Goal: Task Accomplishment & Management: Use online tool/utility

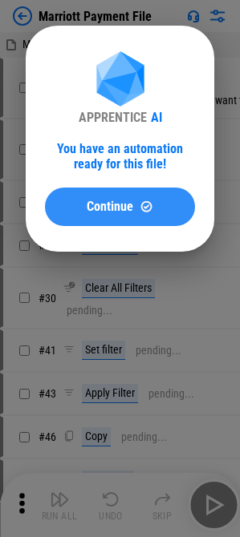
click at [103, 202] on span "Continue" at bounding box center [110, 206] width 47 height 13
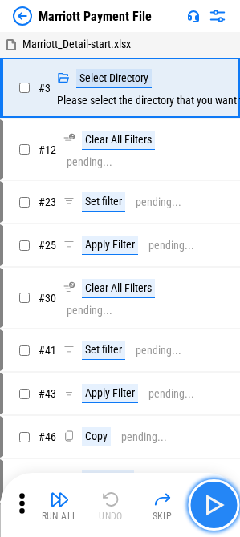
click at [209, 512] on img "button" at bounding box center [213, 505] width 26 height 26
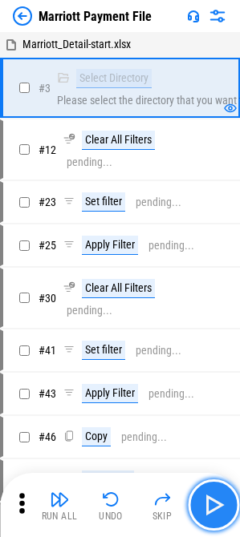
click at [227, 496] on button "button" at bounding box center [213, 505] width 51 height 51
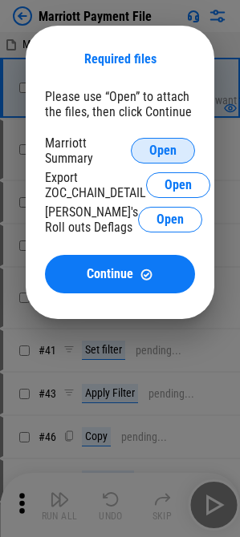
click at [154, 153] on span "Open" at bounding box center [162, 150] width 27 height 13
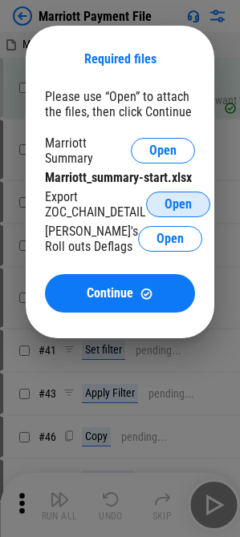
click at [168, 204] on span "Open" at bounding box center [177, 204] width 27 height 13
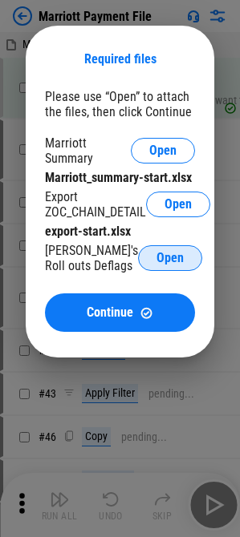
click at [144, 264] on button "Open" at bounding box center [170, 258] width 64 height 26
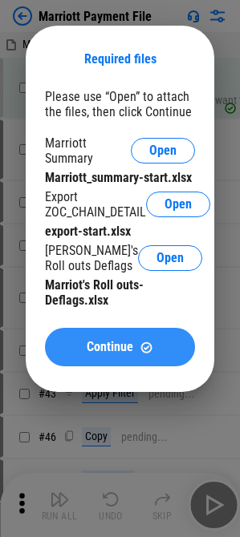
click at [103, 364] on button "Continue" at bounding box center [120, 347] width 150 height 38
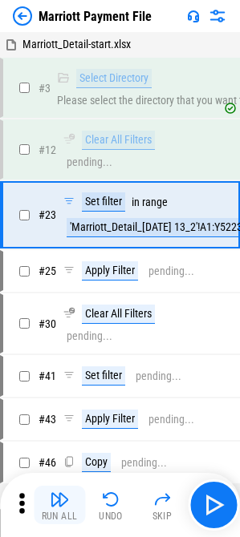
click at [67, 499] on img "button" at bounding box center [59, 499] width 19 height 19
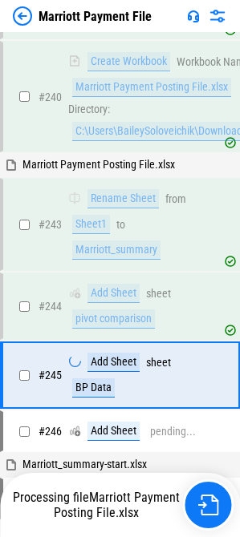
scroll to position [5414, 0]
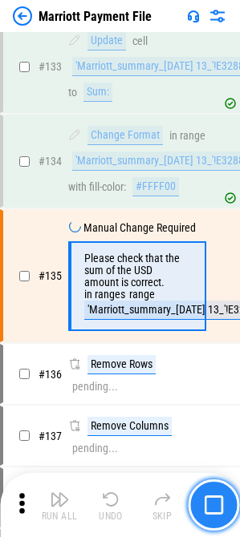
scroll to position [2746, 0]
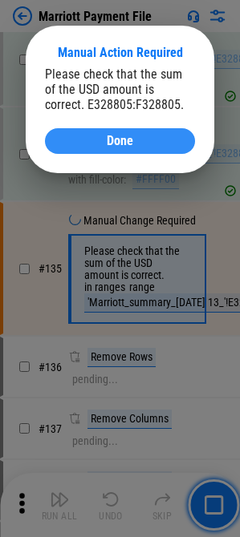
click at [124, 152] on button "Done" at bounding box center [120, 141] width 150 height 26
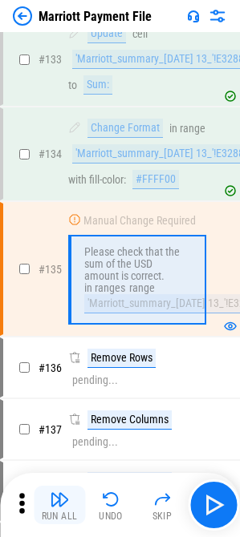
click at [69, 508] on button "Run All" at bounding box center [59, 505] width 51 height 38
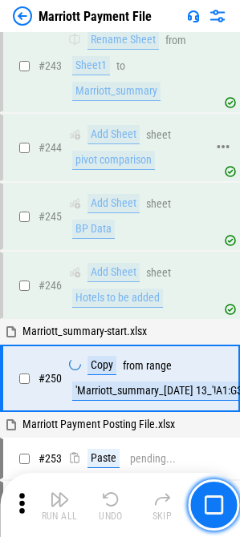
scroll to position [5563, 0]
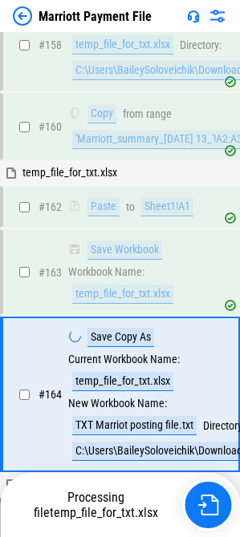
scroll to position [4157, 0]
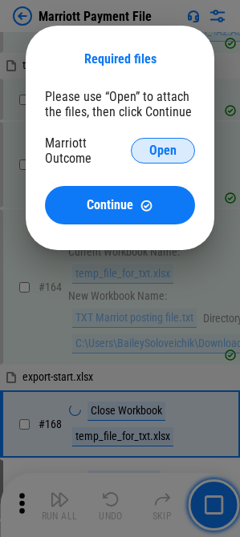
click at [153, 152] on span "Open" at bounding box center [162, 150] width 27 height 13
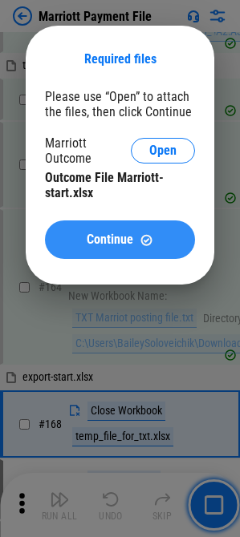
click at [125, 233] on span "Continue" at bounding box center [110, 239] width 47 height 13
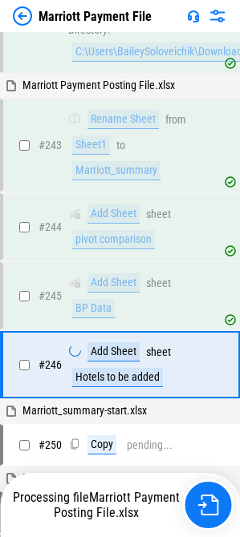
scroll to position [5483, 0]
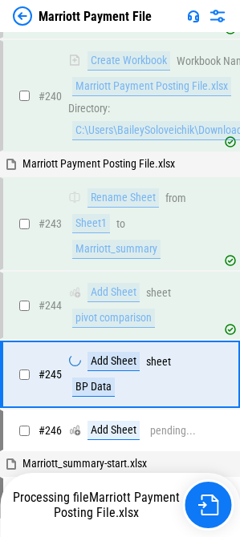
scroll to position [5414, 0]
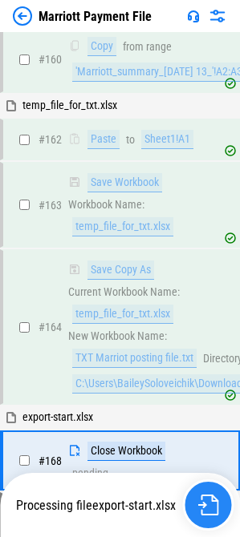
scroll to position [4291, 0]
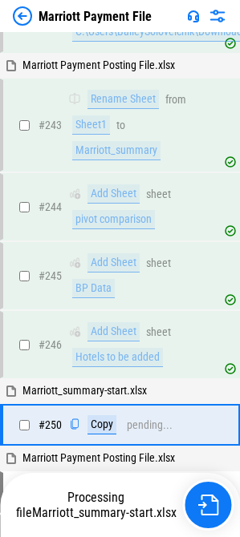
scroll to position [5563, 0]
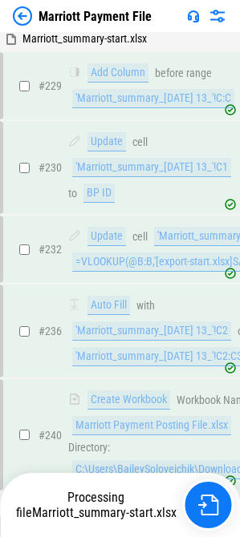
scroll to position [5563, 0]
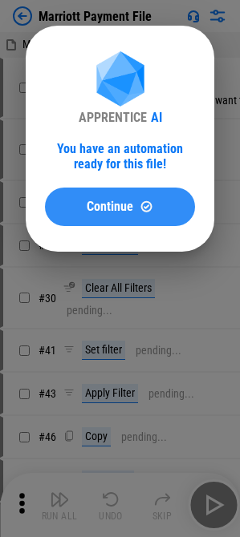
click at [107, 216] on button "Continue" at bounding box center [120, 207] width 150 height 38
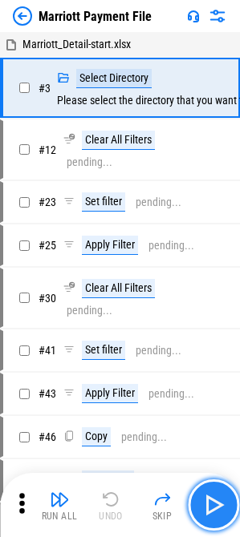
click at [212, 505] on img "button" at bounding box center [213, 505] width 26 height 26
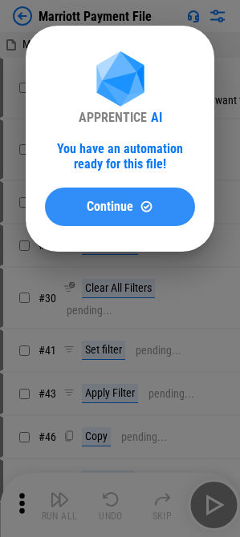
click at [55, 212] on button "Continue" at bounding box center [120, 207] width 150 height 38
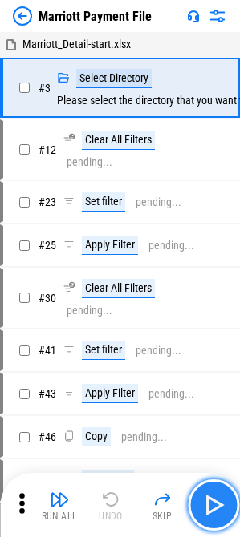
click at [210, 491] on button "button" at bounding box center [213, 505] width 51 height 51
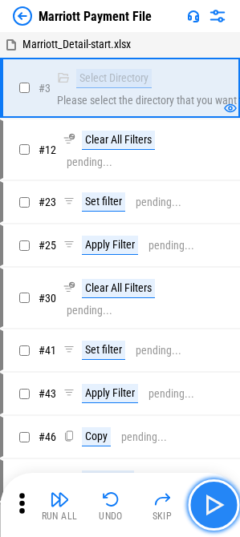
click at [209, 501] on img "button" at bounding box center [213, 505] width 26 height 26
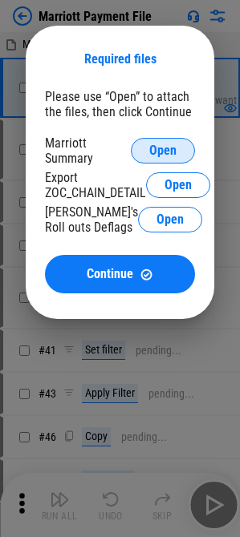
click at [164, 148] on span "Open" at bounding box center [162, 150] width 27 height 13
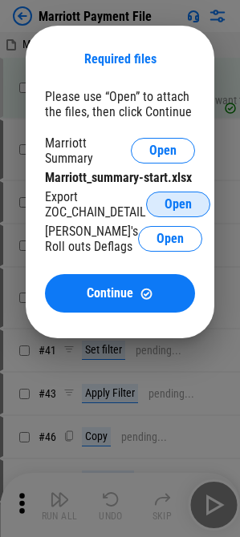
click at [169, 212] on button "Open" at bounding box center [178, 205] width 64 height 26
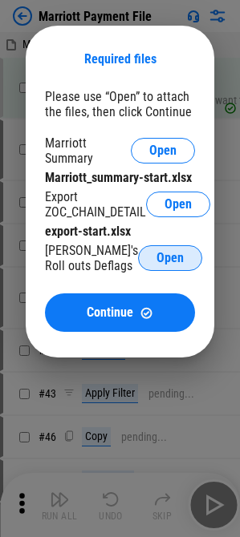
click at [141, 265] on button "Open" at bounding box center [170, 258] width 64 height 26
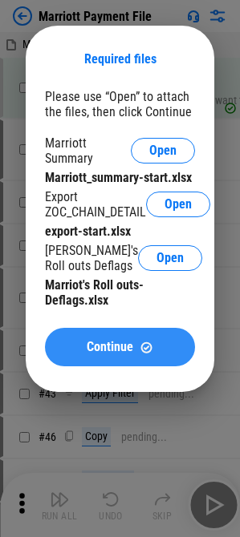
click at [50, 360] on button "Continue" at bounding box center [120, 347] width 150 height 38
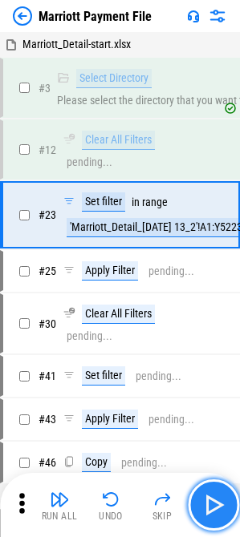
click at [213, 506] on img "button" at bounding box center [213, 505] width 26 height 26
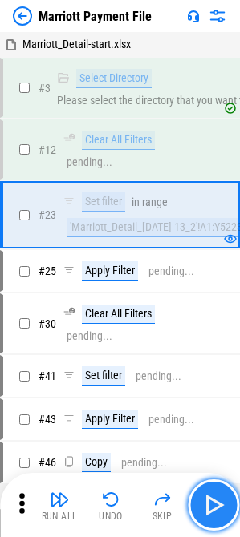
click at [213, 506] on img "button" at bounding box center [213, 505] width 26 height 26
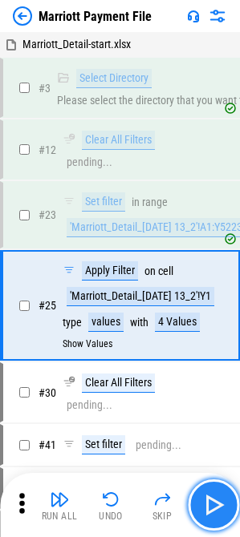
click at [213, 506] on img "button" at bounding box center [213, 505] width 26 height 26
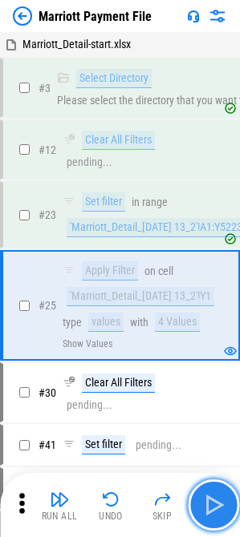
click at [213, 506] on img "button" at bounding box center [213, 505] width 26 height 26
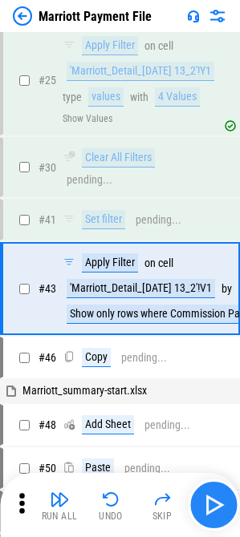
scroll to position [245, 0]
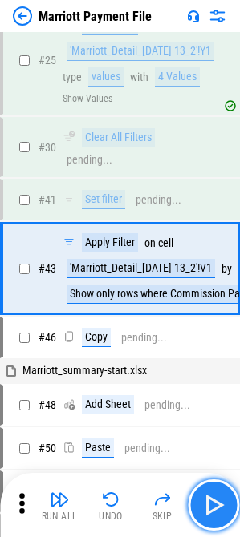
click at [213, 506] on img "button" at bounding box center [213, 505] width 26 height 26
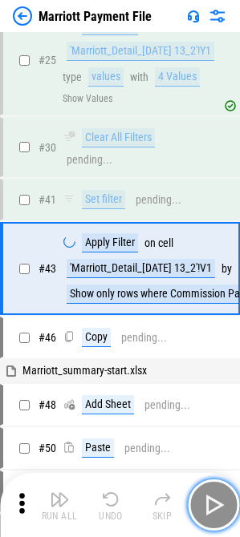
click at [213, 506] on img "button" at bounding box center [213, 505] width 26 height 26
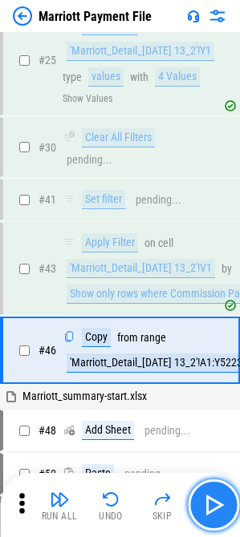
click at [213, 506] on img "button" at bounding box center [213, 505] width 26 height 26
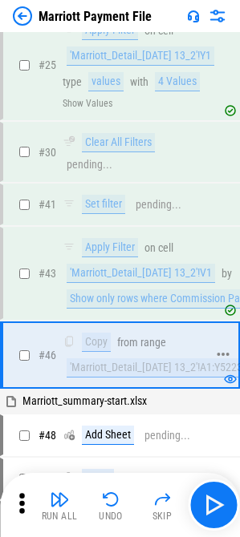
scroll to position [321, 0]
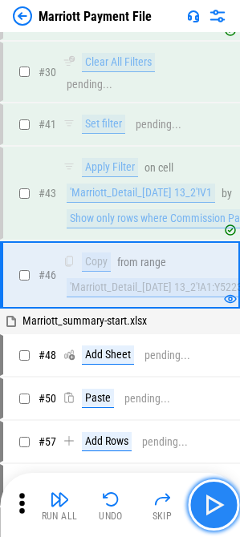
click at [212, 508] on img "button" at bounding box center [213, 505] width 26 height 26
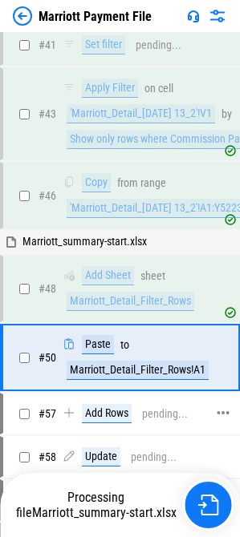
scroll to position [489, 0]
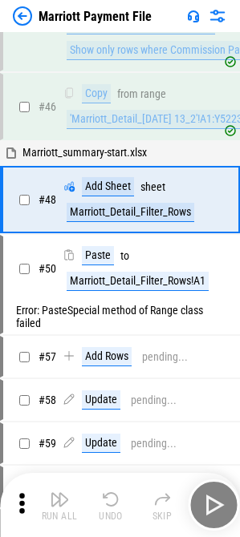
click at [201, 496] on div "Run All Undo Skip" at bounding box center [122, 505] width 224 height 51
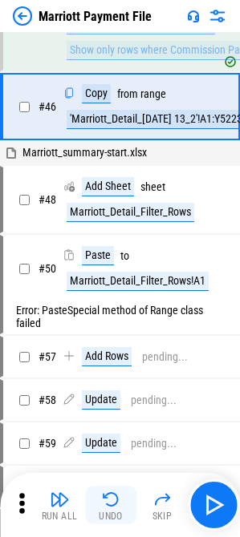
click at [108, 503] on img "button" at bounding box center [110, 499] width 19 height 19
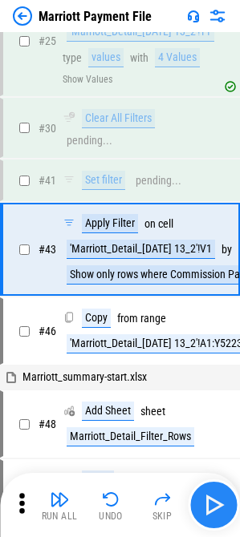
scroll to position [245, 0]
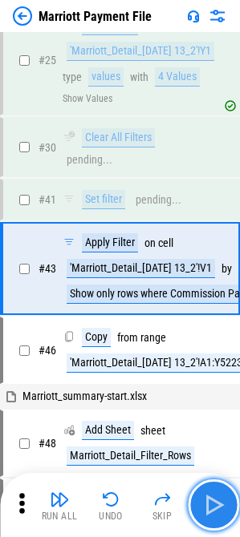
click at [205, 501] on img "button" at bounding box center [213, 505] width 26 height 26
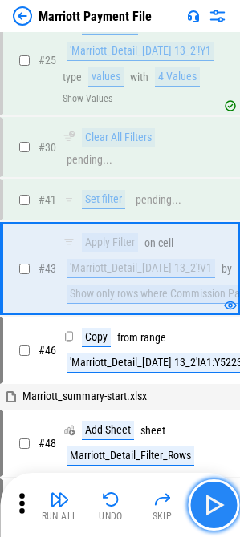
click at [213, 505] on img "button" at bounding box center [213, 505] width 26 height 26
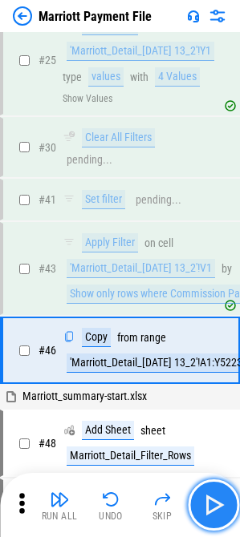
click at [213, 505] on img "button" at bounding box center [213, 505] width 26 height 26
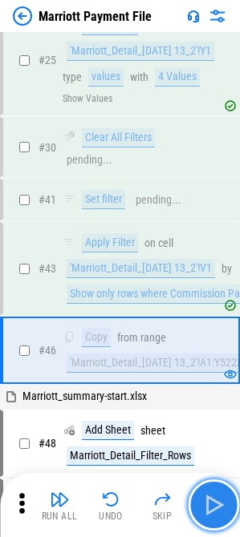
click at [217, 508] on img "button" at bounding box center [213, 505] width 26 height 26
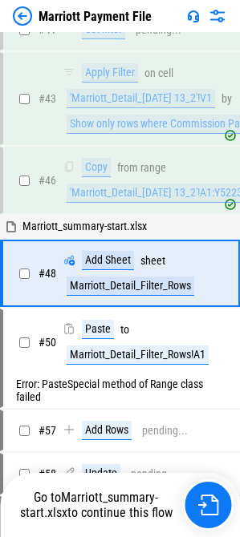
scroll to position [420, 0]
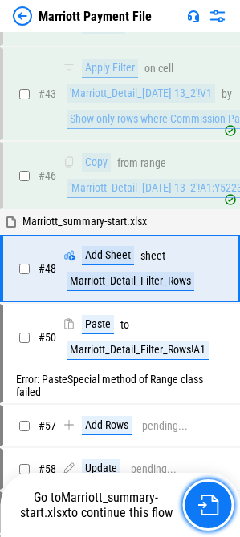
click at [217, 508] on img "button" at bounding box center [207, 505] width 21 height 21
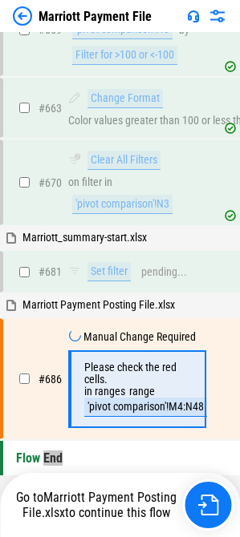
scroll to position [10875, 0]
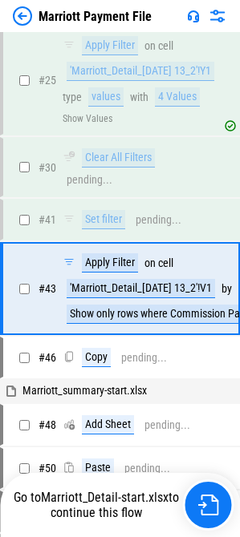
scroll to position [245, 0]
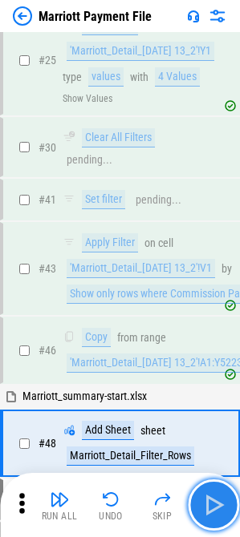
click at [222, 489] on button "button" at bounding box center [213, 505] width 51 height 51
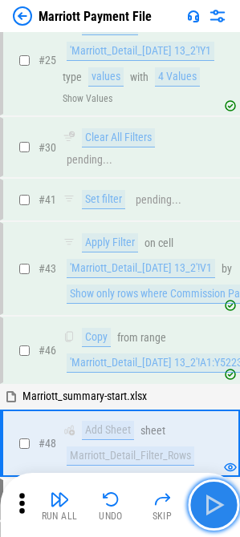
click at [221, 493] on img "button" at bounding box center [213, 505] width 26 height 26
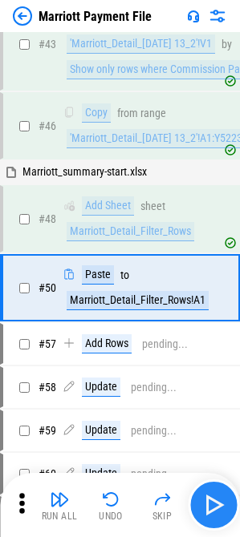
scroll to position [489, 0]
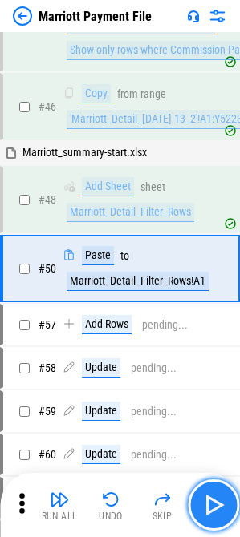
click at [214, 505] on img "button" at bounding box center [213, 505] width 26 height 26
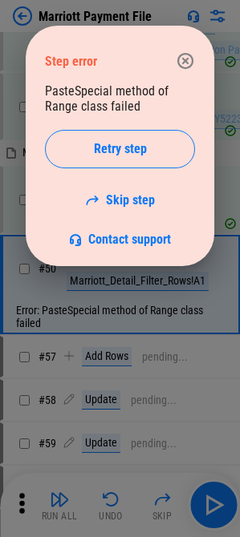
click at [177, 67] on icon "button" at bounding box center [185, 60] width 19 height 19
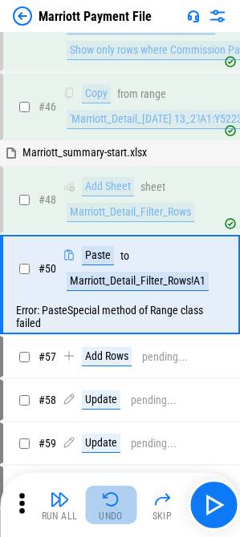
click at [114, 491] on img "button" at bounding box center [110, 499] width 19 height 19
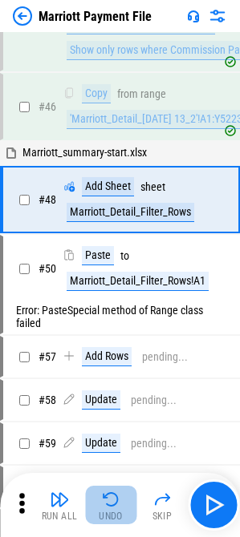
click at [114, 491] on img "button" at bounding box center [110, 499] width 19 height 19
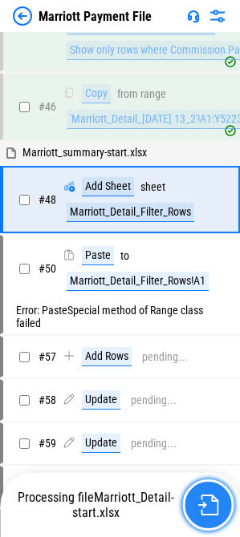
click at [191, 502] on button "button" at bounding box center [207, 505] width 51 height 51
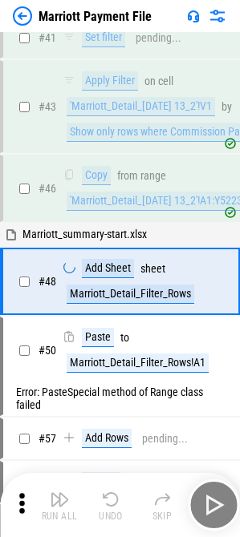
scroll to position [419, 0]
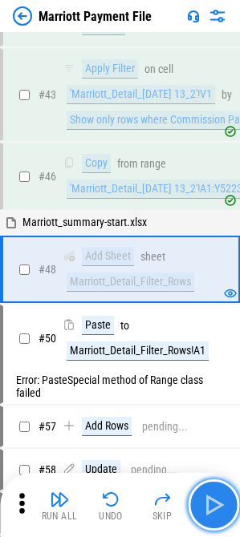
click at [212, 507] on img "button" at bounding box center [213, 505] width 26 height 26
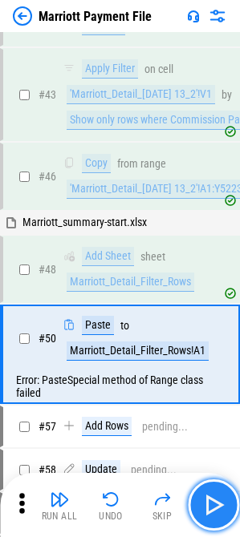
click at [212, 507] on img "button" at bounding box center [213, 505] width 26 height 26
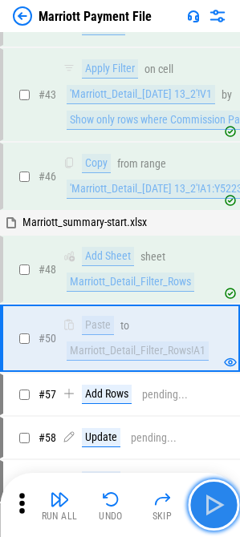
click at [212, 507] on img "button" at bounding box center [213, 505] width 26 height 26
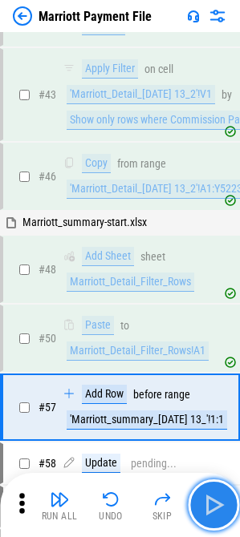
click at [212, 507] on img "button" at bounding box center [213, 505] width 26 height 26
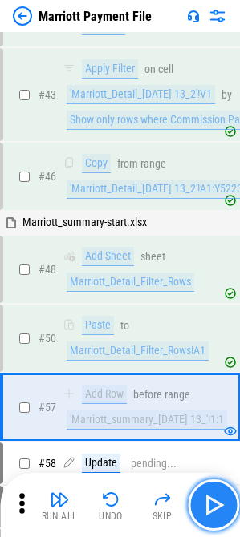
click at [212, 507] on img "button" at bounding box center [213, 505] width 26 height 26
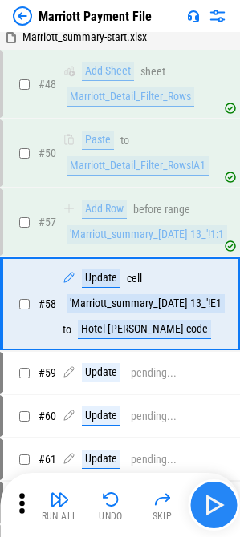
scroll to position [640, 0]
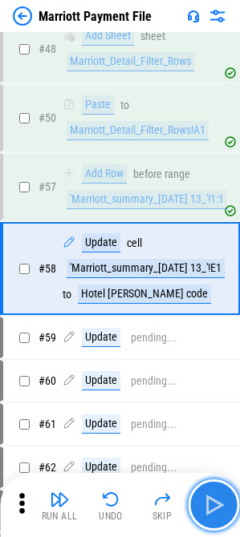
click at [212, 507] on img "button" at bounding box center [213, 505] width 26 height 26
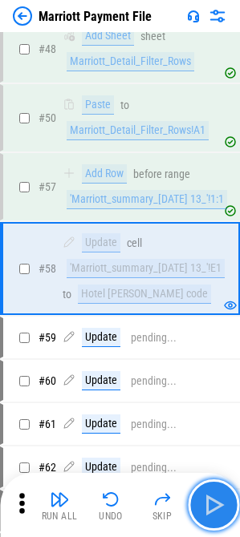
click at [212, 507] on img "button" at bounding box center [213, 505] width 26 height 26
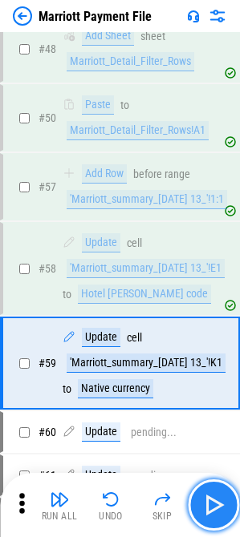
click at [212, 507] on img "button" at bounding box center [213, 505] width 26 height 26
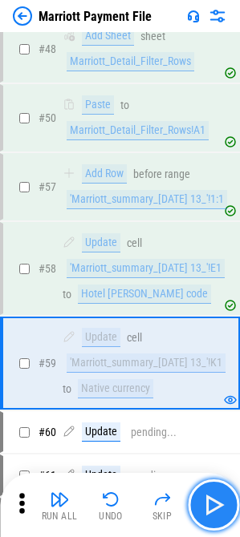
click at [212, 507] on img "button" at bounding box center [213, 505] width 26 height 26
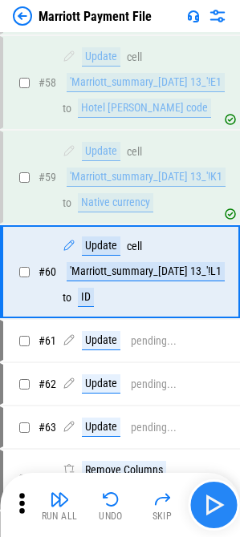
scroll to position [829, 0]
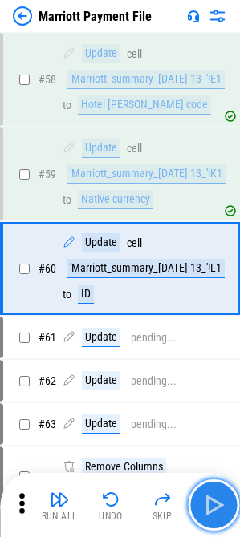
click at [212, 507] on img "button" at bounding box center [213, 505] width 26 height 26
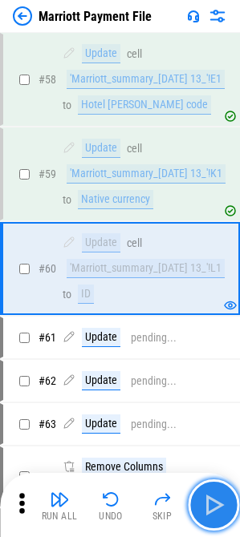
click at [212, 507] on img "button" at bounding box center [213, 505] width 26 height 26
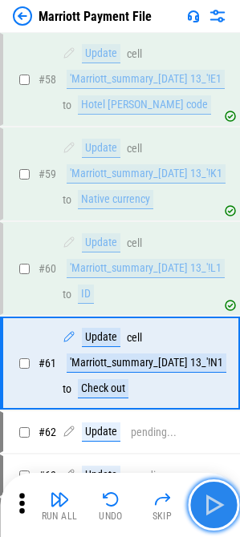
click at [212, 507] on img "button" at bounding box center [213, 505] width 26 height 26
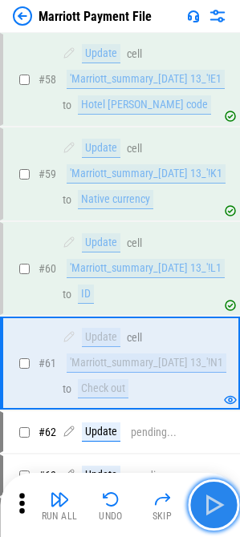
click at [212, 507] on img "button" at bounding box center [213, 505] width 26 height 26
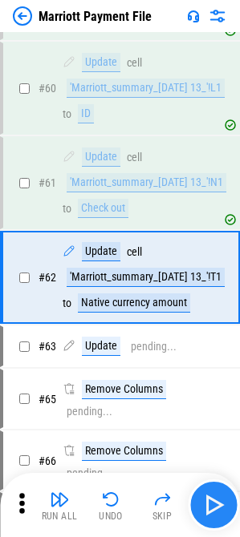
scroll to position [1019, 0]
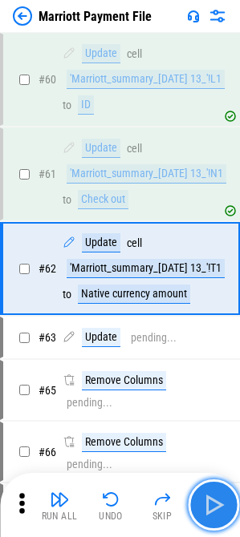
click at [212, 507] on img "button" at bounding box center [213, 505] width 26 height 26
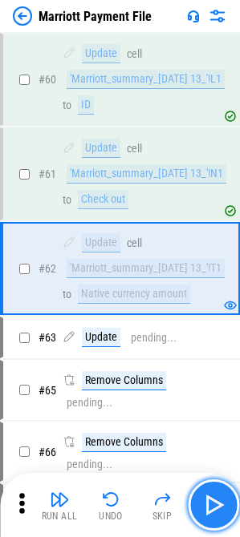
click at [212, 507] on img "button" at bounding box center [213, 505] width 26 height 26
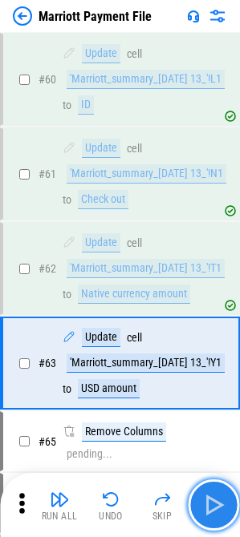
click at [212, 507] on img "button" at bounding box center [213, 505] width 26 height 26
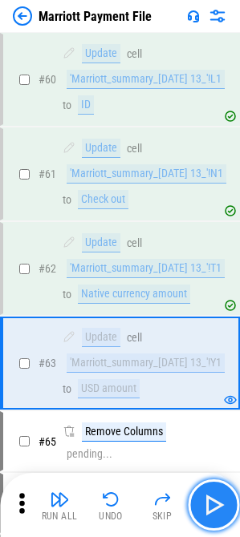
click at [212, 507] on img "button" at bounding box center [213, 505] width 26 height 26
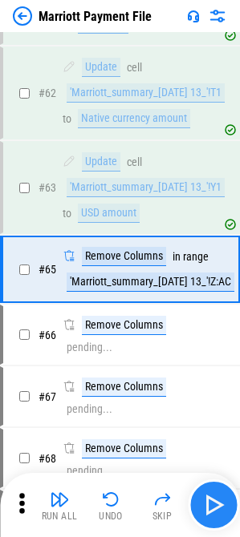
scroll to position [1195, 0]
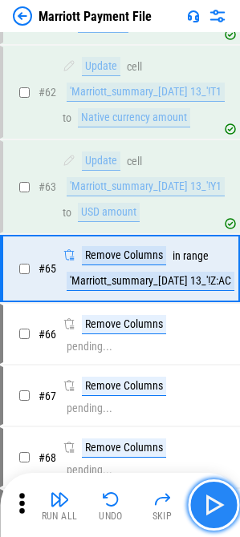
click at [212, 507] on img "button" at bounding box center [213, 505] width 26 height 26
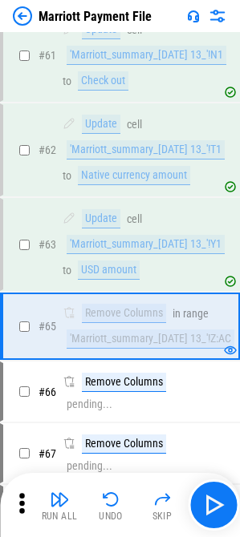
scroll to position [1203, 0]
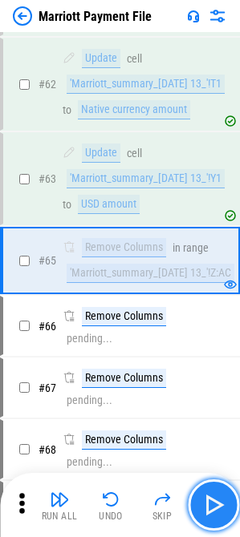
click at [211, 496] on img "button" at bounding box center [213, 505] width 26 height 26
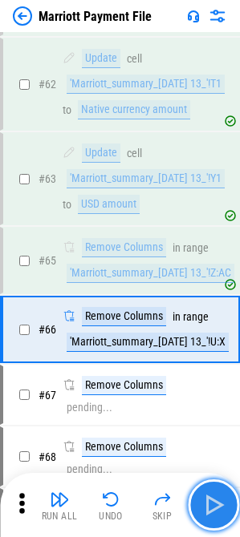
click at [211, 496] on img "button" at bounding box center [213, 505] width 26 height 26
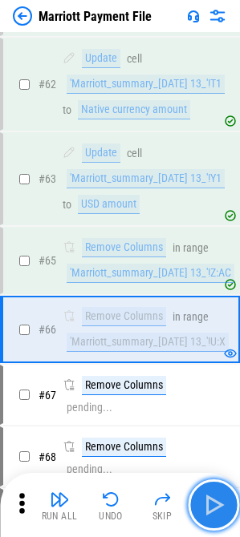
click at [211, 496] on img "button" at bounding box center [213, 505] width 26 height 26
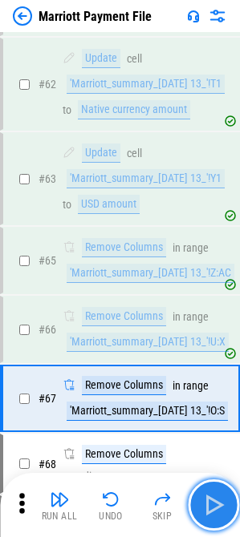
click at [211, 496] on img "button" at bounding box center [213, 505] width 26 height 26
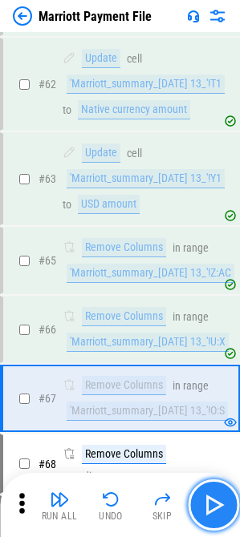
click at [211, 496] on img "button" at bounding box center [213, 505] width 26 height 26
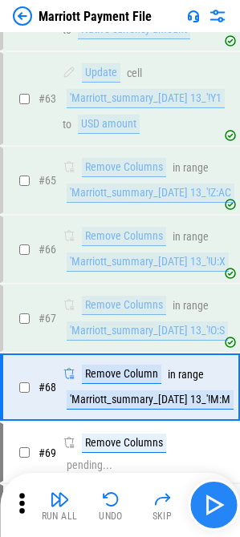
scroll to position [1402, 0]
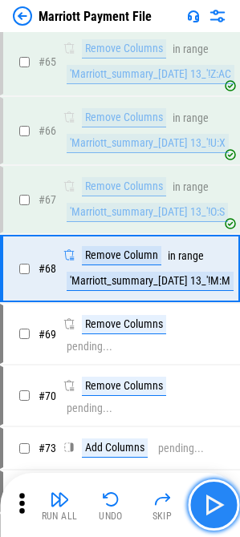
click at [211, 496] on img "button" at bounding box center [213, 505] width 26 height 26
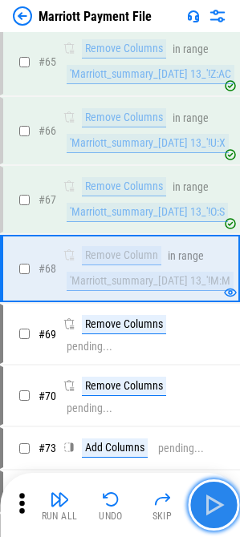
click at [211, 496] on img "button" at bounding box center [213, 505] width 26 height 26
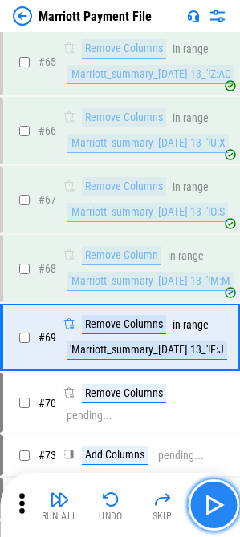
click at [211, 496] on img "button" at bounding box center [213, 505] width 26 height 26
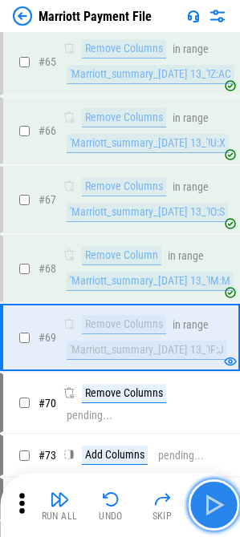
click at [217, 499] on img "button" at bounding box center [213, 505] width 26 height 26
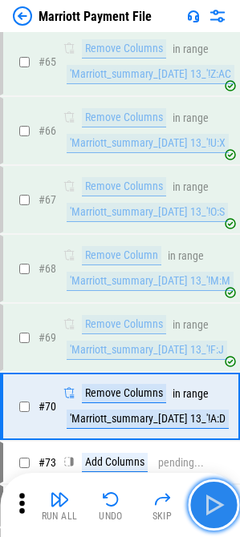
click at [217, 499] on img "button" at bounding box center [213, 505] width 26 height 26
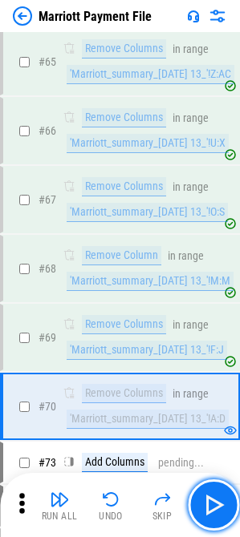
click at [217, 500] on img "button" at bounding box center [213, 505] width 26 height 26
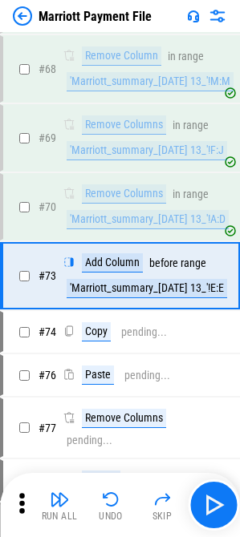
scroll to position [1609, 0]
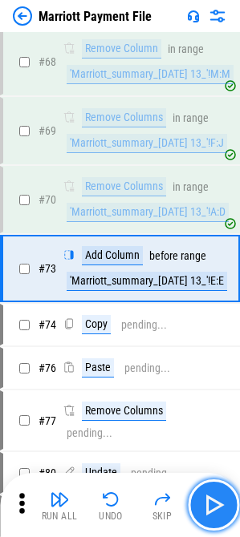
click at [218, 504] on img "button" at bounding box center [213, 505] width 26 height 26
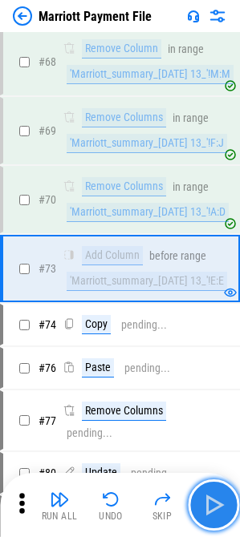
click at [218, 504] on img "button" at bounding box center [213, 505] width 26 height 26
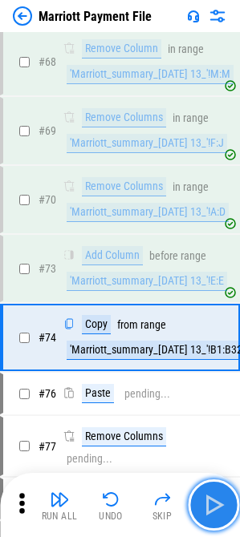
click at [218, 504] on img "button" at bounding box center [213, 505] width 26 height 26
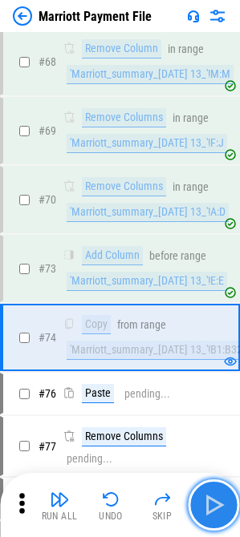
click at [218, 504] on img "button" at bounding box center [213, 505] width 26 height 26
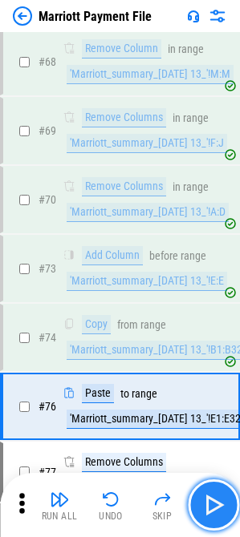
click at [218, 504] on img "button" at bounding box center [213, 505] width 26 height 26
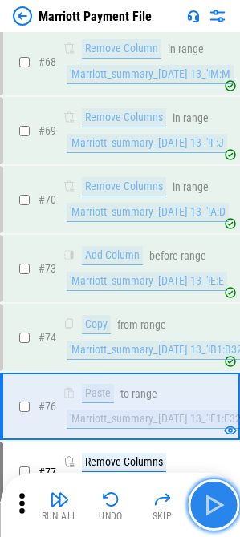
click at [218, 504] on img "button" at bounding box center [213, 505] width 26 height 26
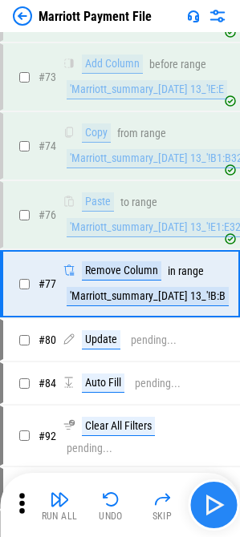
scroll to position [1816, 0]
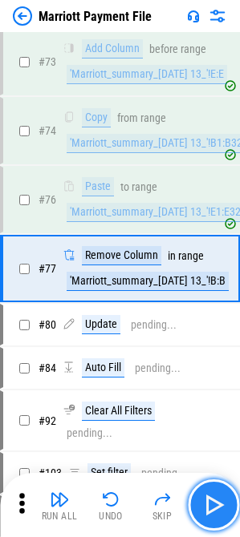
click at [218, 504] on img "button" at bounding box center [213, 505] width 26 height 26
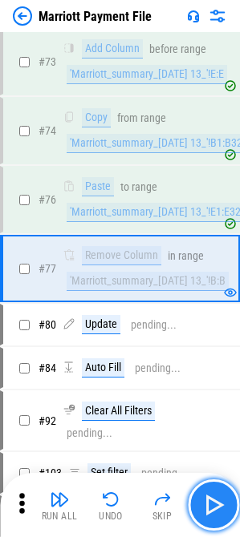
click at [218, 504] on img "button" at bounding box center [213, 505] width 26 height 26
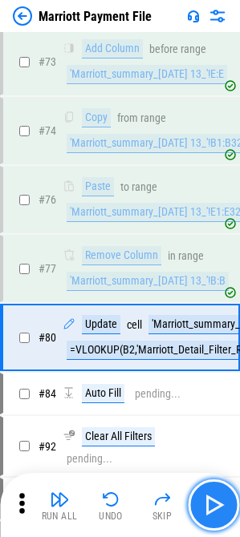
click at [218, 504] on img "button" at bounding box center [213, 505] width 26 height 26
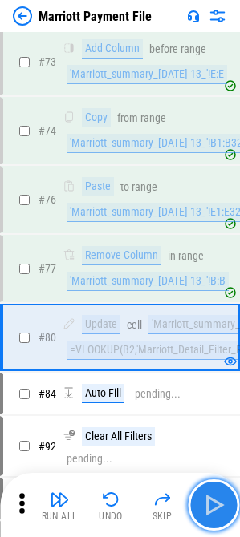
click at [218, 504] on img "button" at bounding box center [213, 505] width 26 height 26
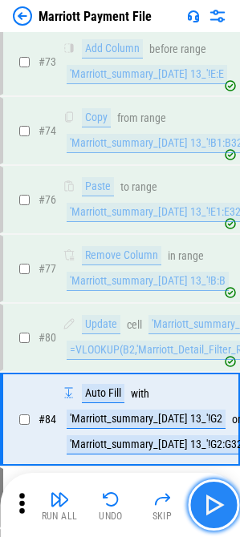
click at [218, 504] on img "button" at bounding box center [213, 505] width 26 height 26
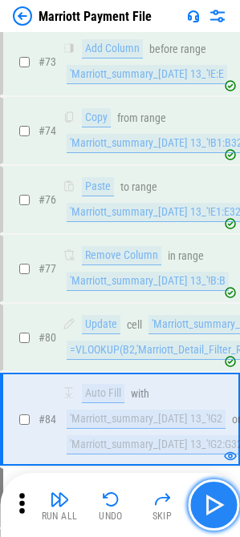
click at [218, 504] on img "button" at bounding box center [213, 505] width 26 height 26
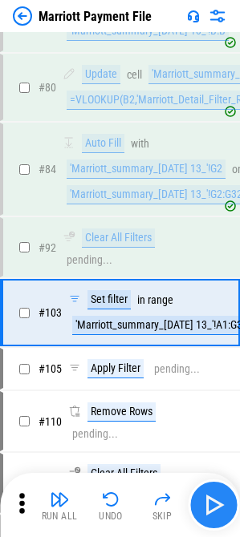
scroll to position [2110, 0]
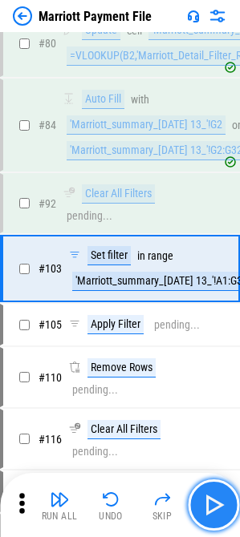
click at [218, 504] on img "button" at bounding box center [213, 505] width 26 height 26
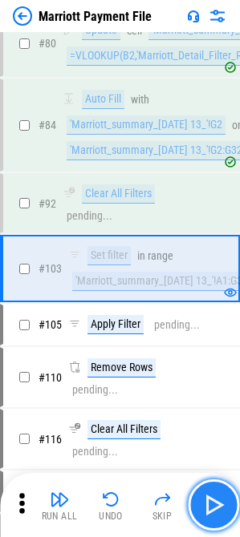
click at [218, 504] on img "button" at bounding box center [213, 505] width 26 height 26
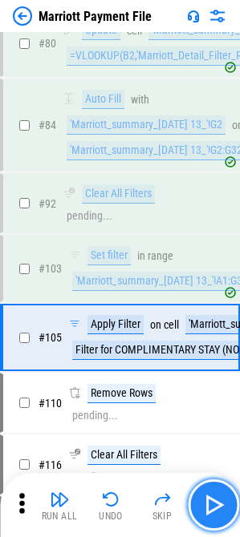
click at [218, 504] on img "button" at bounding box center [213, 505] width 26 height 26
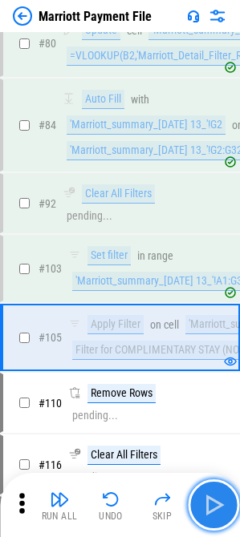
click at [218, 504] on img "button" at bounding box center [213, 505] width 26 height 26
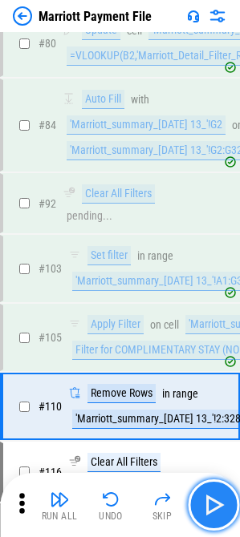
click at [218, 504] on img "button" at bounding box center [213, 505] width 26 height 26
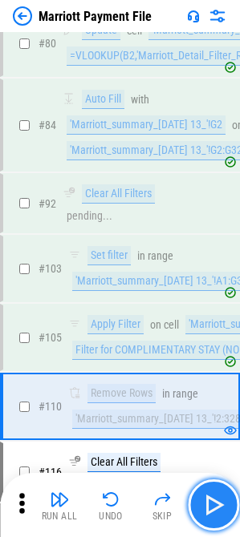
click at [213, 506] on img "button" at bounding box center [213, 505] width 26 height 26
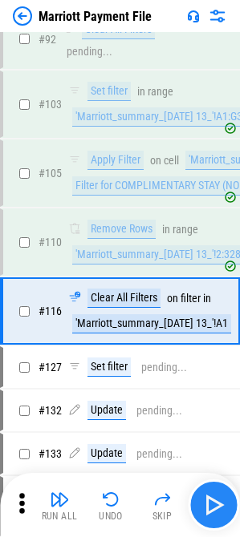
scroll to position [2317, 0]
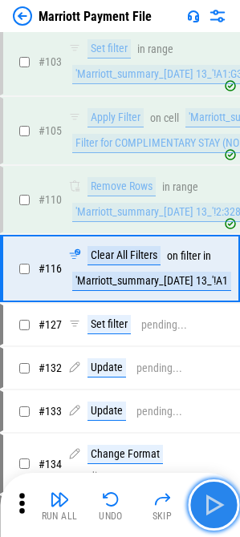
click at [214, 507] on img "button" at bounding box center [213, 505] width 26 height 26
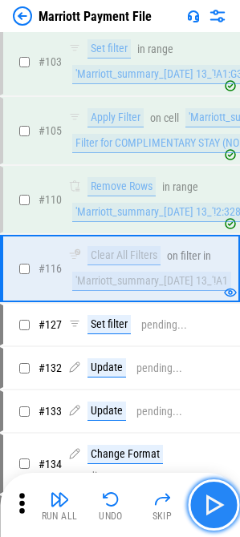
click at [214, 507] on img "button" at bounding box center [213, 505] width 26 height 26
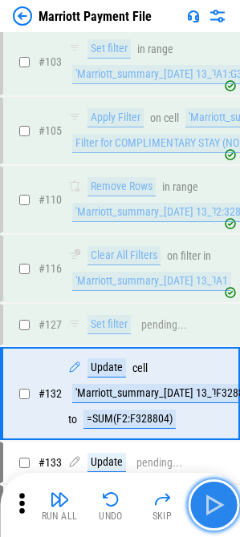
click at [214, 507] on img "button" at bounding box center [213, 505] width 26 height 26
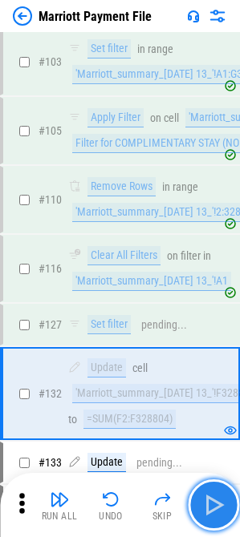
click at [214, 507] on img "button" at bounding box center [213, 505] width 26 height 26
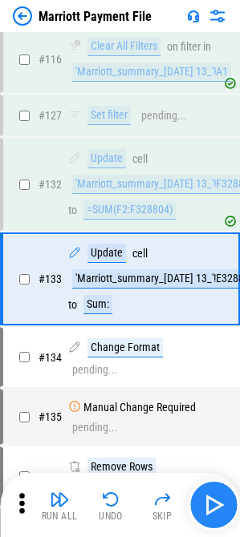
scroll to position [2537, 0]
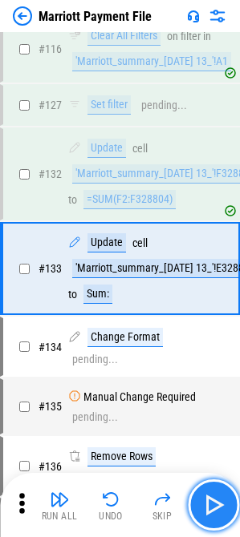
click at [214, 507] on img "button" at bounding box center [213, 505] width 26 height 26
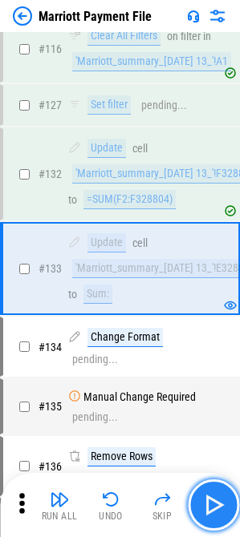
click at [214, 507] on img "button" at bounding box center [213, 505] width 26 height 26
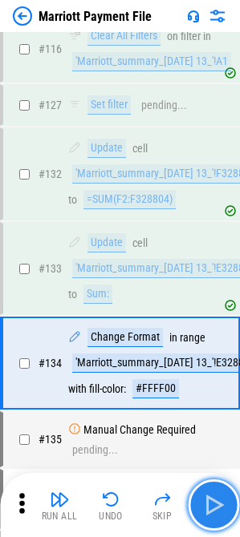
click at [218, 509] on img "button" at bounding box center [213, 505] width 26 height 26
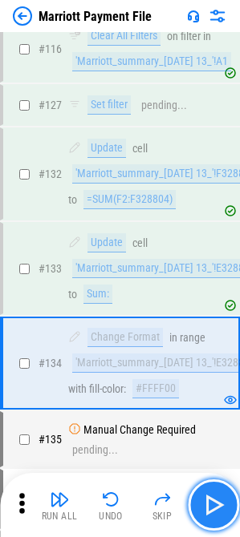
click at [218, 509] on img "button" at bounding box center [213, 505] width 26 height 26
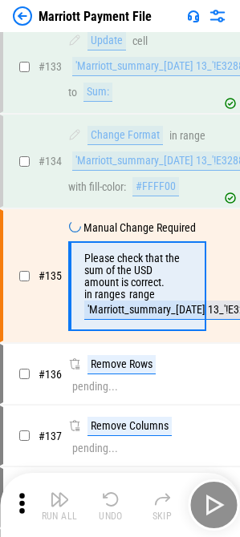
scroll to position [2746, 0]
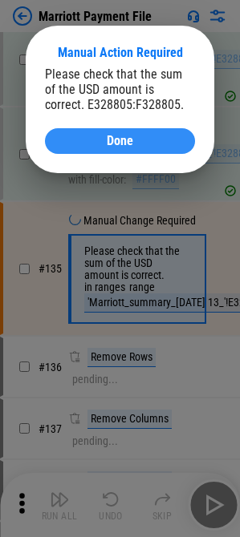
click at [124, 149] on button "Done" at bounding box center [120, 141] width 150 height 26
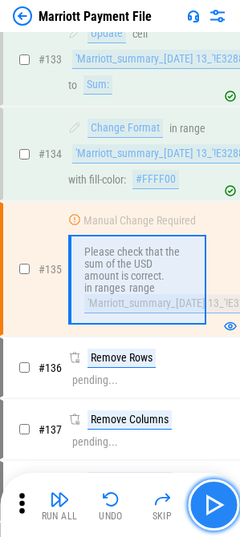
click at [213, 506] on img "button" at bounding box center [213, 505] width 26 height 26
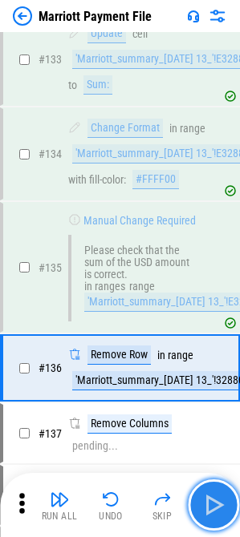
click at [213, 506] on img "button" at bounding box center [213, 505] width 26 height 26
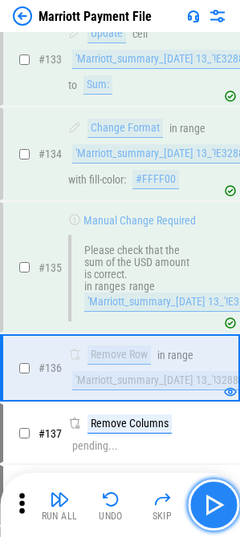
click at [213, 487] on button "button" at bounding box center [213, 505] width 51 height 51
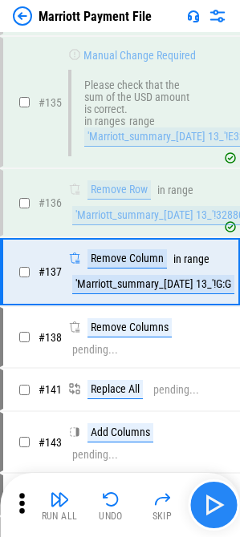
scroll to position [2914, 0]
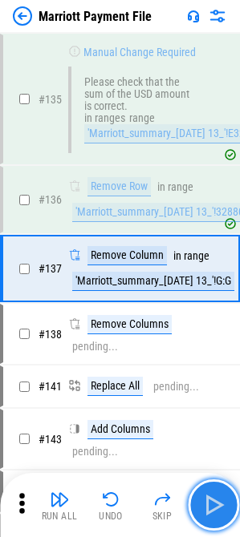
click at [215, 497] on img "button" at bounding box center [213, 505] width 26 height 26
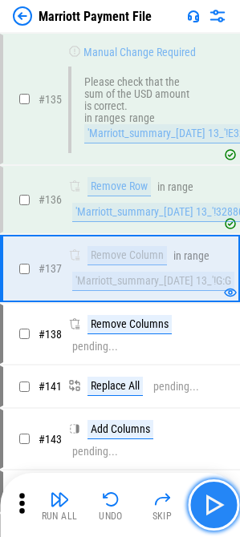
click at [217, 504] on img "button" at bounding box center [213, 505] width 26 height 26
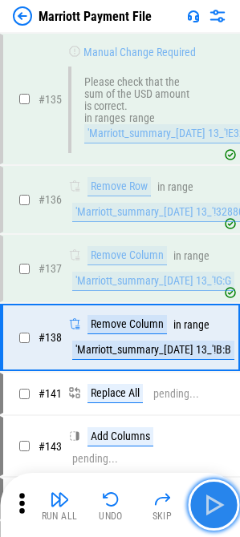
click at [217, 504] on img "button" at bounding box center [213, 505] width 26 height 26
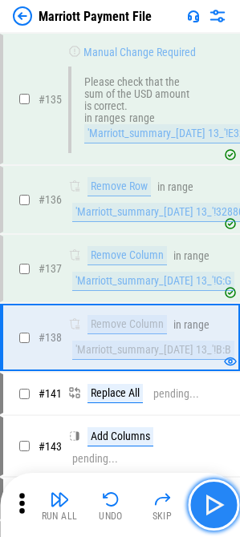
click at [217, 504] on img "button" at bounding box center [213, 505] width 26 height 26
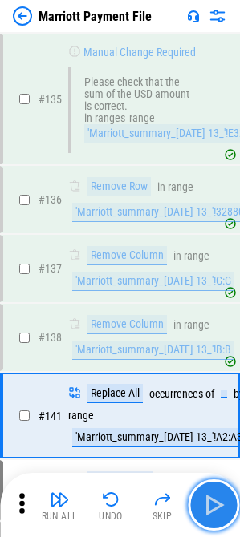
click at [217, 504] on img "button" at bounding box center [213, 505] width 26 height 26
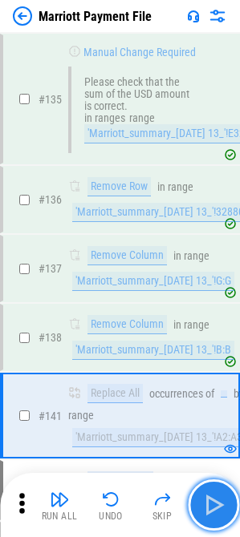
click at [217, 504] on img "button" at bounding box center [213, 505] width 26 height 26
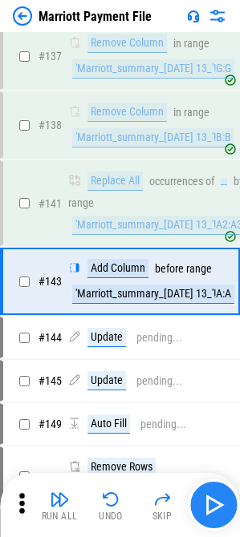
scroll to position [3140, 0]
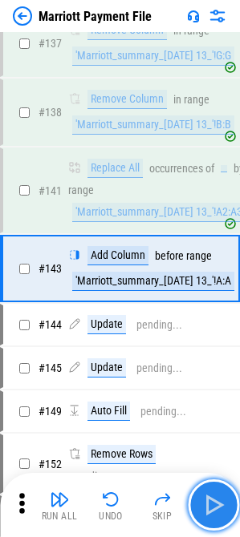
click at [217, 504] on img "button" at bounding box center [213, 505] width 26 height 26
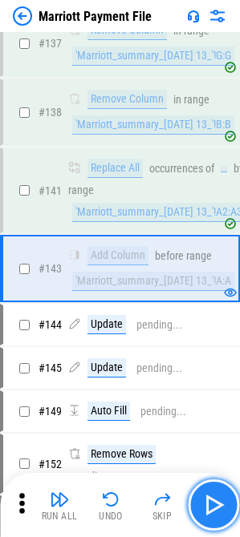
click at [217, 504] on img "button" at bounding box center [213, 505] width 26 height 26
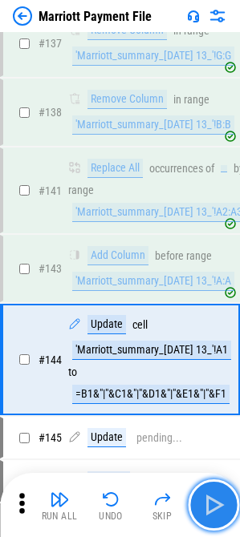
click at [217, 504] on img "button" at bounding box center [213, 505] width 26 height 26
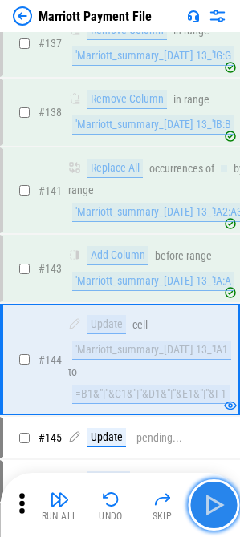
click at [217, 504] on img "button" at bounding box center [213, 505] width 26 height 26
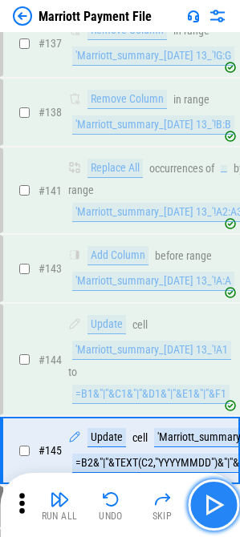
click at [217, 504] on img "button" at bounding box center [213, 505] width 26 height 26
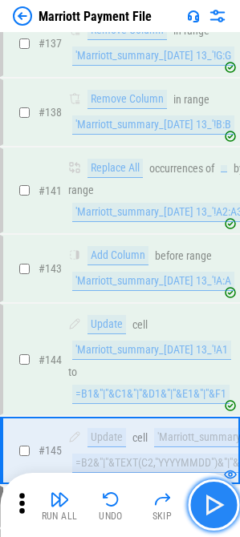
click at [217, 504] on img "button" at bounding box center [213, 505] width 26 height 26
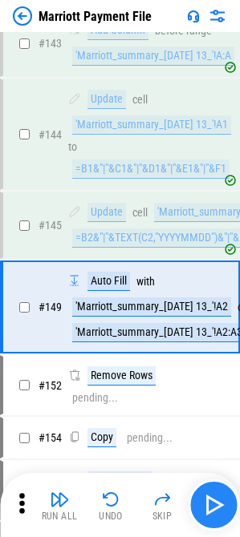
scroll to position [3385, 0]
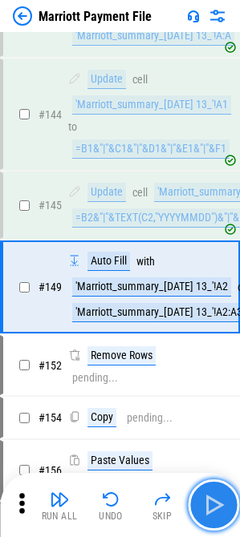
click at [224, 513] on img "button" at bounding box center [213, 505] width 26 height 26
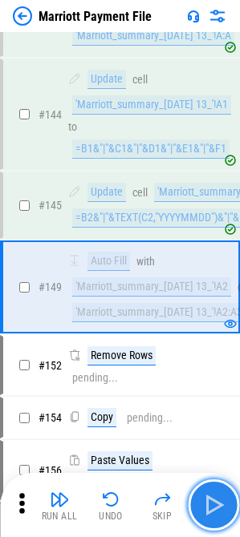
click at [227, 504] on button "button" at bounding box center [213, 505] width 51 height 51
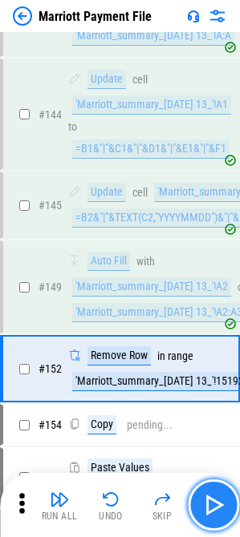
click at [227, 504] on button "button" at bounding box center [213, 505] width 51 height 51
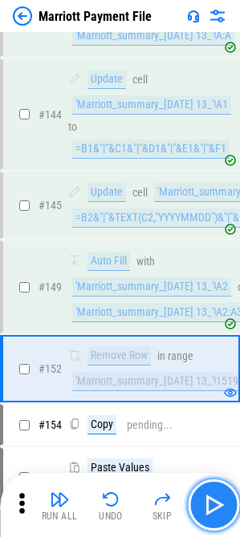
click at [225, 504] on img "button" at bounding box center [213, 505] width 26 height 26
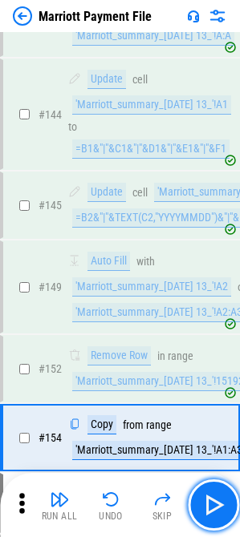
click at [225, 505] on img "button" at bounding box center [213, 505] width 26 height 26
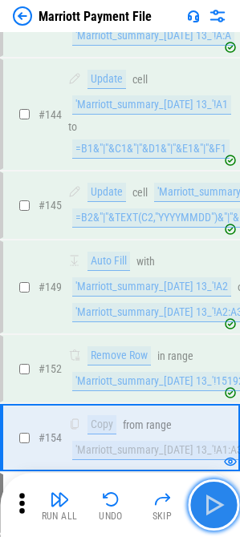
click at [221, 508] on img "button" at bounding box center [213, 505] width 26 height 26
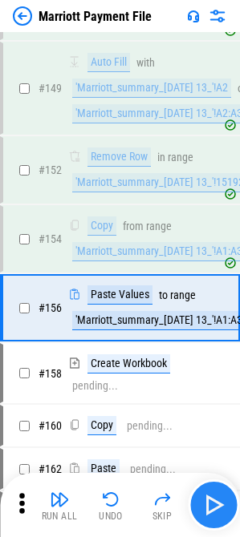
scroll to position [3605, 0]
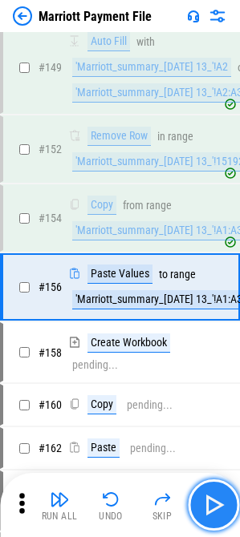
click at [221, 508] on img "button" at bounding box center [213, 505] width 26 height 26
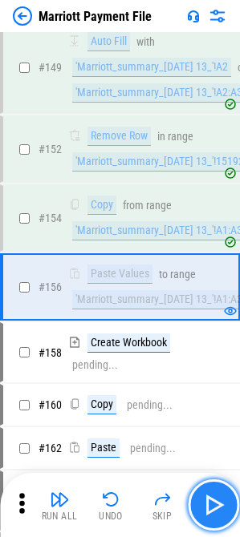
click at [209, 500] on img "button" at bounding box center [213, 505] width 26 height 26
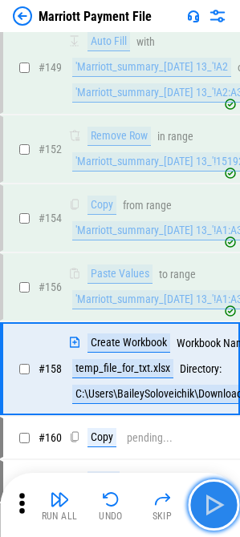
click at [211, 503] on img "button" at bounding box center [213, 505] width 26 height 26
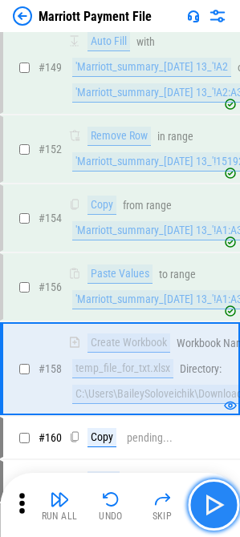
click at [225, 517] on img "button" at bounding box center [213, 505] width 26 height 26
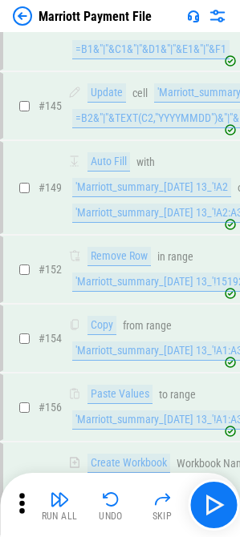
scroll to position [3725, 0]
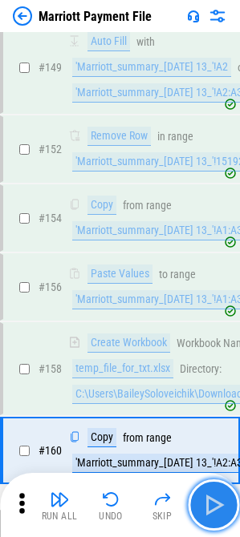
click at [221, 516] on img "button" at bounding box center [213, 505] width 26 height 26
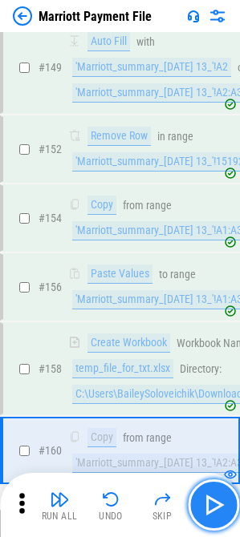
click at [218, 501] on img "button" at bounding box center [213, 505] width 26 height 26
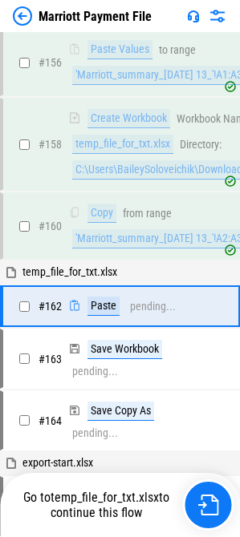
scroll to position [3969, 0]
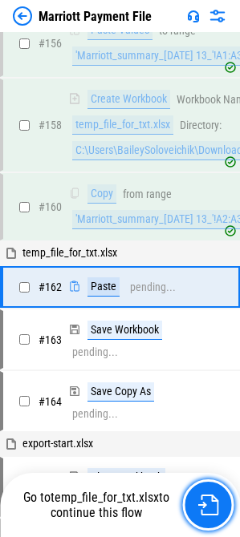
click at [218, 501] on button "button" at bounding box center [207, 505] width 51 height 51
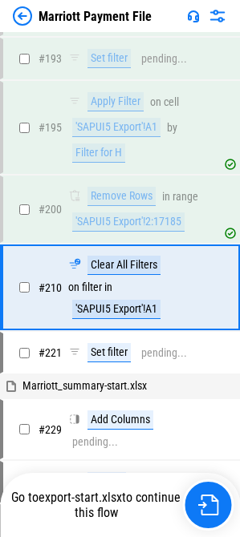
scroll to position [4641, 0]
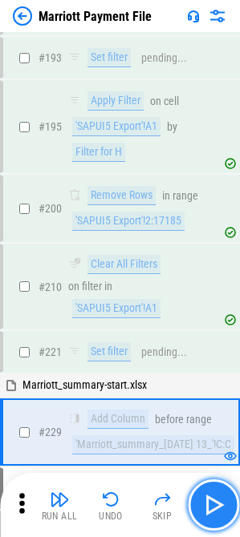
click at [213, 511] on img "button" at bounding box center [213, 505] width 26 height 26
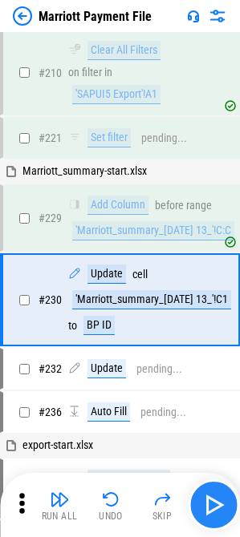
scroll to position [4868, 0]
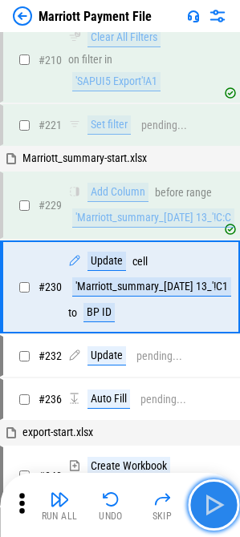
click at [213, 511] on img "button" at bounding box center [213, 505] width 26 height 26
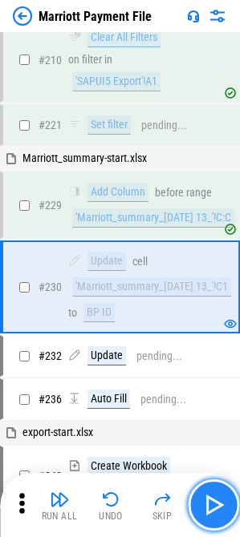
click at [215, 511] on img "button" at bounding box center [213, 505] width 26 height 26
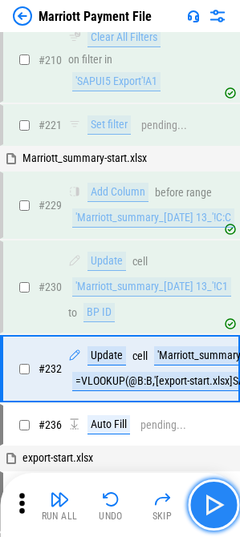
click at [215, 511] on img "button" at bounding box center [213, 505] width 26 height 26
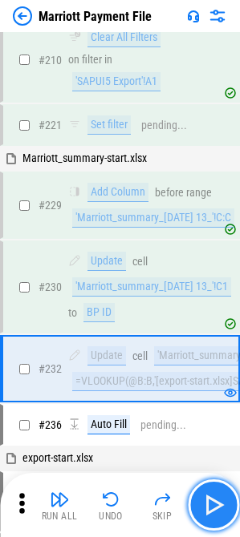
click at [215, 511] on img "button" at bounding box center [213, 505] width 26 height 26
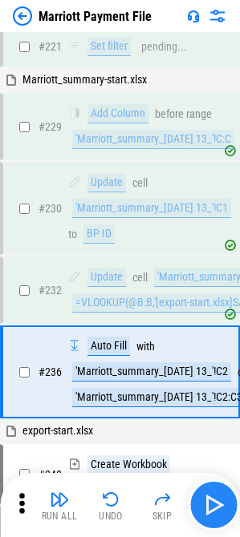
scroll to position [5032, 0]
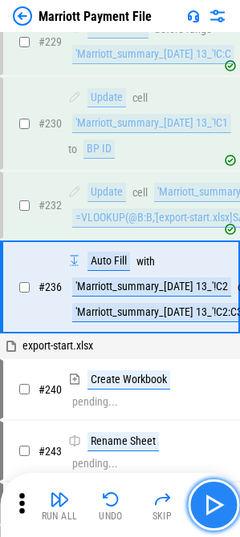
click at [215, 511] on img "button" at bounding box center [213, 505] width 26 height 26
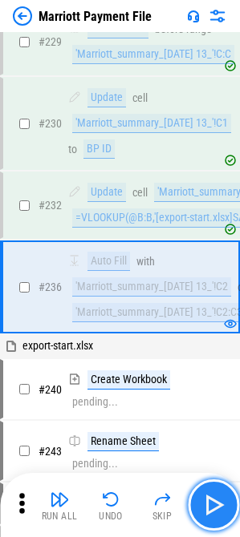
click at [218, 500] on img "button" at bounding box center [213, 505] width 26 height 26
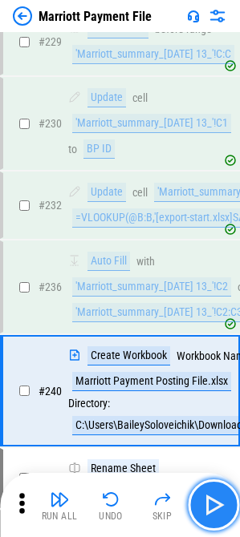
click at [218, 500] on img "button" at bounding box center [213, 505] width 26 height 26
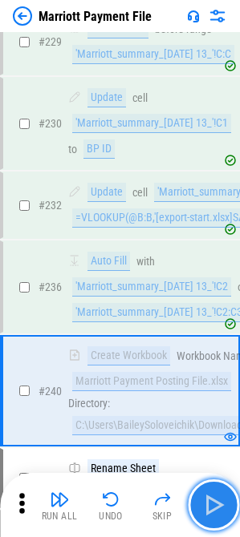
click at [220, 504] on img "button" at bounding box center [213, 505] width 26 height 26
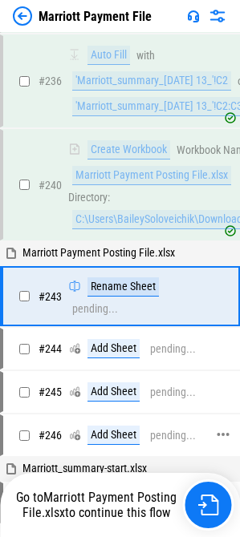
scroll to position [5247, 0]
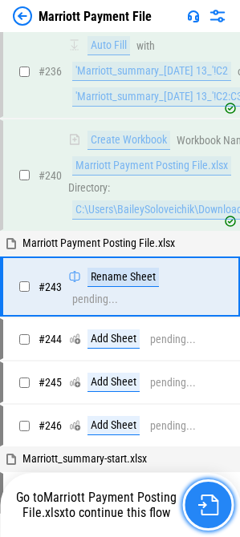
click at [221, 510] on button "button" at bounding box center [207, 505] width 51 height 51
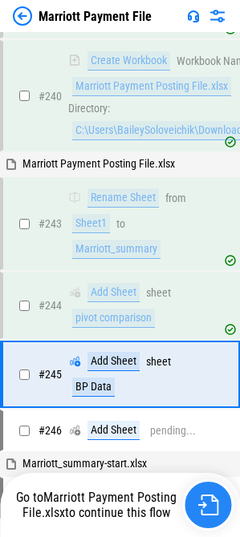
scroll to position [5414, 0]
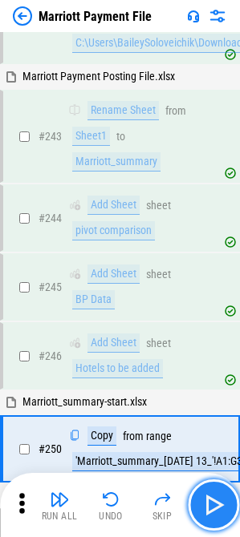
click at [216, 504] on img "button" at bounding box center [213, 505] width 26 height 26
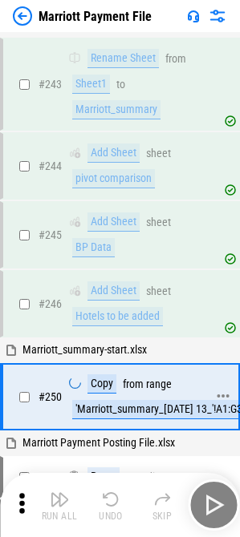
scroll to position [5494, 0]
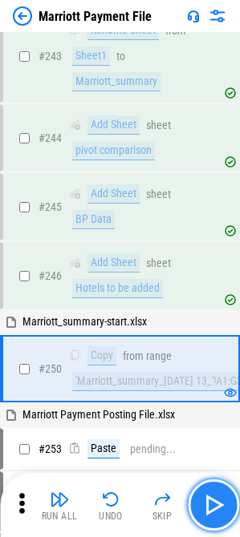
click at [211, 517] on img "button" at bounding box center [213, 505] width 26 height 26
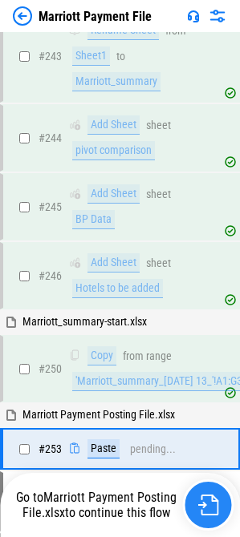
click at [211, 517] on button "button" at bounding box center [207, 505] width 51 height 51
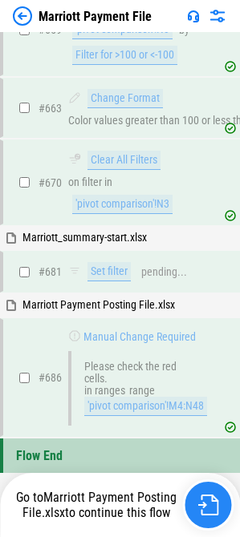
scroll to position [10875, 0]
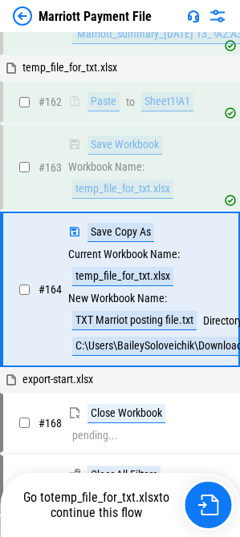
scroll to position [4157, 0]
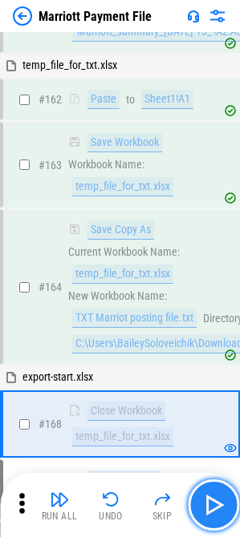
click at [217, 511] on img "button" at bounding box center [213, 505] width 26 height 26
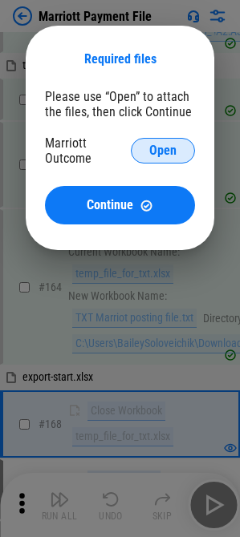
click at [168, 148] on span "Open" at bounding box center [162, 150] width 27 height 13
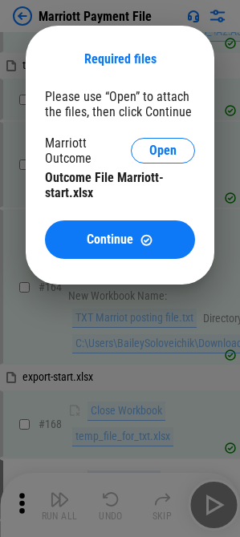
click at [81, 259] on div "Required files Please use “Open” to attach the files, then click Continue Marri…" at bounding box center [120, 155] width 188 height 259
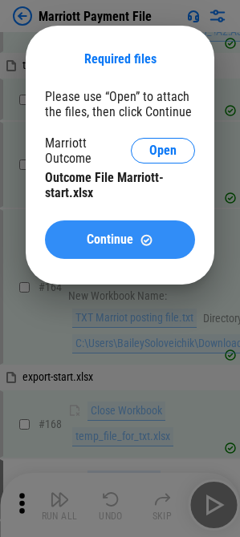
click at [84, 241] on div "Continue" at bounding box center [119, 240] width 111 height 14
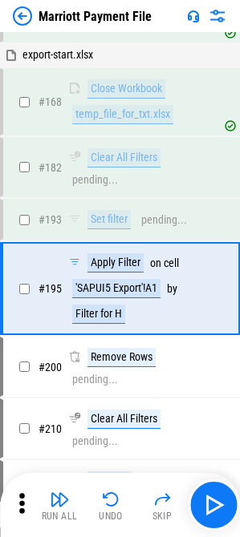
scroll to position [4481, 0]
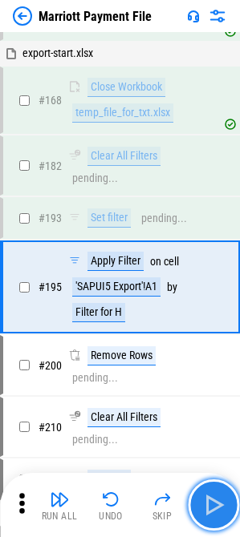
click at [203, 496] on img "button" at bounding box center [213, 505] width 26 height 26
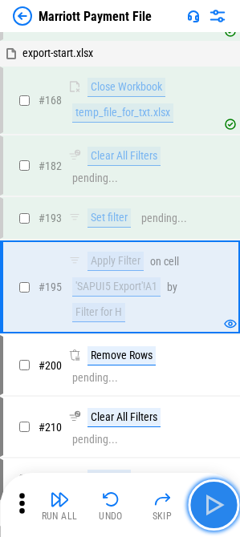
click at [205, 508] on img "button" at bounding box center [213, 505] width 26 height 26
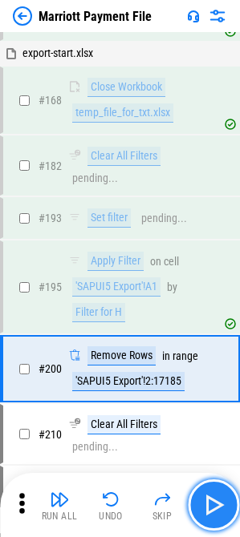
click at [205, 508] on img "button" at bounding box center [213, 505] width 26 height 26
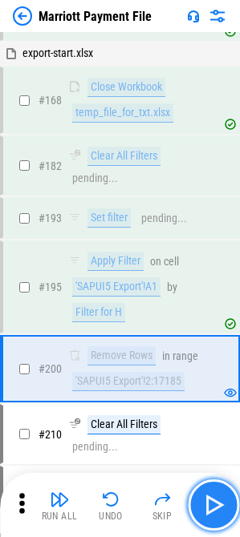
click at [205, 508] on img "button" at bounding box center [213, 505] width 26 height 26
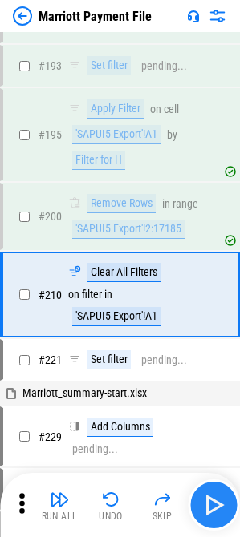
scroll to position [4641, 0]
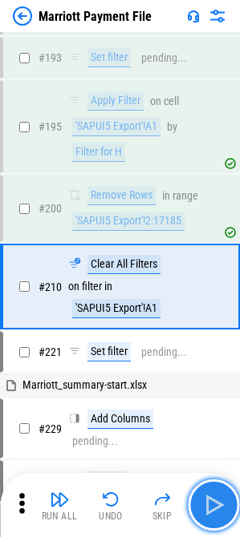
click at [205, 508] on img "button" at bounding box center [213, 505] width 26 height 26
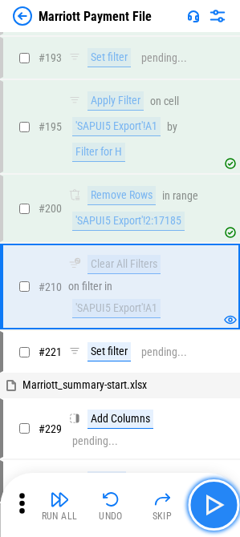
click at [205, 508] on img "button" at bounding box center [213, 505] width 26 height 26
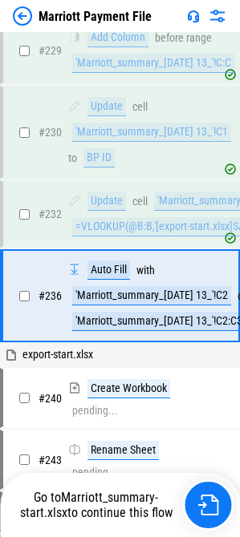
scroll to position [5032, 0]
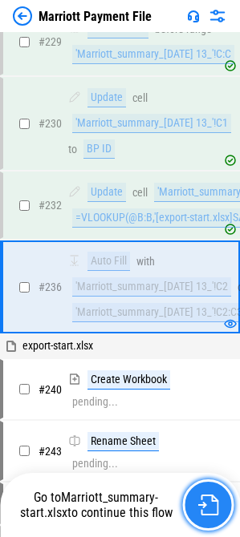
click at [200, 508] on img "button" at bounding box center [207, 505] width 21 height 21
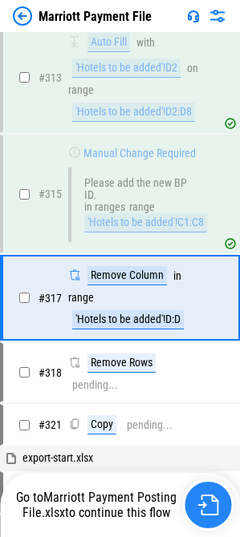
scroll to position [6967, 0]
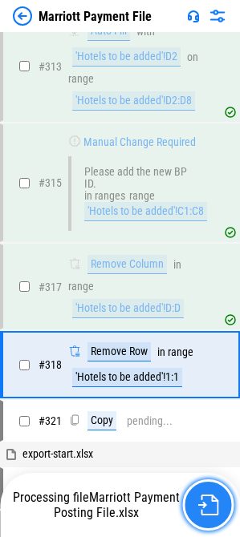
click at [205, 513] on img "button" at bounding box center [207, 505] width 21 height 21
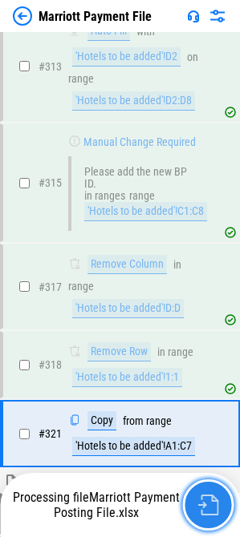
click at [209, 505] on img "button" at bounding box center [207, 505] width 21 height 21
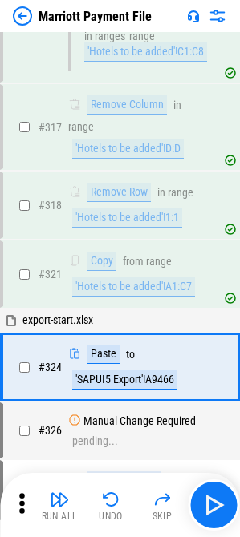
scroll to position [7207, 0]
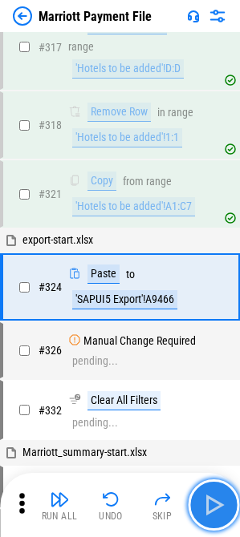
click at [213, 498] on img "button" at bounding box center [213, 505] width 26 height 26
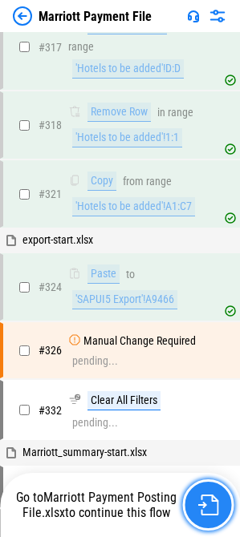
click at [205, 506] on img "button" at bounding box center [207, 505] width 21 height 21
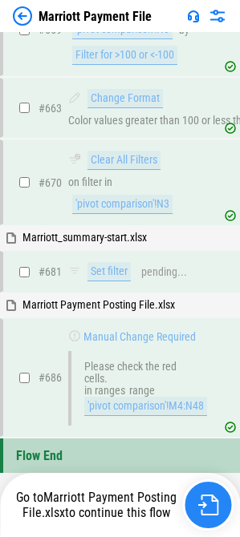
scroll to position [10875, 0]
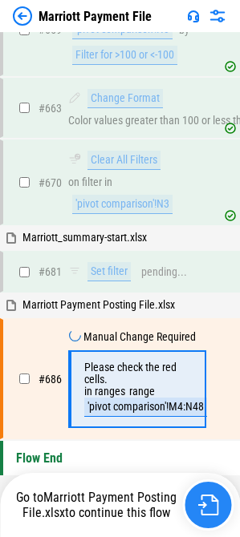
scroll to position [10875, 0]
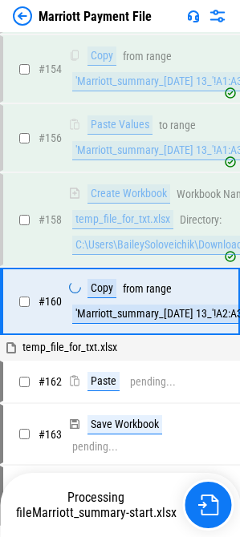
scroll to position [3889, 0]
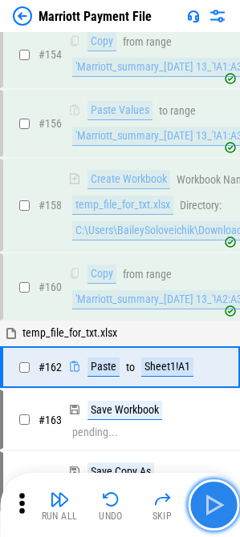
click at [218, 501] on img "button" at bounding box center [213, 505] width 26 height 26
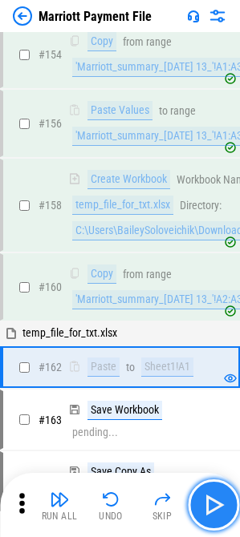
click at [218, 501] on img "button" at bounding box center [213, 505] width 26 height 26
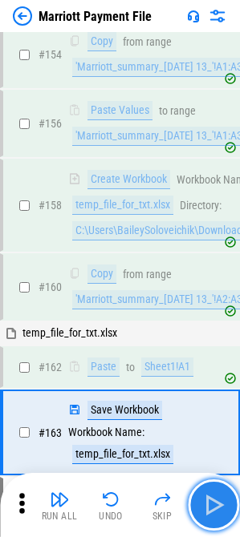
click at [218, 501] on img "button" at bounding box center [213, 505] width 26 height 26
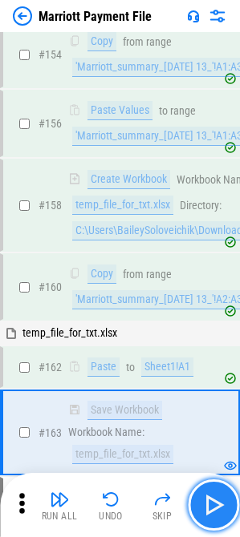
click at [218, 501] on img "button" at bounding box center [213, 505] width 26 height 26
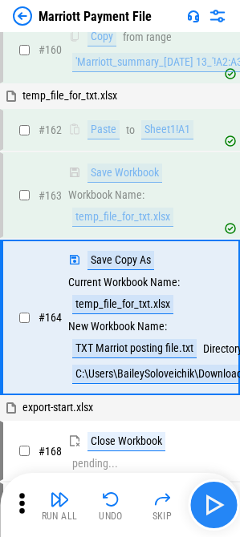
scroll to position [4157, 0]
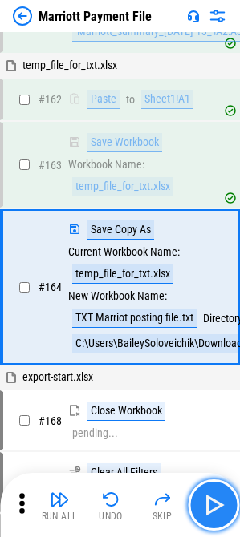
click at [218, 501] on img "button" at bounding box center [213, 505] width 26 height 26
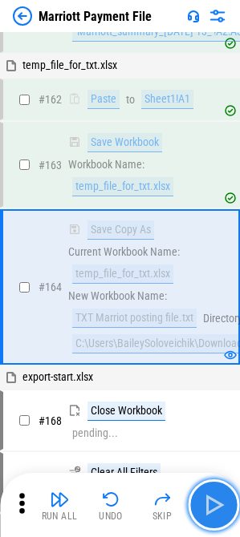
click at [218, 501] on img "button" at bounding box center [213, 505] width 26 height 26
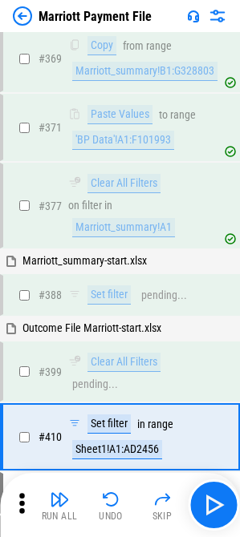
scroll to position [8363, 0]
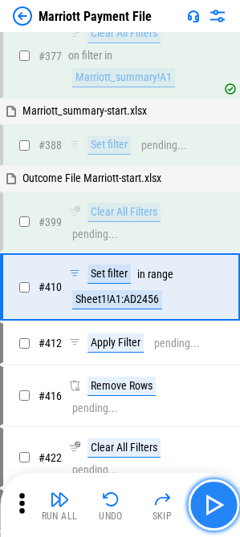
click at [213, 508] on img "button" at bounding box center [213, 505] width 26 height 26
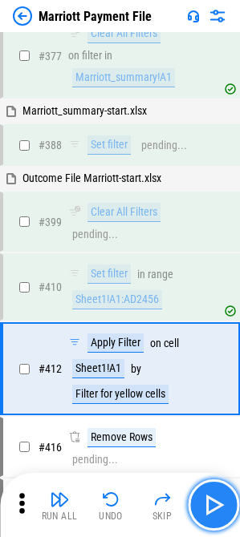
click at [213, 508] on img "button" at bounding box center [213, 505] width 26 height 26
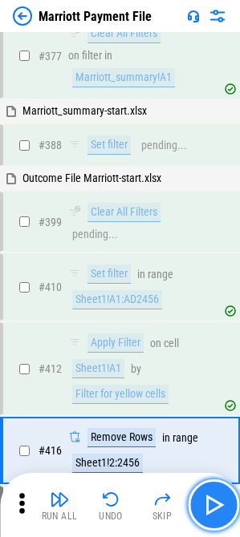
click at [213, 508] on img "button" at bounding box center [213, 505] width 26 height 26
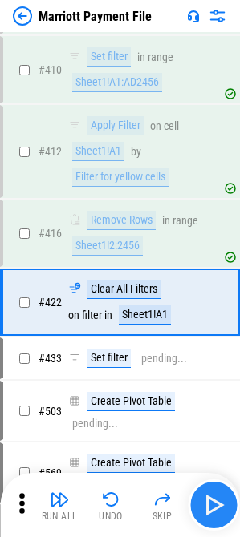
scroll to position [8596, 0]
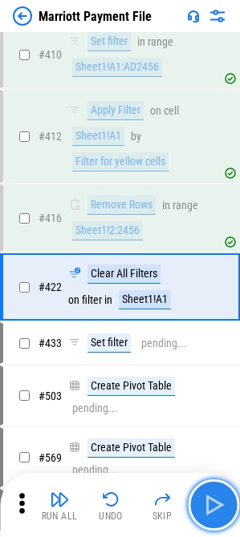
click at [213, 508] on img "button" at bounding box center [213, 505] width 26 height 26
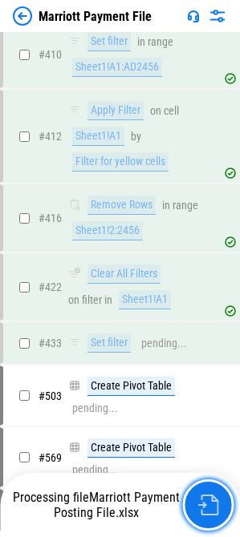
click at [213, 508] on img "button" at bounding box center [207, 505] width 21 height 21
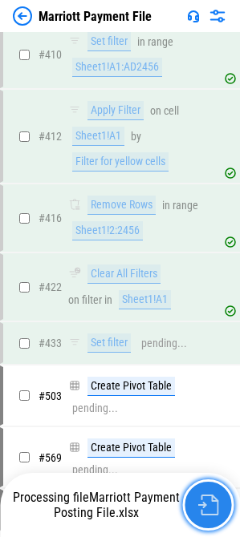
click at [213, 508] on img "button" at bounding box center [207, 505] width 21 height 21
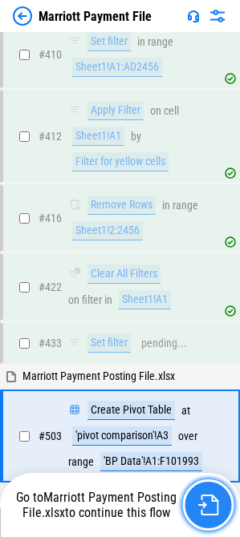
click at [210, 508] on img "button" at bounding box center [207, 505] width 21 height 21
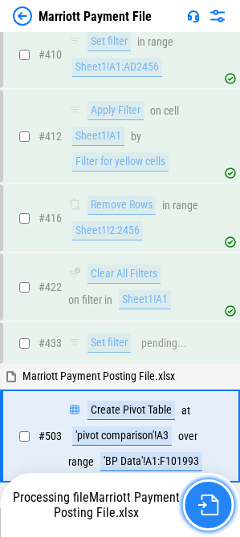
click at [199, 506] on img "button" at bounding box center [207, 505] width 21 height 21
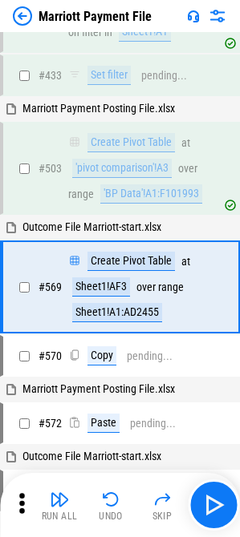
scroll to position [8783, 0]
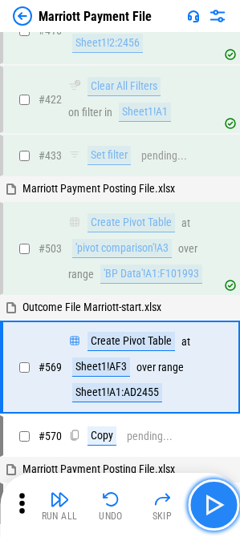
click at [216, 500] on img "button" at bounding box center [213, 505] width 26 height 26
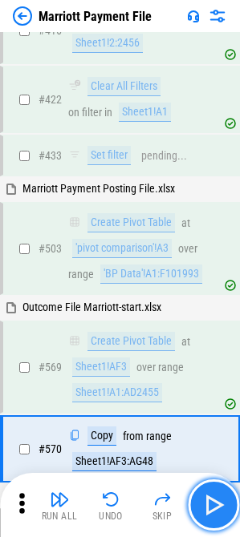
click at [216, 507] on img "button" at bounding box center [213, 505] width 26 height 26
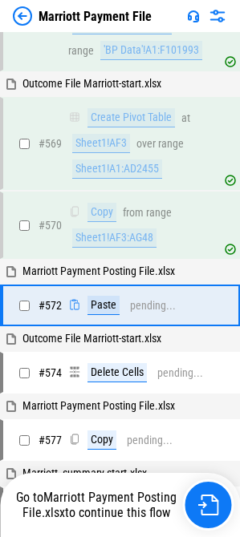
scroll to position [9025, 0]
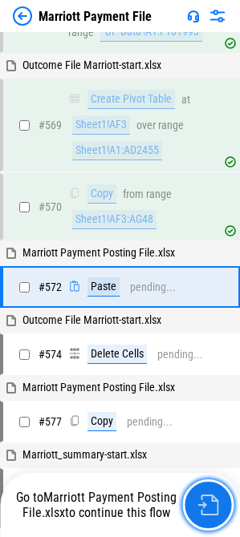
click at [216, 507] on img "button" at bounding box center [207, 505] width 21 height 21
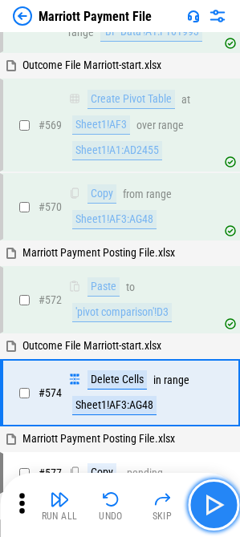
click at [209, 509] on img "button" at bounding box center [213, 505] width 26 height 26
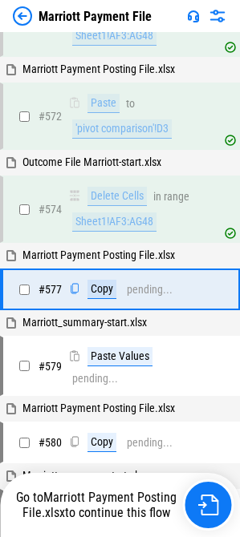
scroll to position [9211, 0]
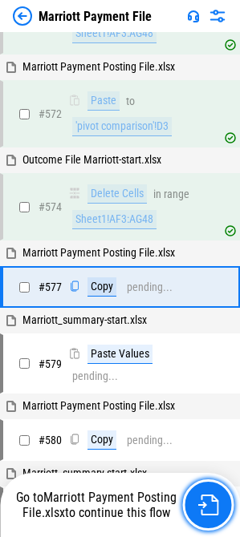
click at [209, 509] on img "button" at bounding box center [207, 505] width 21 height 21
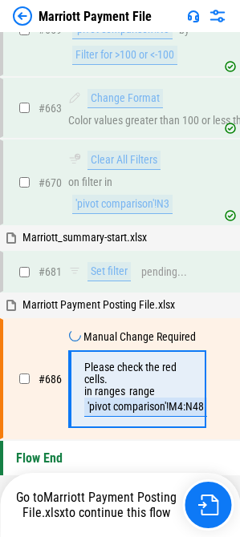
scroll to position [10875, 0]
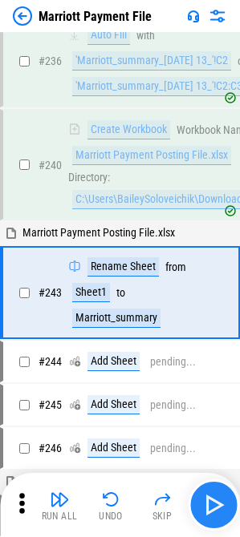
scroll to position [5263, 0]
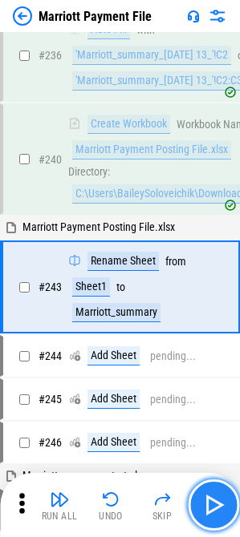
click at [213, 503] on img "button" at bounding box center [213, 505] width 26 height 26
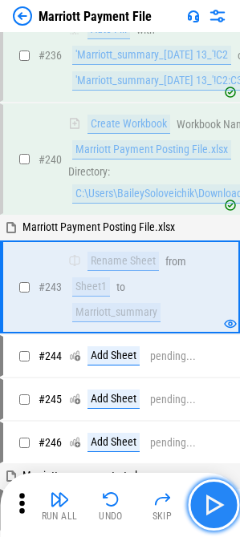
click at [213, 503] on img "button" at bounding box center [213, 505] width 26 height 26
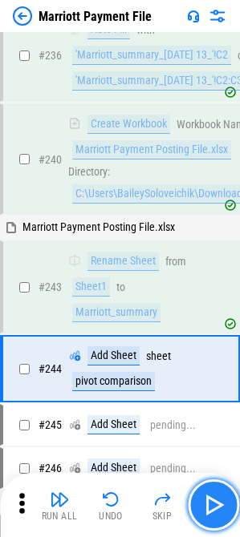
click at [213, 503] on img "button" at bounding box center [213, 505] width 26 height 26
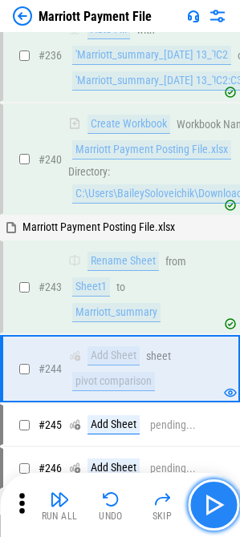
click at [211, 499] on img "button" at bounding box center [213, 505] width 26 height 26
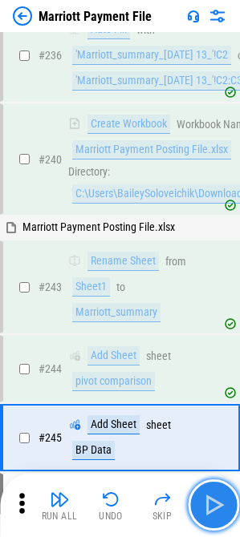
click at [211, 499] on img "button" at bounding box center [213, 505] width 26 height 26
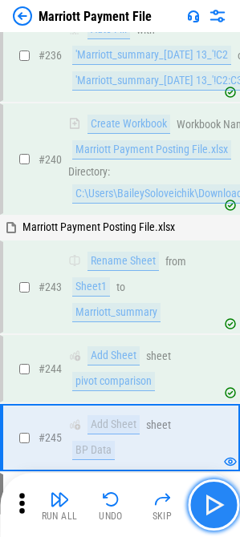
click at [216, 510] on img "button" at bounding box center [213, 505] width 26 height 26
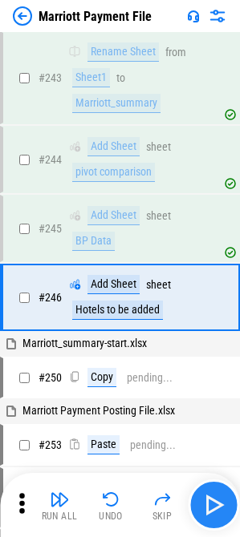
scroll to position [5483, 0]
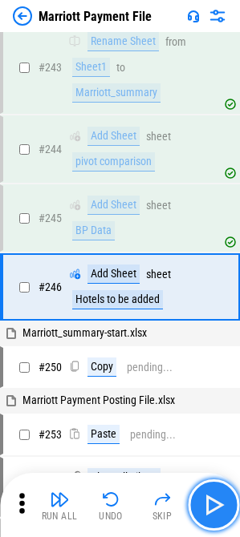
click at [216, 504] on img "button" at bounding box center [213, 505] width 26 height 26
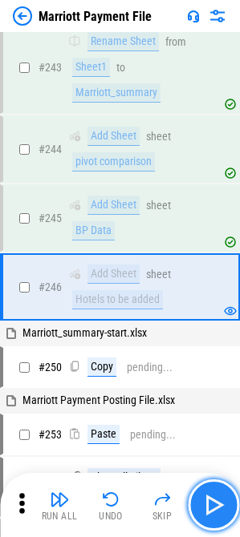
click at [216, 504] on img "button" at bounding box center [213, 505] width 26 height 26
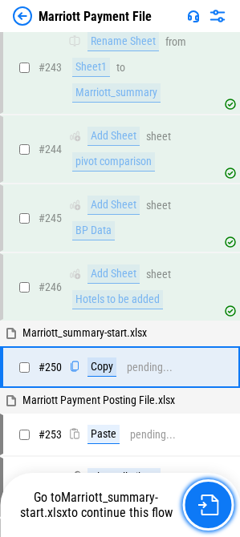
click at [216, 504] on img "button" at bounding box center [207, 505] width 21 height 21
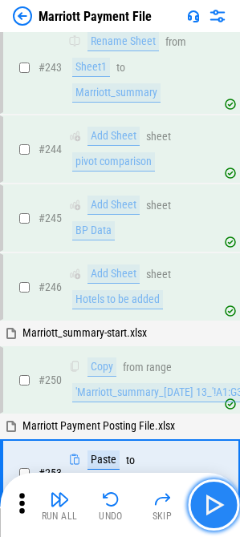
click at [216, 508] on img "button" at bounding box center [213, 505] width 26 height 26
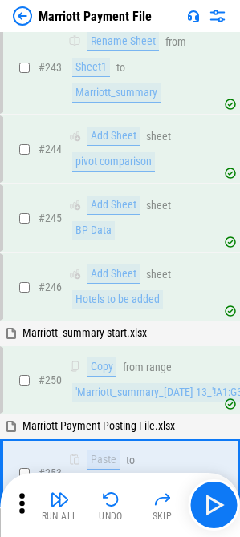
click at [219, 16] on img at bounding box center [217, 15] width 19 height 19
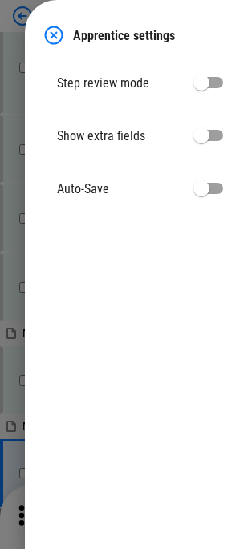
click at [56, 35] on img at bounding box center [53, 35] width 19 height 19
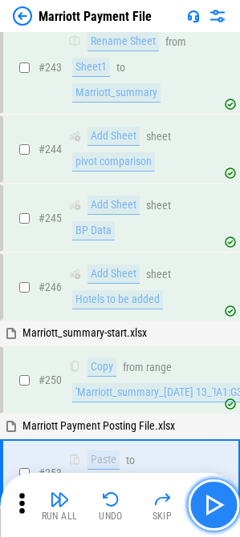
click at [212, 499] on img "button" at bounding box center [213, 505] width 26 height 26
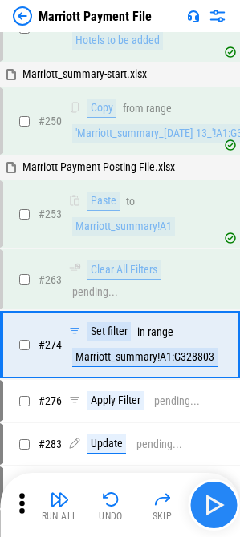
scroll to position [5800, 0]
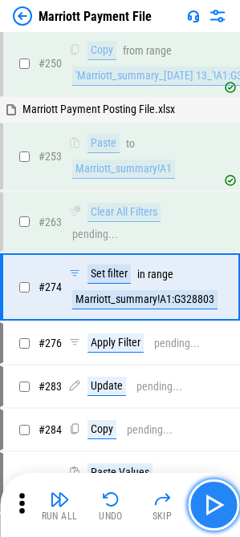
click at [209, 514] on img "button" at bounding box center [213, 505] width 26 height 26
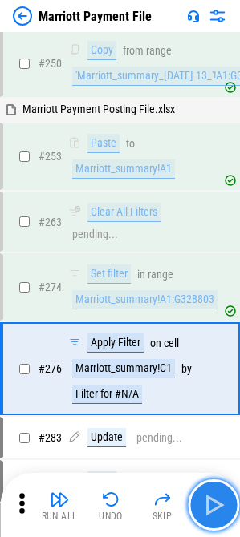
click at [217, 503] on img "button" at bounding box center [213, 505] width 26 height 26
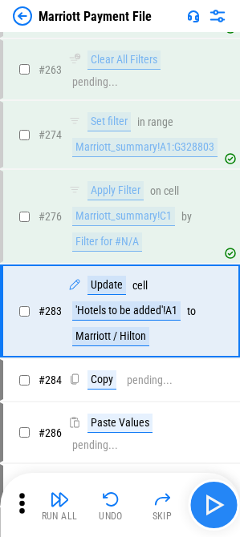
scroll to position [5976, 0]
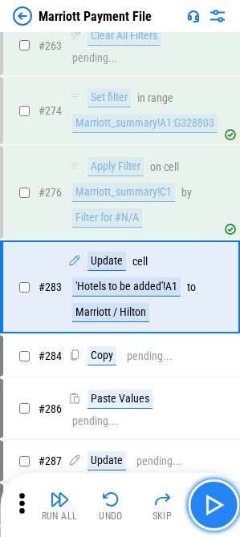
click at [212, 504] on img "button" at bounding box center [213, 505] width 26 height 26
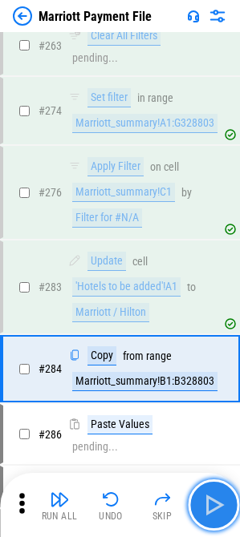
click at [212, 504] on img "button" at bounding box center [213, 505] width 26 height 26
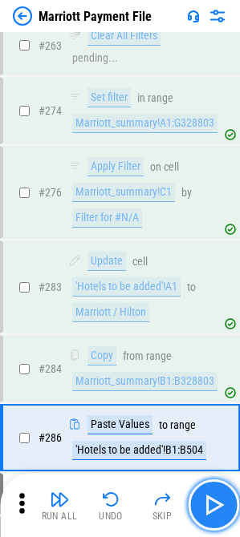
click at [212, 504] on img "button" at bounding box center [213, 505] width 26 height 26
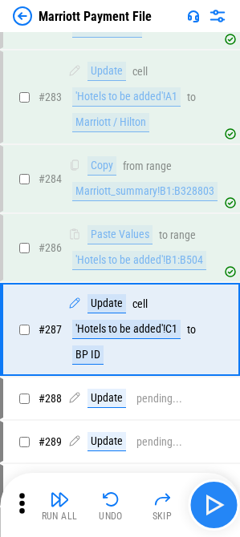
scroll to position [6209, 0]
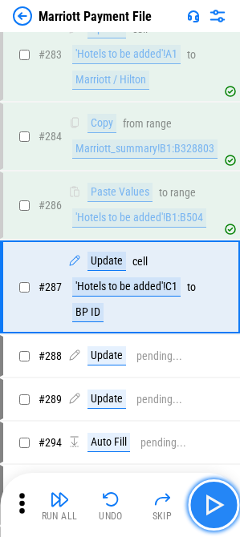
click at [212, 504] on img "button" at bounding box center [213, 505] width 26 height 26
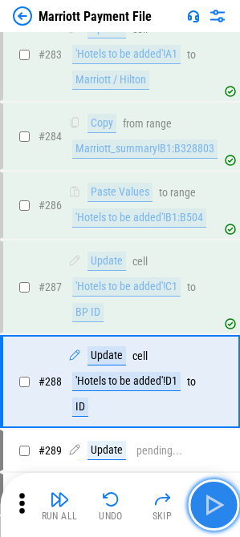
click at [212, 504] on img "button" at bounding box center [213, 505] width 26 height 26
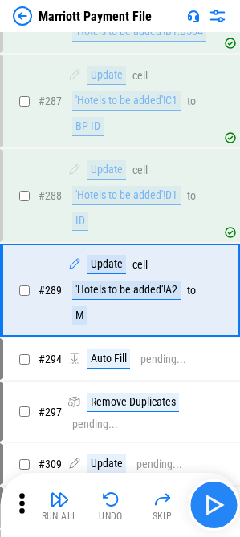
scroll to position [6398, 0]
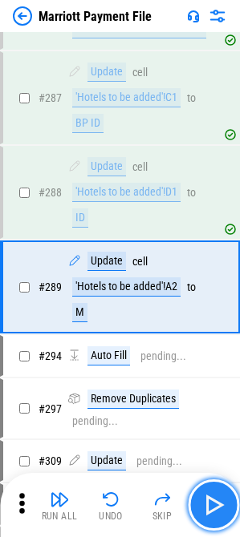
click at [212, 504] on img "button" at bounding box center [213, 505] width 26 height 26
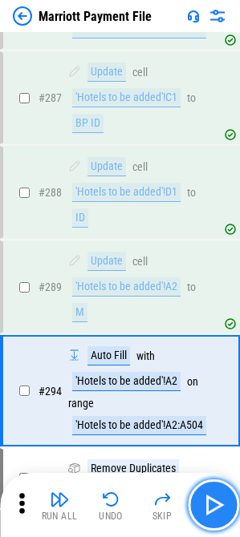
click at [212, 504] on img "button" at bounding box center [213, 505] width 26 height 26
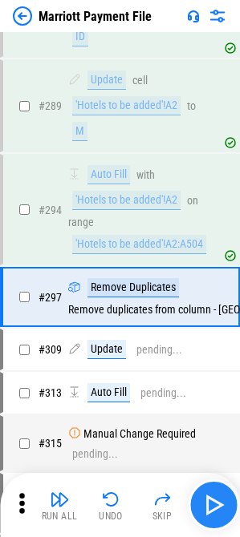
scroll to position [6590, 0]
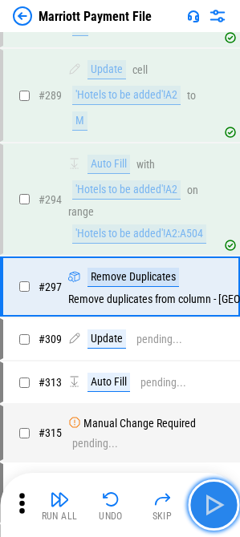
click at [212, 504] on img "button" at bounding box center [213, 505] width 26 height 26
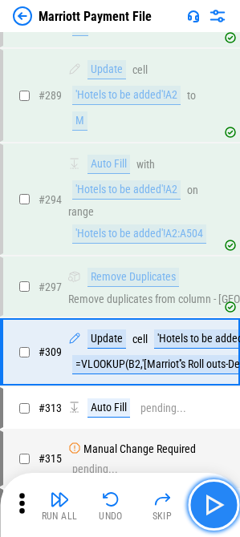
click at [213, 504] on img "button" at bounding box center [213, 505] width 26 height 26
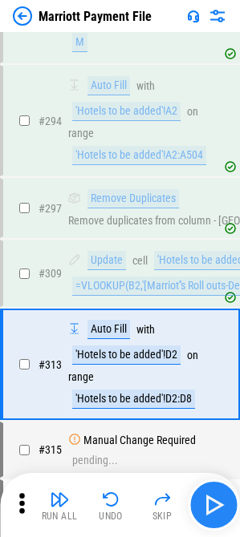
scroll to position [6746, 0]
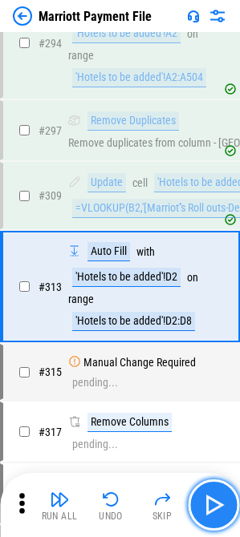
click at [213, 504] on img "button" at bounding box center [213, 505] width 26 height 26
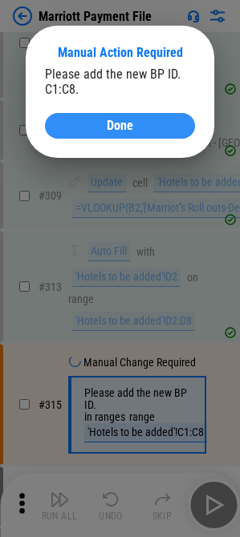
click at [107, 121] on span "Done" at bounding box center [120, 125] width 26 height 13
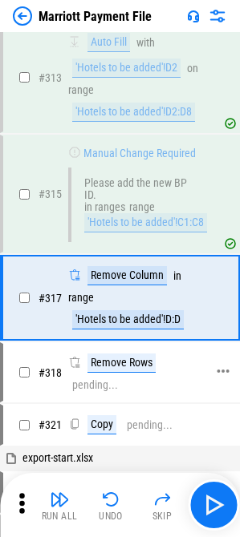
scroll to position [6967, 0]
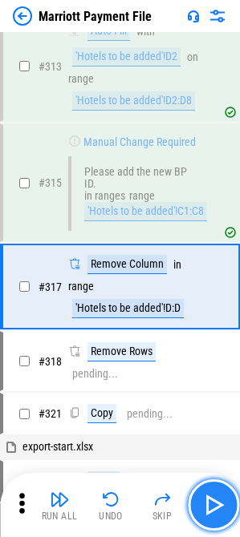
click at [209, 517] on img "button" at bounding box center [213, 505] width 26 height 26
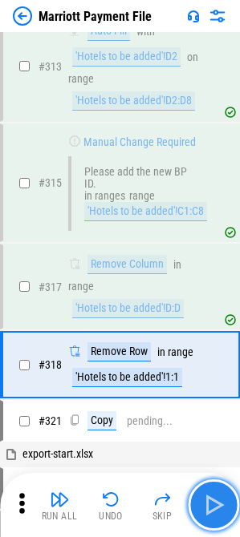
click at [209, 517] on img "button" at bounding box center [213, 505] width 26 height 26
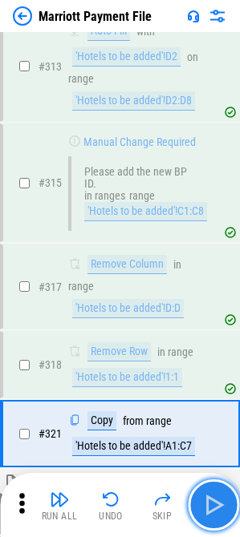
click at [209, 517] on img "button" at bounding box center [213, 505] width 26 height 26
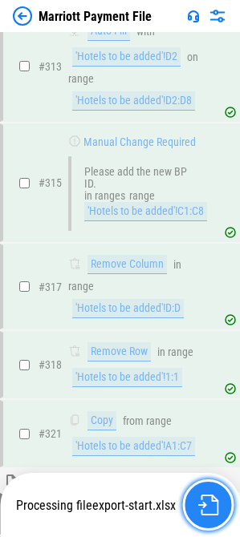
click at [205, 517] on button "button" at bounding box center [207, 505] width 51 height 51
click at [205, 513] on img "button" at bounding box center [207, 505] width 21 height 21
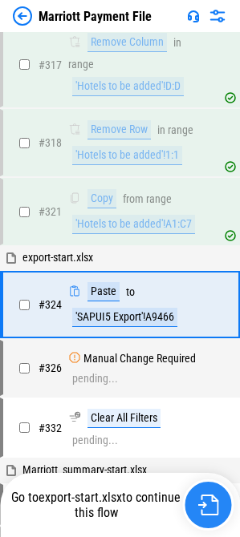
scroll to position [7207, 0]
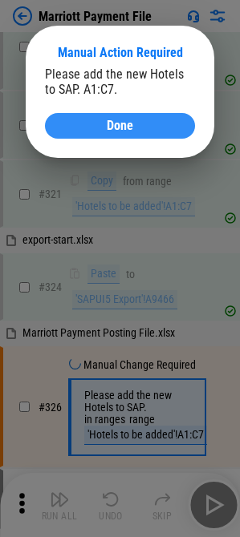
drag, startPoint x: 164, startPoint y: 119, endPoint x: 173, endPoint y: 127, distance: 12.5
click at [176, 112] on div "Please add the new Hotels to SAP. A1:C7. Done" at bounding box center [120, 103] width 150 height 72
click at [173, 127] on div "Done" at bounding box center [119, 125] width 111 height 13
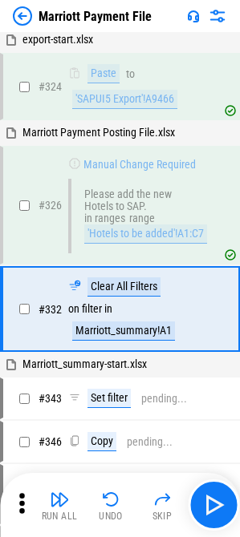
scroll to position [7429, 0]
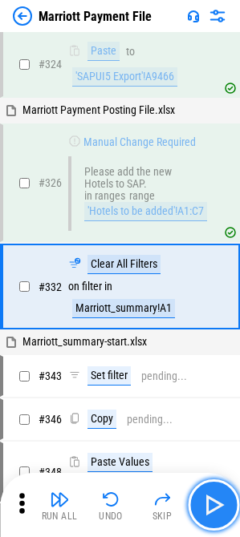
click at [231, 520] on button "button" at bounding box center [213, 505] width 51 height 51
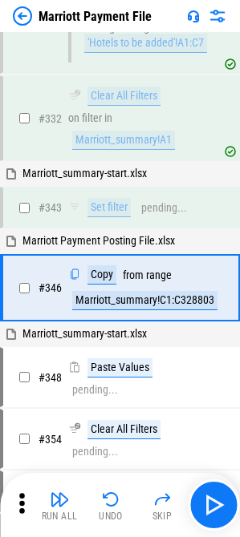
scroll to position [7599, 0]
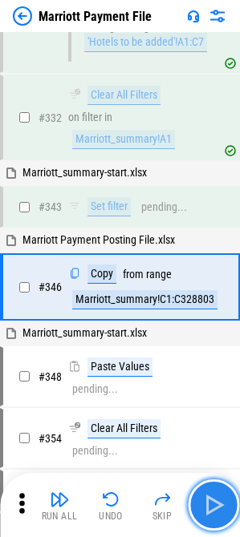
click at [223, 504] on img "button" at bounding box center [213, 505] width 26 height 26
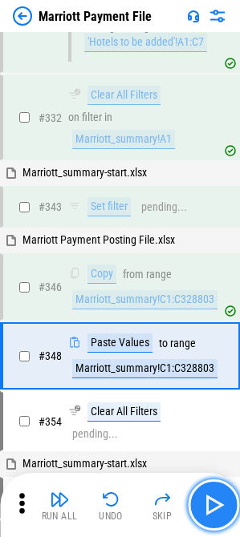
click at [223, 504] on img "button" at bounding box center [213, 505] width 26 height 26
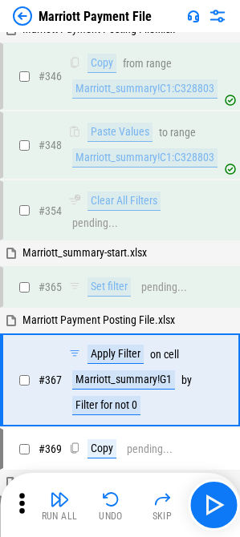
scroll to position [7903, 0]
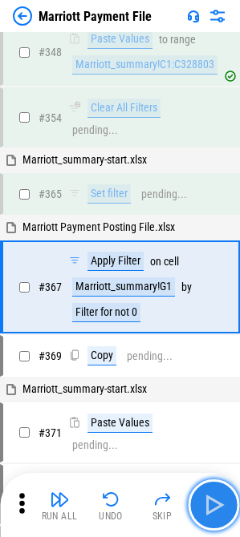
click at [217, 509] on img "button" at bounding box center [213, 505] width 26 height 26
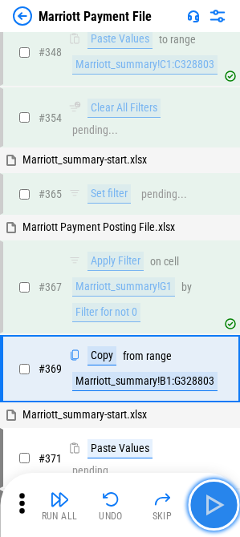
click at [217, 509] on img "button" at bounding box center [213, 505] width 26 height 26
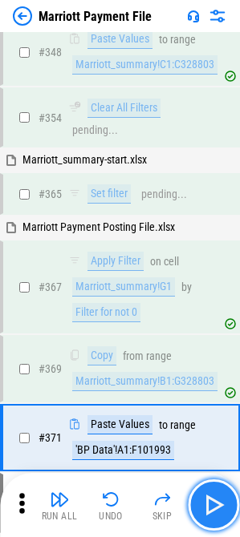
click at [217, 509] on img "button" at bounding box center [213, 505] width 26 height 26
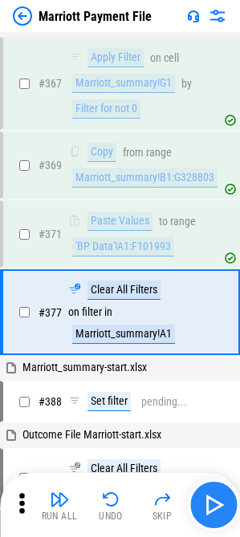
scroll to position [8132, 0]
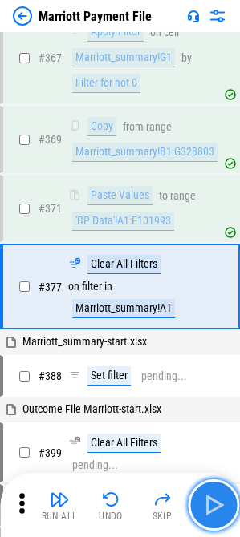
click at [217, 509] on img "button" at bounding box center [213, 505] width 26 height 26
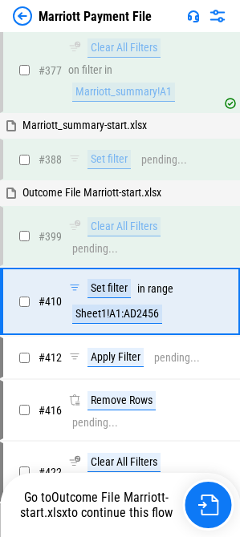
scroll to position [8363, 0]
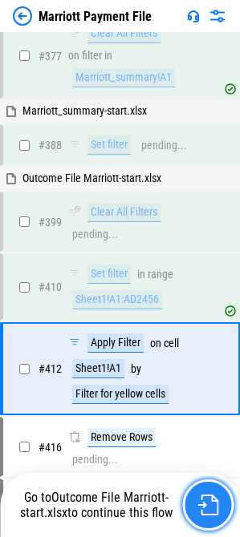
click at [213, 508] on img "button" at bounding box center [207, 505] width 21 height 21
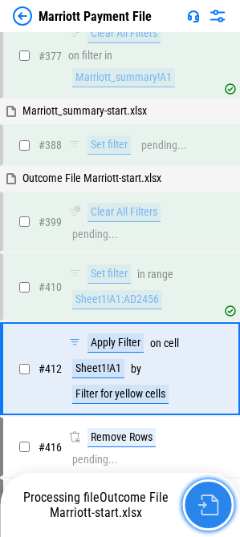
click at [213, 508] on img "button" at bounding box center [207, 505] width 21 height 21
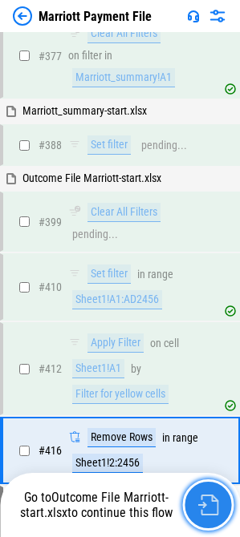
click at [213, 508] on img "button" at bounding box center [207, 505] width 21 height 21
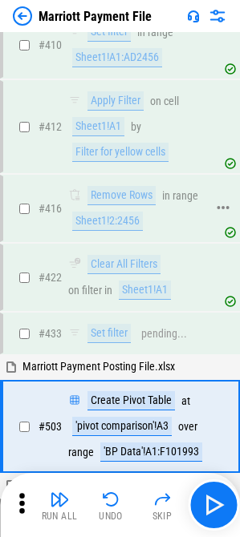
scroll to position [8665, 0]
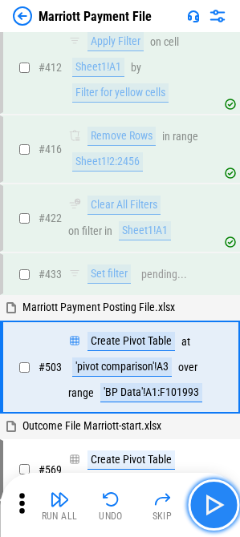
click at [213, 503] on img "button" at bounding box center [213, 505] width 26 height 26
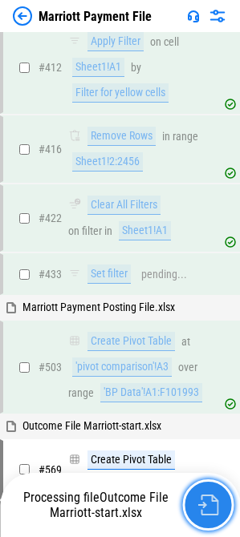
click at [221, 508] on button "button" at bounding box center [207, 505] width 51 height 51
click at [210, 508] on img "button" at bounding box center [207, 505] width 21 height 21
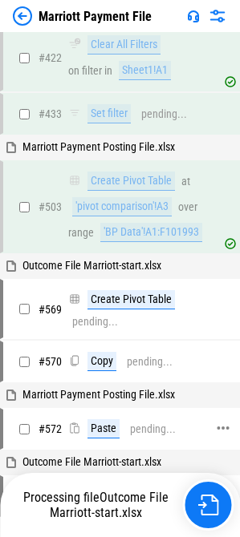
scroll to position [8745, 0]
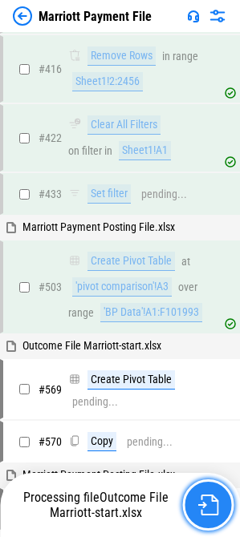
click at [200, 496] on img "button" at bounding box center [207, 505] width 21 height 21
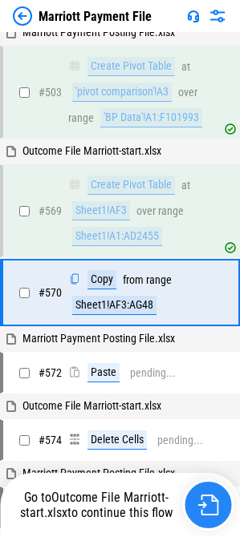
scroll to position [8945, 0]
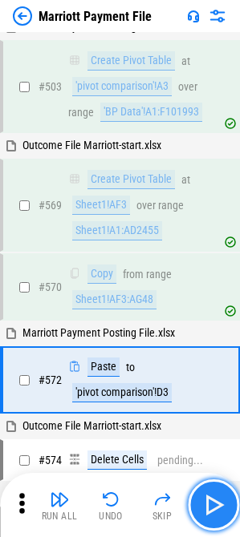
click at [212, 503] on img "button" at bounding box center [213, 505] width 26 height 26
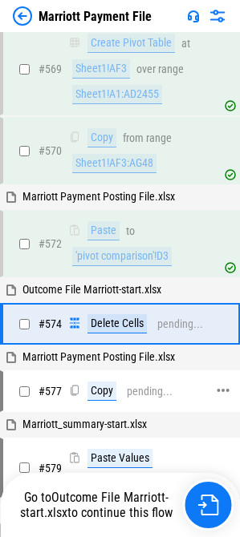
scroll to position [9106, 0]
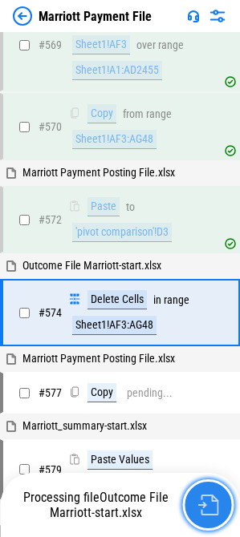
click at [207, 507] on img "button" at bounding box center [207, 505] width 21 height 21
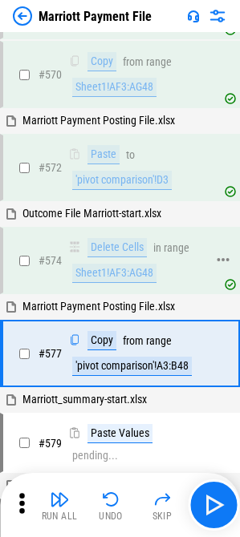
scroll to position [9186, 0]
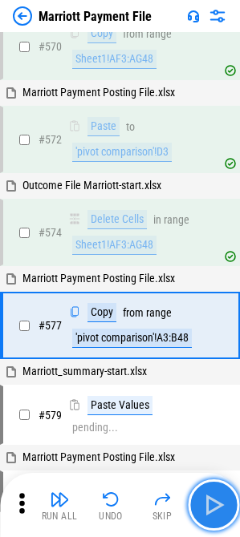
click at [210, 504] on img "button" at bounding box center [213, 505] width 26 height 26
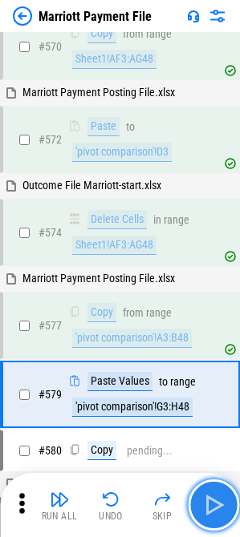
click at [210, 504] on img "button" at bounding box center [213, 505] width 26 height 26
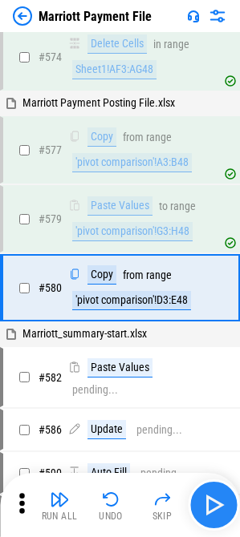
scroll to position [9362, 0]
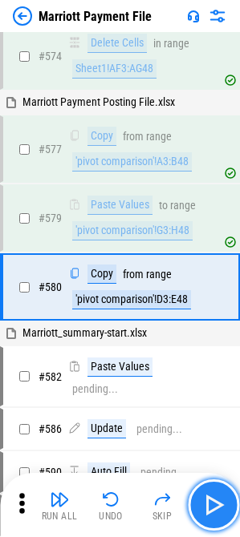
click at [210, 504] on img "button" at bounding box center [213, 505] width 26 height 26
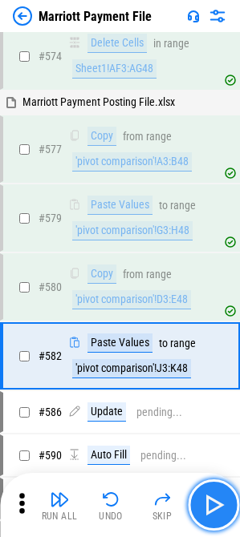
click at [210, 504] on img "button" at bounding box center [213, 505] width 26 height 26
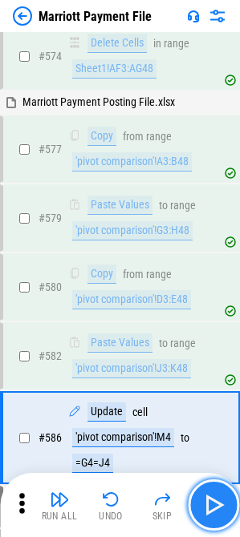
click at [210, 504] on img "button" at bounding box center [213, 505] width 26 height 26
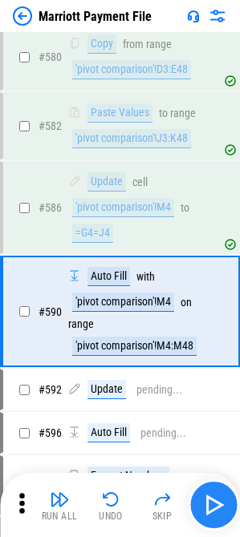
scroll to position [9617, 0]
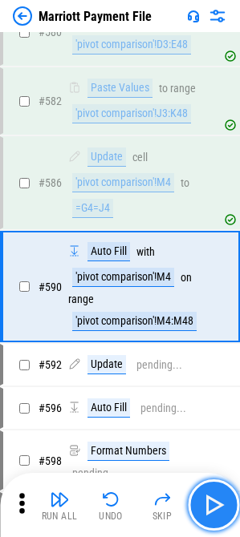
click at [210, 504] on img "button" at bounding box center [213, 505] width 26 height 26
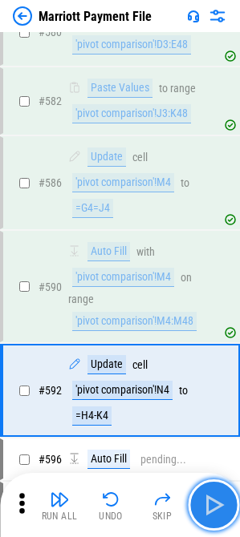
click at [210, 504] on img "button" at bounding box center [213, 505] width 26 height 26
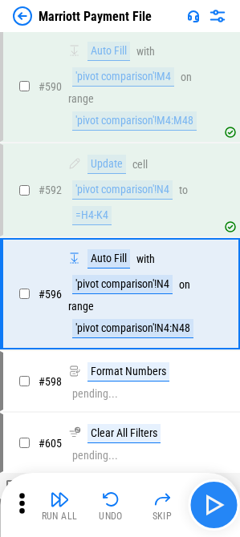
scroll to position [9825, 0]
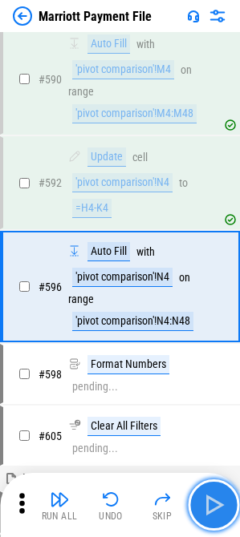
click at [210, 504] on img "button" at bounding box center [213, 505] width 26 height 26
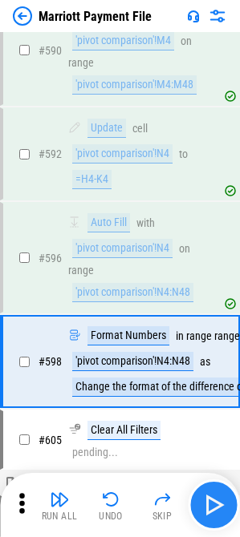
scroll to position [9905, 0]
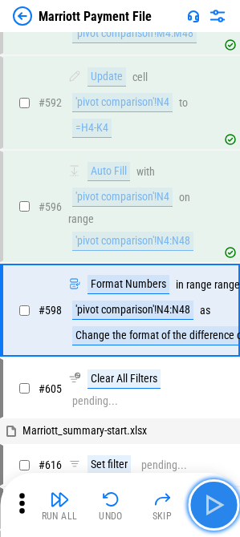
click at [214, 496] on img "button" at bounding box center [213, 505] width 26 height 26
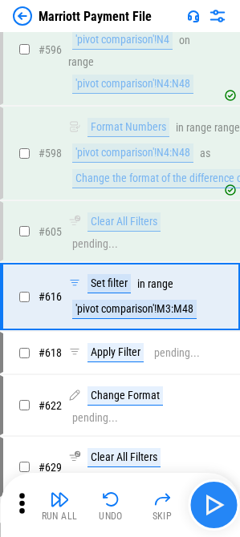
scroll to position [10072, 0]
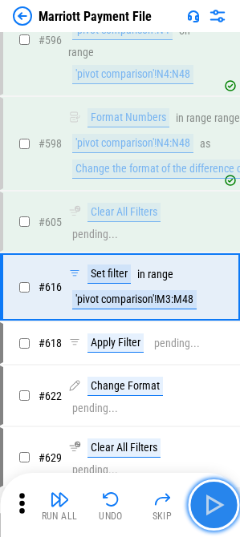
click at [220, 498] on img "button" at bounding box center [213, 505] width 26 height 26
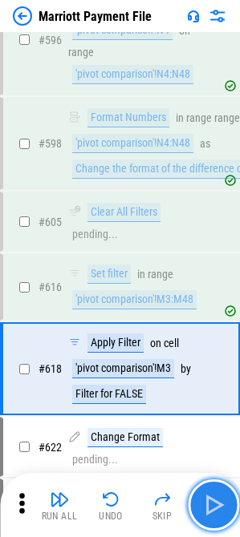
click at [220, 498] on img "button" at bounding box center [213, 505] width 26 height 26
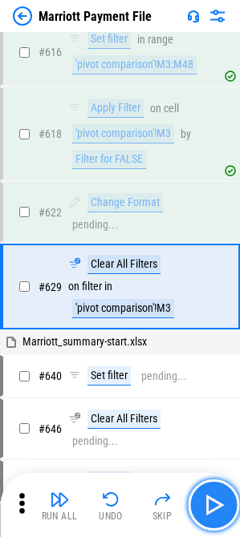
click at [220, 500] on img "button" at bounding box center [213, 505] width 26 height 26
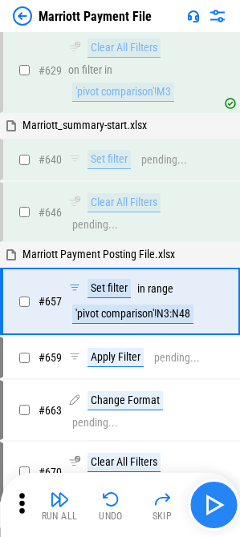
scroll to position [10538, 0]
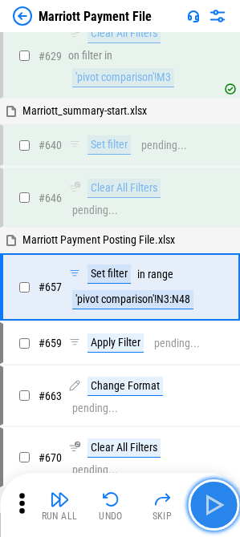
click at [220, 500] on img "button" at bounding box center [213, 505] width 26 height 26
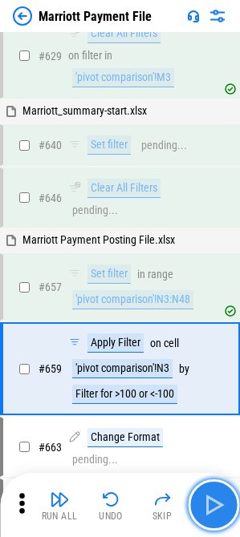
click at [220, 500] on img "button" at bounding box center [213, 505] width 26 height 26
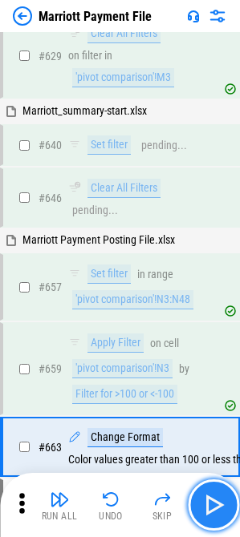
click at [220, 500] on img "button" at bounding box center [213, 505] width 26 height 26
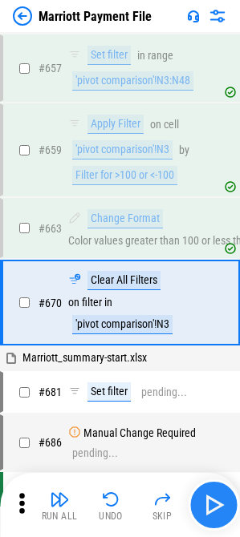
scroll to position [10773, 0]
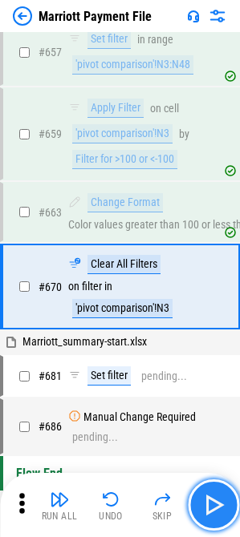
click at [220, 500] on img "button" at bounding box center [213, 505] width 26 height 26
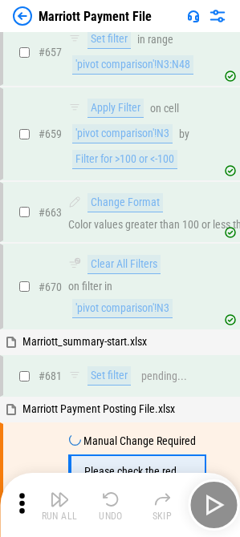
scroll to position [10877, 0]
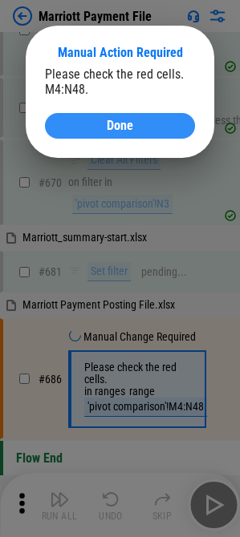
click at [132, 125] on span "Done" at bounding box center [120, 125] width 26 height 13
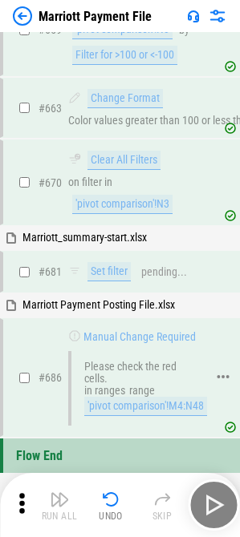
scroll to position [10875, 0]
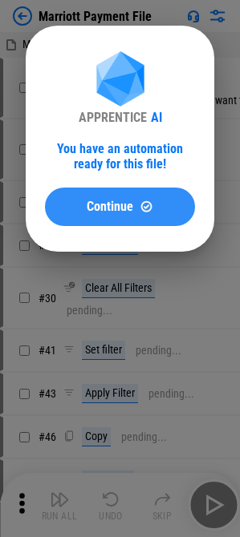
click at [89, 201] on span "Continue" at bounding box center [110, 206] width 47 height 13
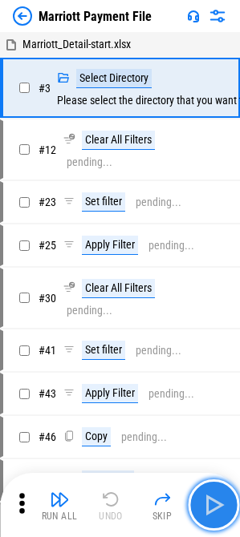
click at [227, 508] on button "button" at bounding box center [213, 505] width 51 height 51
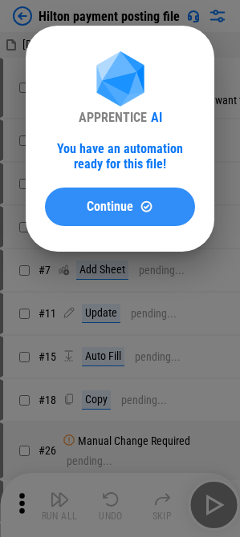
click at [134, 204] on div "Continue" at bounding box center [119, 207] width 111 height 14
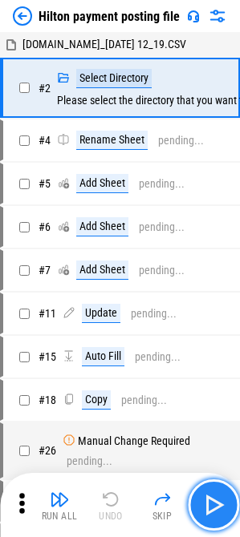
click at [220, 503] on img "button" at bounding box center [213, 505] width 26 height 26
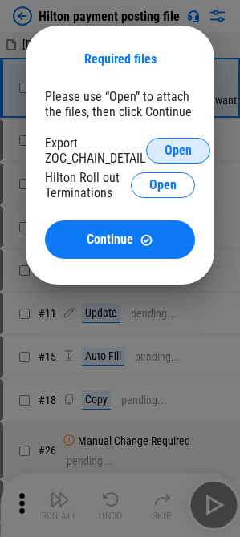
click at [170, 148] on span "Open" at bounding box center [177, 150] width 27 height 13
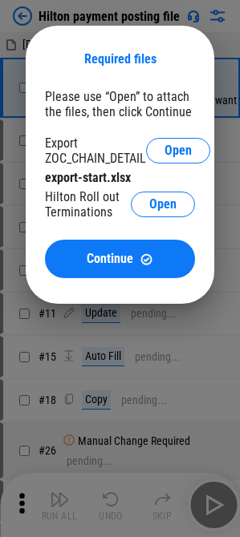
click at [166, 217] on div "Hilton Roll out Terminations Open" at bounding box center [120, 204] width 150 height 30
click at [162, 209] on span "Open" at bounding box center [162, 204] width 27 height 13
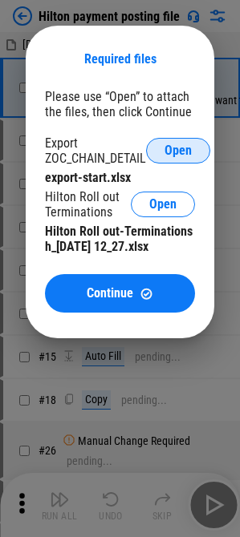
click at [178, 159] on button "Open" at bounding box center [178, 151] width 64 height 26
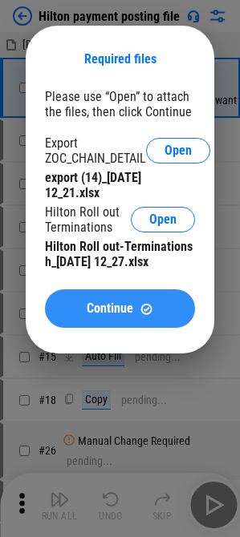
click at [141, 321] on button "Continue" at bounding box center [120, 309] width 150 height 38
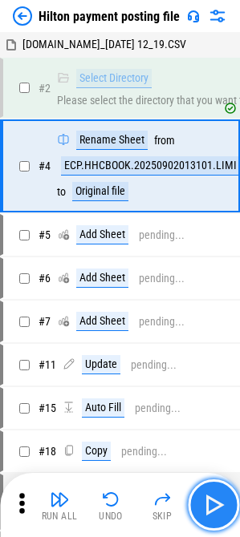
click at [216, 509] on img "button" at bounding box center [213, 505] width 26 height 26
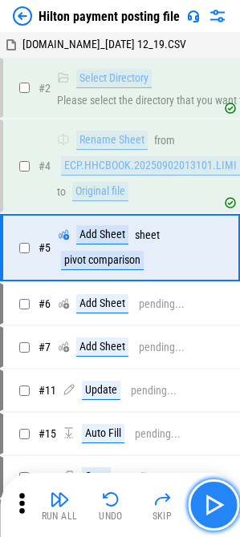
click at [216, 509] on img "button" at bounding box center [213, 505] width 26 height 26
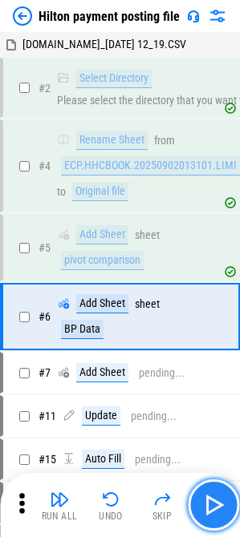
click at [216, 509] on img "button" at bounding box center [213, 505] width 26 height 26
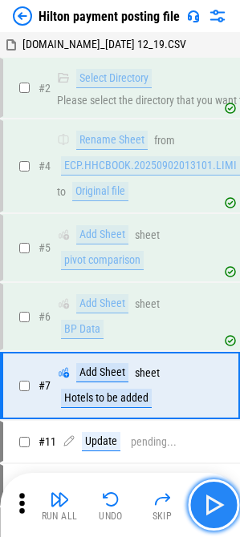
click at [216, 509] on img "button" at bounding box center [213, 505] width 26 height 26
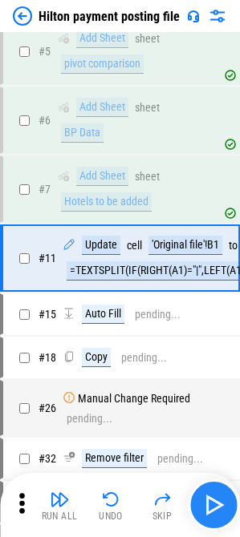
scroll to position [216, 0]
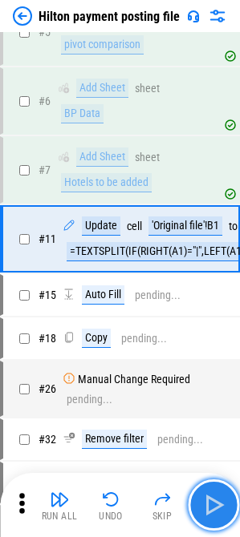
click at [216, 509] on img "button" at bounding box center [213, 505] width 26 height 26
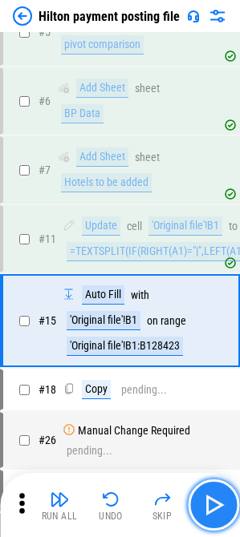
click at [216, 509] on img "button" at bounding box center [213, 505] width 26 height 26
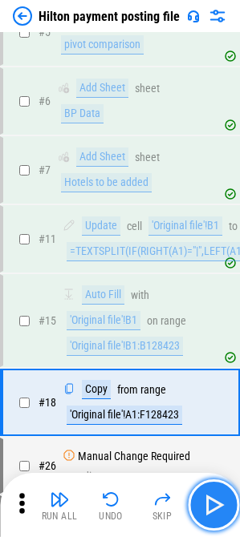
click at [216, 509] on img "button" at bounding box center [213, 505] width 26 height 26
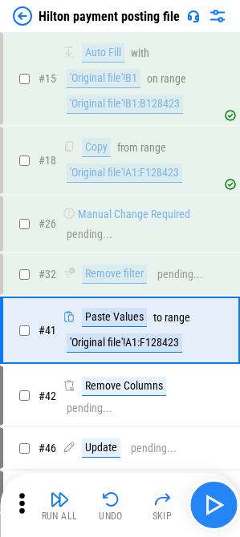
scroll to position [549, 0]
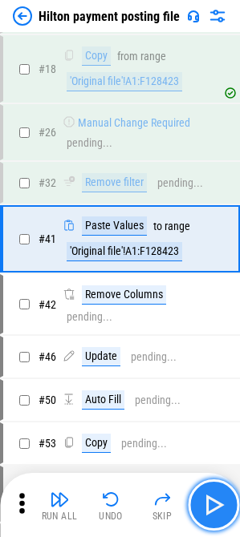
click at [216, 509] on img "button" at bounding box center [213, 505] width 26 height 26
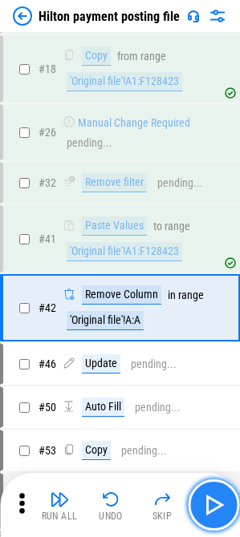
click at [216, 509] on img "button" at bounding box center [213, 505] width 26 height 26
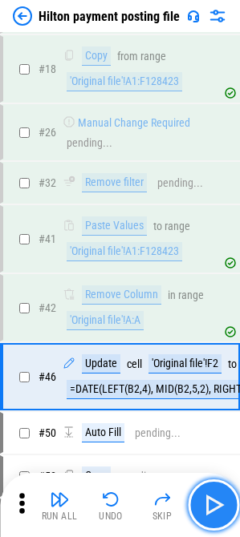
click at [216, 509] on img "button" at bounding box center [213, 505] width 26 height 26
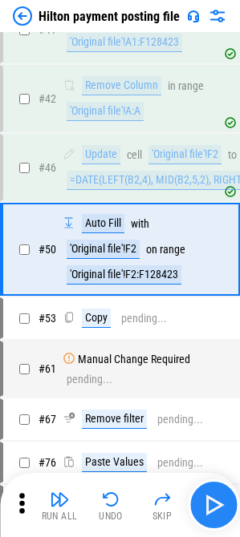
scroll to position [769, 0]
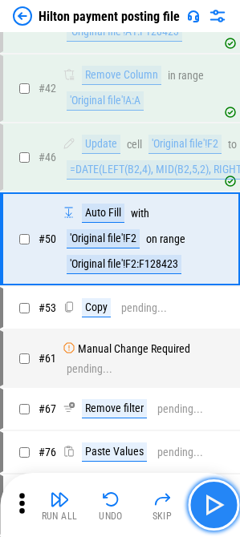
click at [216, 509] on img "button" at bounding box center [213, 505] width 26 height 26
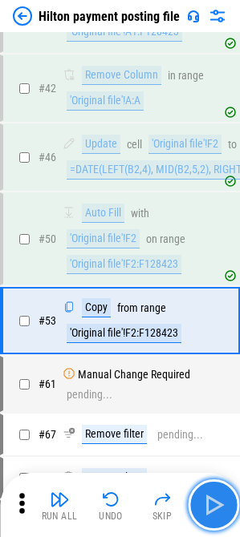
click at [216, 509] on img "button" at bounding box center [213, 505] width 26 height 26
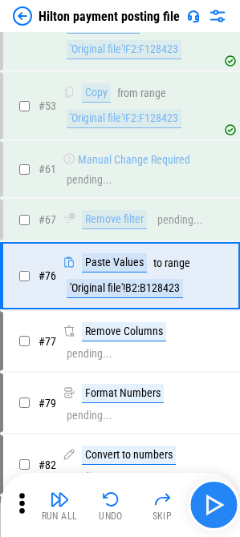
scroll to position [1021, 0]
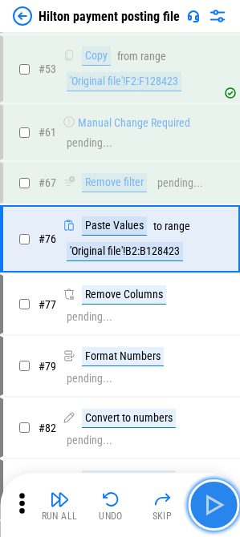
click at [216, 509] on img "button" at bounding box center [213, 505] width 26 height 26
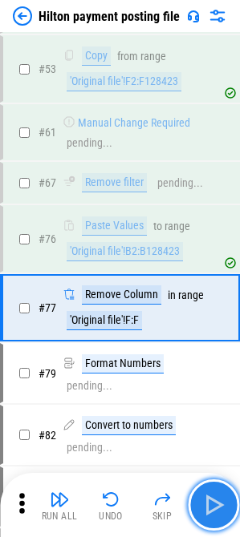
click at [216, 509] on img "button" at bounding box center [213, 505] width 26 height 26
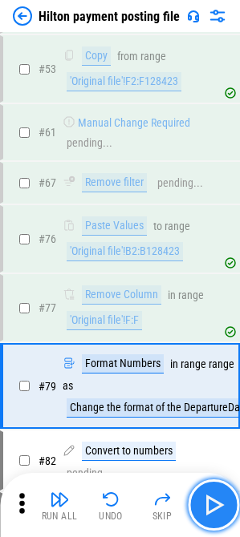
click at [216, 509] on img "button" at bounding box center [213, 505] width 26 height 26
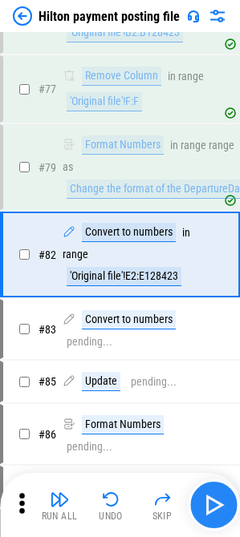
scroll to position [1256, 0]
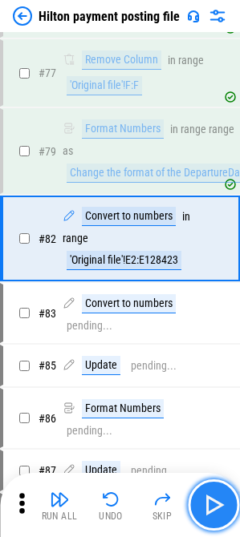
click at [216, 509] on img "button" at bounding box center [213, 505] width 26 height 26
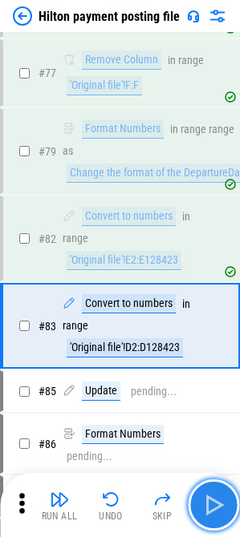
click at [216, 509] on img "button" at bounding box center [213, 505] width 26 height 26
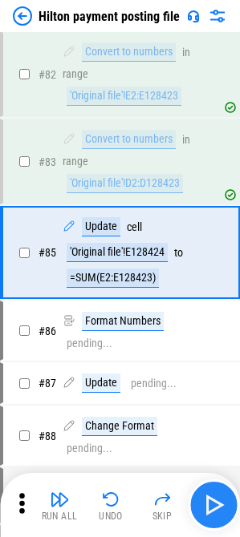
scroll to position [1434, 0]
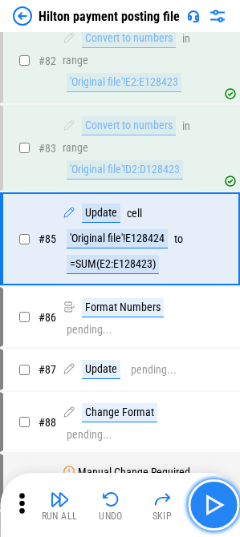
click at [216, 509] on img "button" at bounding box center [213, 505] width 26 height 26
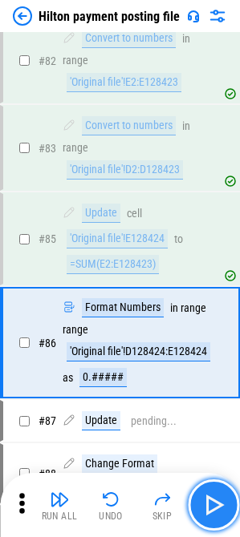
click at [216, 509] on img "button" at bounding box center [213, 505] width 26 height 26
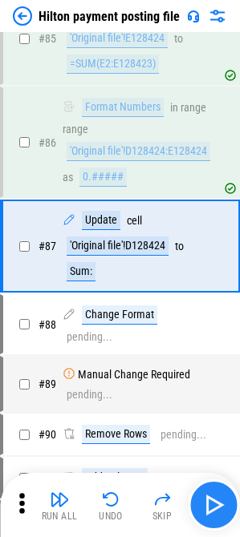
scroll to position [1642, 0]
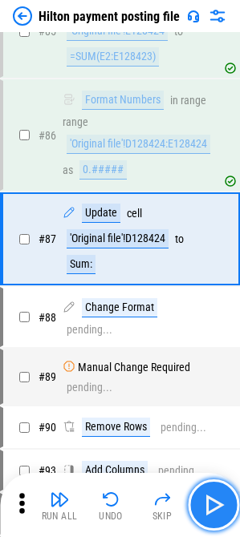
click at [216, 509] on img "button" at bounding box center [213, 505] width 26 height 26
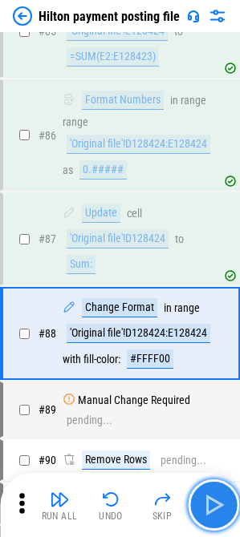
click at [216, 509] on img "button" at bounding box center [213, 505] width 26 height 26
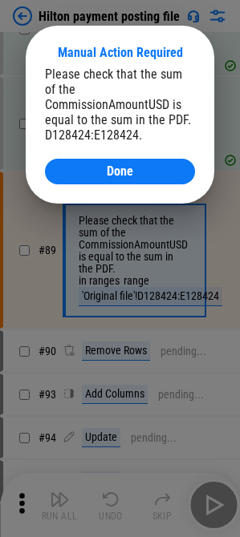
scroll to position [1863, 0]
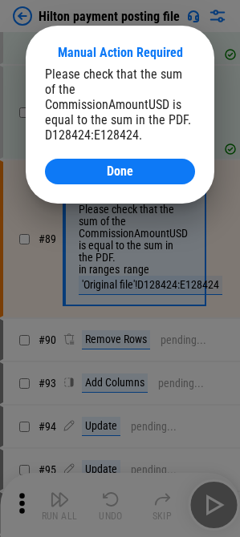
click at [128, 169] on div "Manual Action Required Please check that the sum of the CommissionAmountUSD is …" at bounding box center [120, 115] width 188 height 178
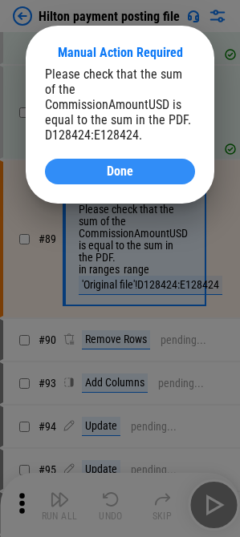
click at [121, 165] on span "Done" at bounding box center [120, 171] width 26 height 13
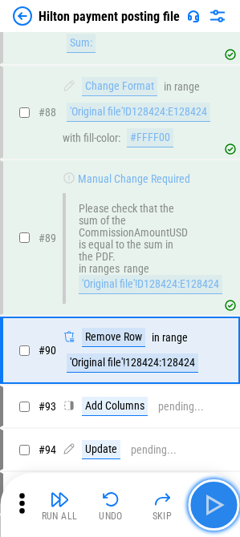
click at [211, 511] on img "button" at bounding box center [213, 505] width 26 height 26
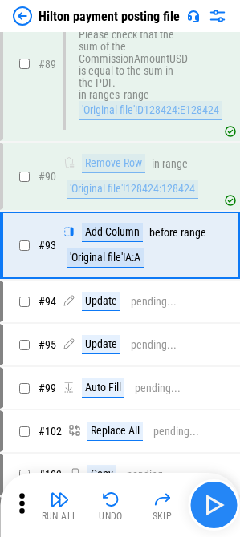
scroll to position [2043, 0]
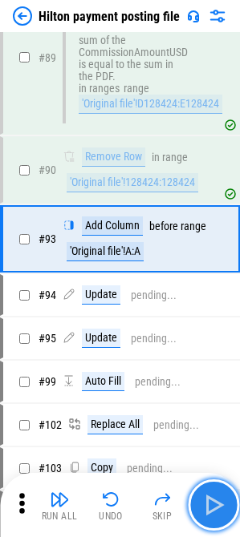
click at [211, 511] on img "button" at bounding box center [213, 505] width 26 height 26
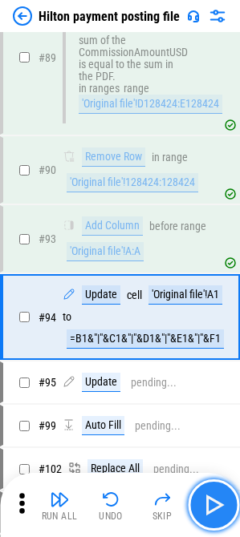
click at [211, 511] on img "button" at bounding box center [213, 505] width 26 height 26
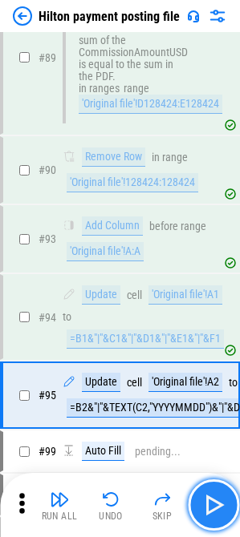
click at [211, 511] on img "button" at bounding box center [213, 505] width 26 height 26
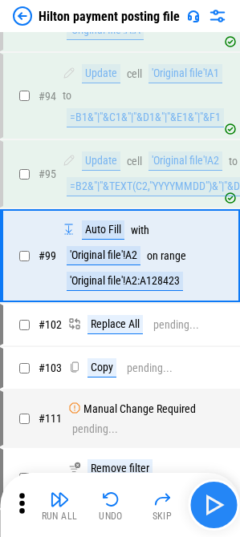
scroll to position [2282, 0]
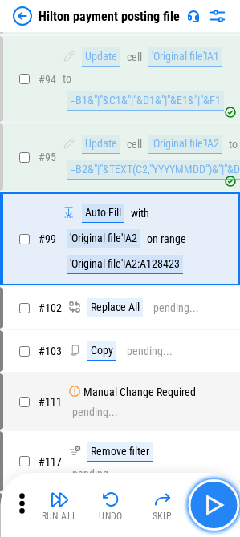
click at [211, 511] on img "button" at bounding box center [213, 505] width 26 height 26
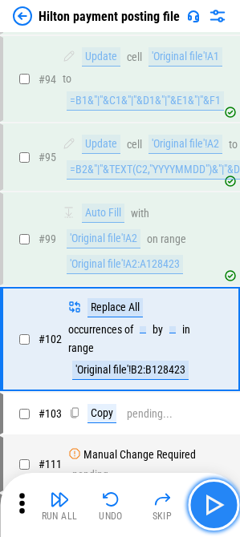
click at [211, 511] on img "button" at bounding box center [213, 505] width 26 height 26
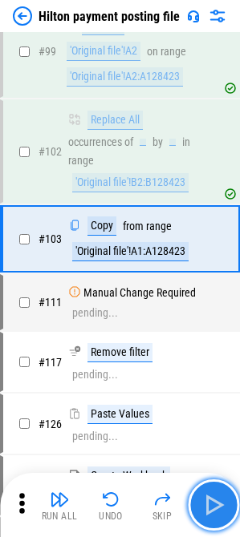
click at [211, 511] on img "button" at bounding box center [213, 505] width 26 height 26
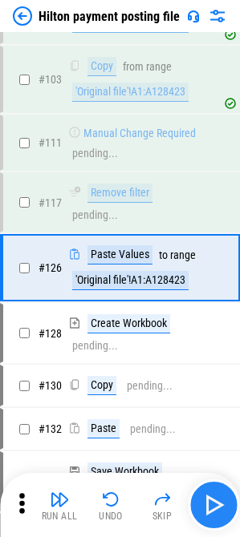
scroll to position [2639, 0]
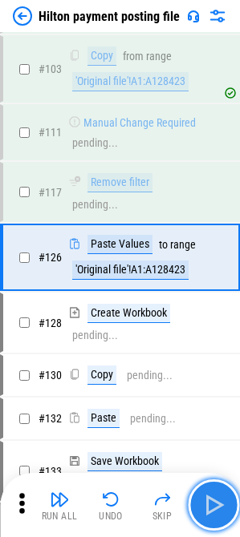
click at [211, 511] on img "button" at bounding box center [213, 505] width 26 height 26
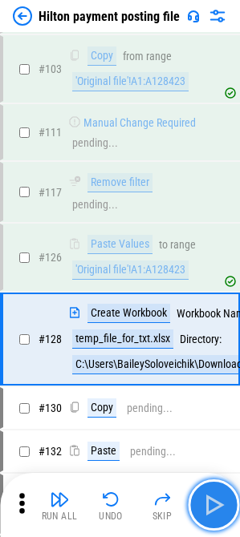
click at [211, 511] on img "button" at bounding box center [213, 505] width 26 height 26
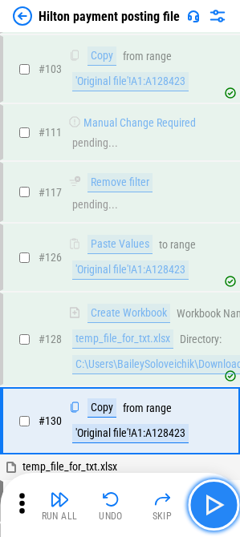
click at [219, 515] on img "button" at bounding box center [213, 505] width 26 height 26
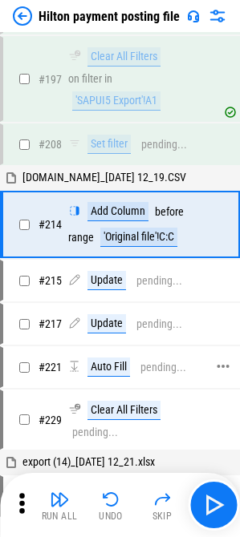
scroll to position [3981, 0]
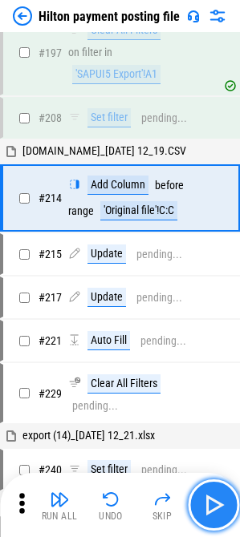
click at [218, 504] on img "button" at bounding box center [213, 505] width 26 height 26
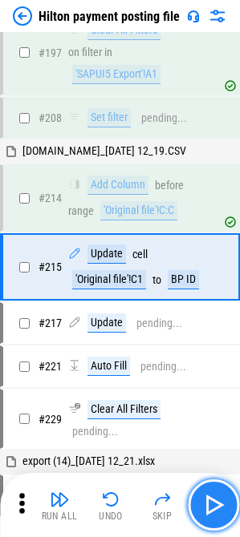
click at [205, 503] on img "button" at bounding box center [213, 505] width 26 height 26
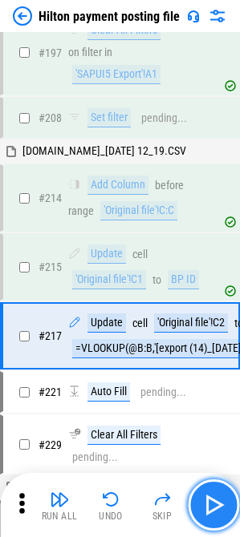
click at [209, 504] on img "button" at bounding box center [213, 505] width 26 height 26
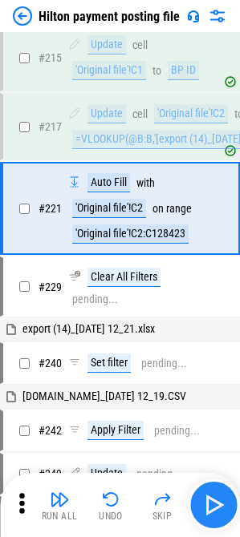
scroll to position [4201, 0]
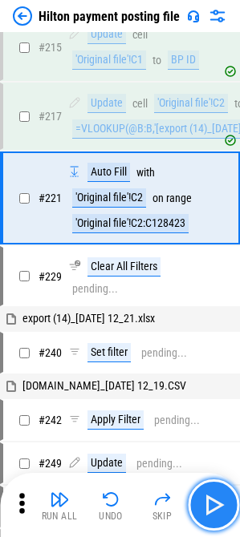
click at [209, 504] on img "button" at bounding box center [213, 505] width 26 height 26
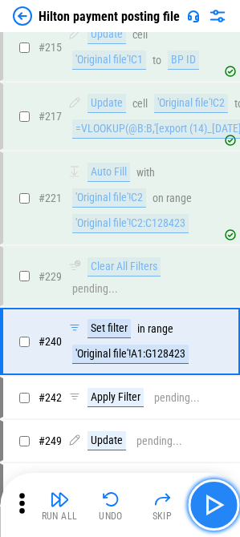
click at [209, 504] on img "button" at bounding box center [213, 505] width 26 height 26
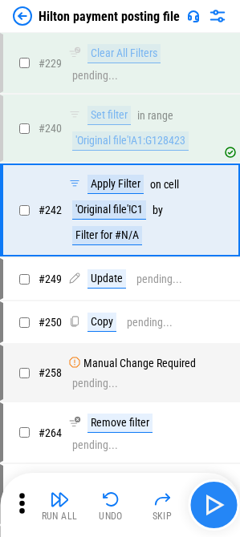
scroll to position [4426, 0]
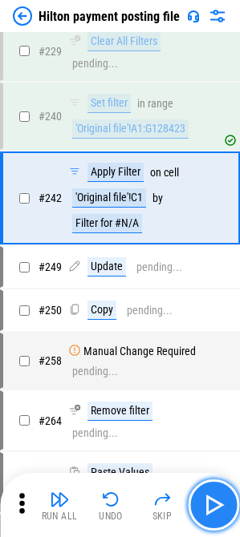
click at [209, 504] on img "button" at bounding box center [213, 505] width 26 height 26
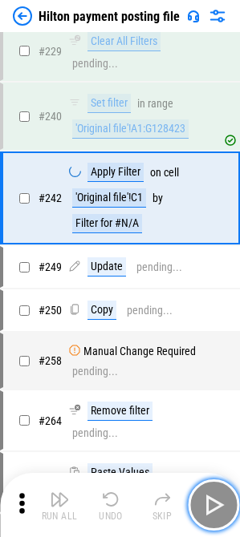
click at [209, 504] on img "button" at bounding box center [213, 505] width 26 height 26
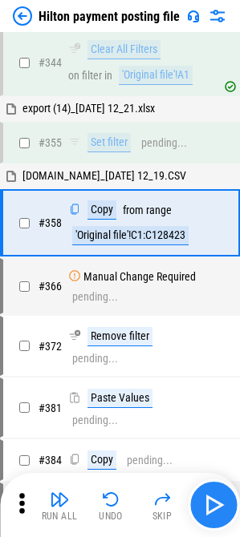
scroll to position [5938, 0]
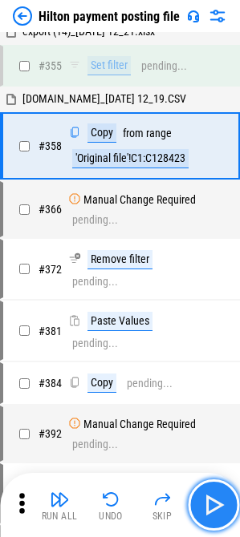
click at [213, 513] on img "button" at bounding box center [213, 505] width 26 height 26
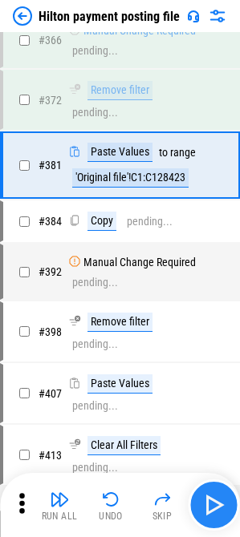
scroll to position [6108, 0]
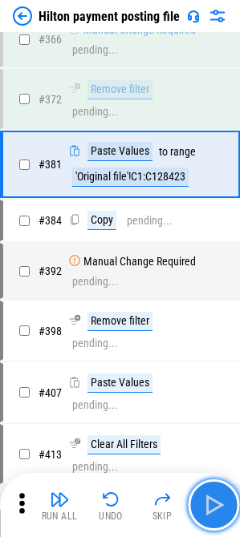
click at [213, 513] on img "button" at bounding box center [213, 505] width 26 height 26
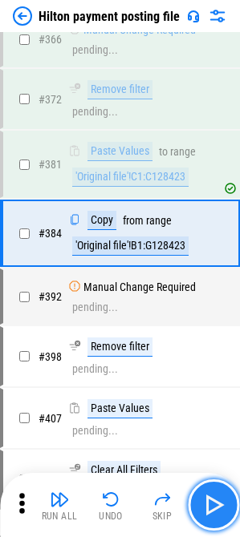
click at [217, 508] on img "button" at bounding box center [213, 505] width 26 height 26
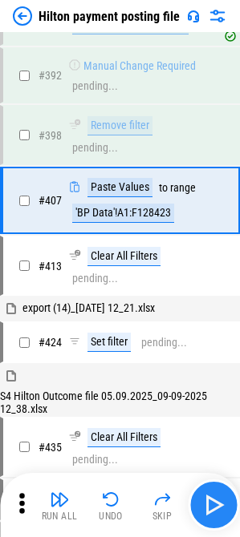
scroll to position [6347, 0]
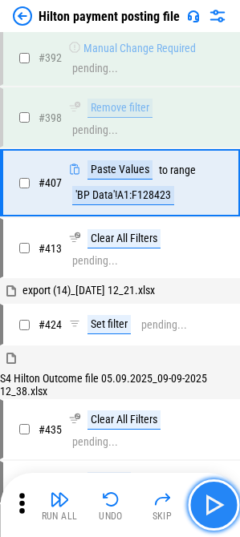
click at [217, 508] on img "button" at bounding box center [213, 505] width 26 height 26
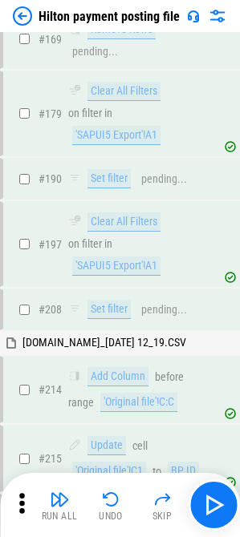
scroll to position [3781, 0]
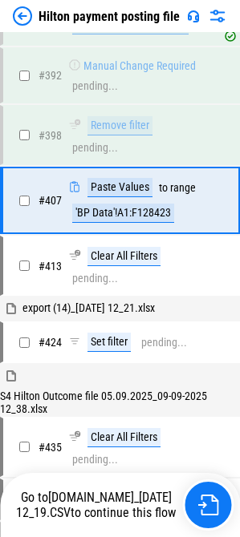
scroll to position [6347, 0]
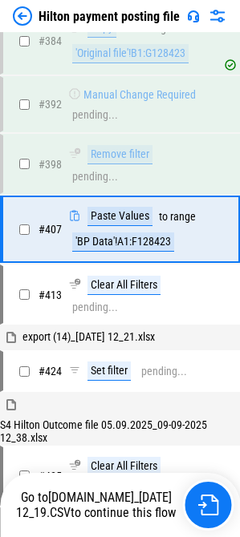
scroll to position [6347, 0]
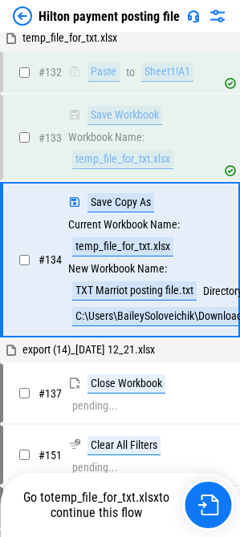
scroll to position [3071, 0]
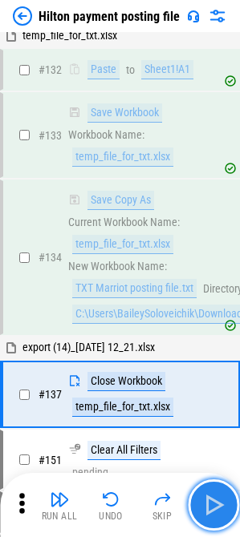
click at [219, 515] on img "button" at bounding box center [213, 505] width 26 height 26
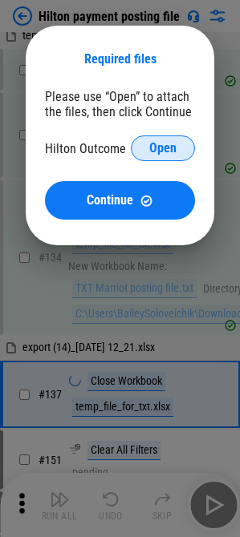
click at [149, 148] on span "Open" at bounding box center [162, 148] width 27 height 13
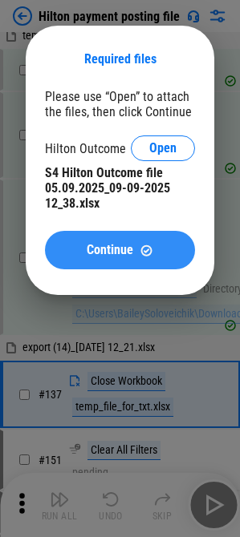
click at [118, 245] on span "Continue" at bounding box center [110, 250] width 47 height 13
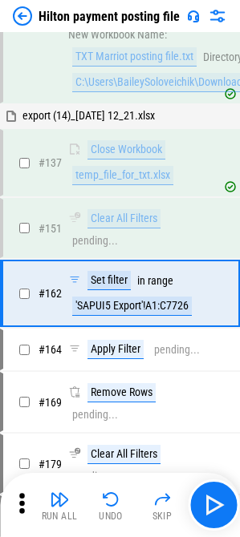
scroll to position [3440, 0]
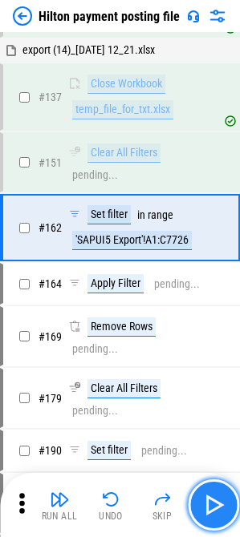
click at [217, 503] on img "button" at bounding box center [213, 505] width 26 height 26
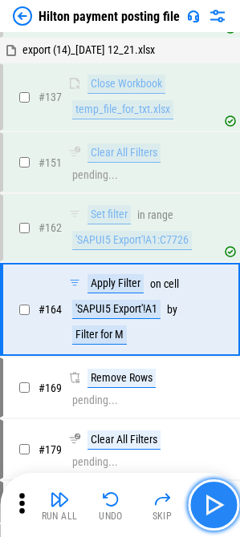
click at [217, 503] on img "button" at bounding box center [213, 505] width 26 height 26
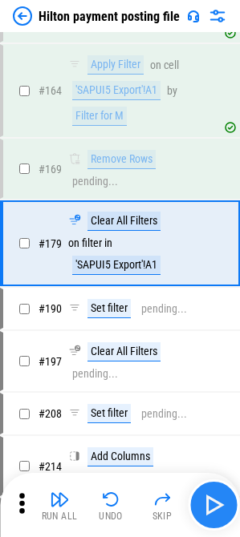
scroll to position [3675, 0]
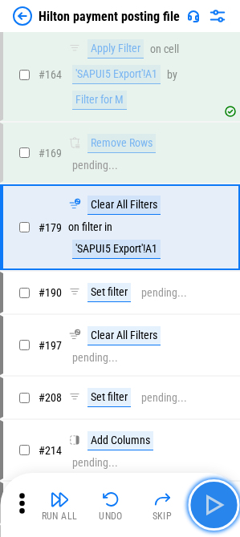
click at [217, 503] on img "button" at bounding box center [213, 505] width 26 height 26
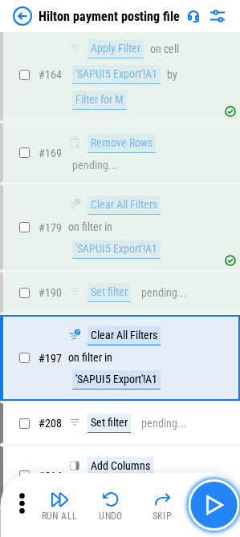
click at [217, 503] on img "button" at bounding box center [213, 505] width 26 height 26
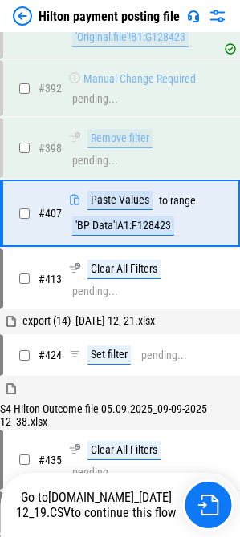
scroll to position [6347, 0]
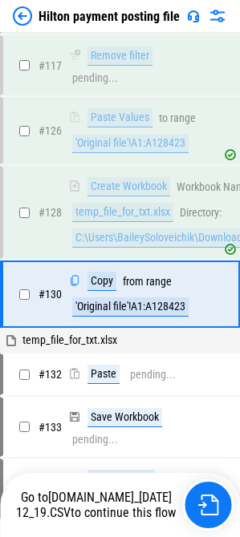
scroll to position [2794, 0]
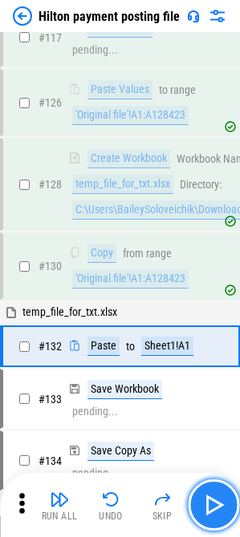
click at [219, 515] on img "button" at bounding box center [213, 505] width 26 height 26
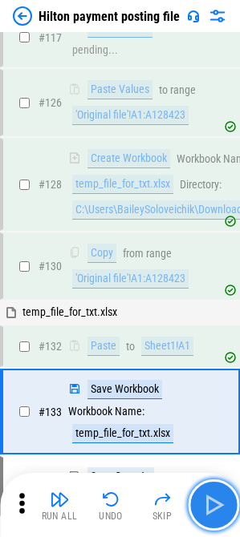
click at [219, 515] on img "button" at bounding box center [213, 505] width 26 height 26
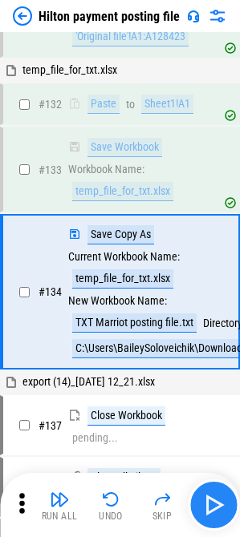
scroll to position [3071, 0]
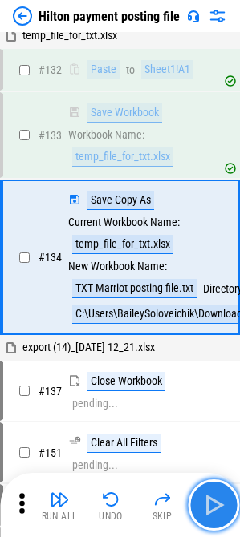
click at [219, 515] on img "button" at bounding box center [213, 505] width 26 height 26
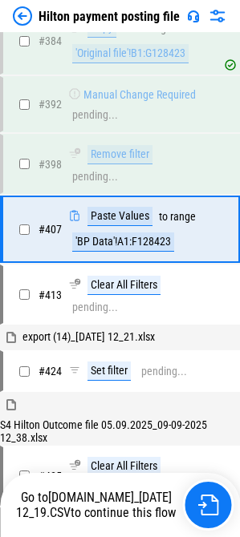
scroll to position [6347, 0]
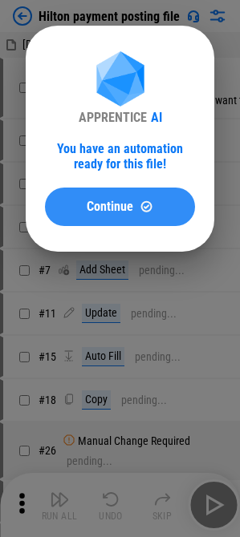
click at [138, 220] on button "Continue" at bounding box center [120, 207] width 150 height 38
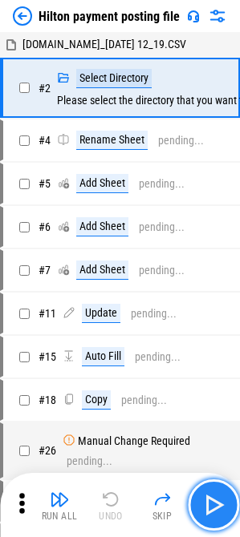
click at [213, 488] on button "button" at bounding box center [213, 505] width 51 height 51
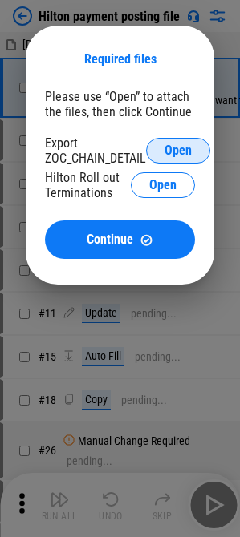
click at [176, 148] on span "Open" at bounding box center [177, 150] width 27 height 13
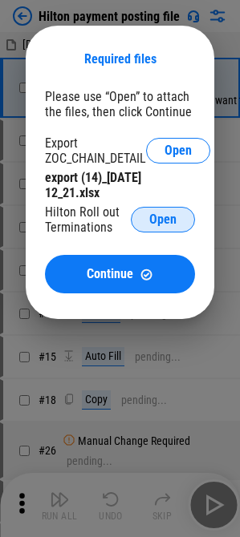
click at [160, 223] on span "Open" at bounding box center [162, 219] width 27 height 13
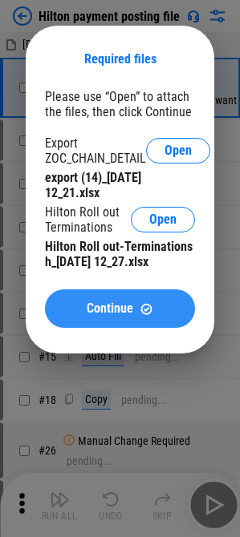
click at [113, 310] on span "Continue" at bounding box center [110, 308] width 47 height 13
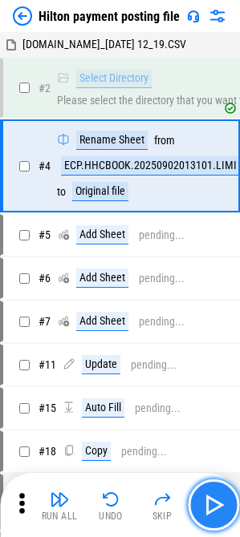
click at [228, 505] on button "button" at bounding box center [213, 505] width 51 height 51
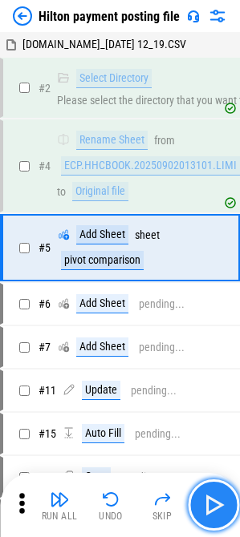
click at [218, 501] on img "button" at bounding box center [213, 505] width 26 height 26
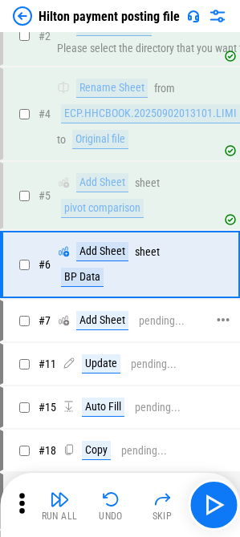
scroll to position [80, 0]
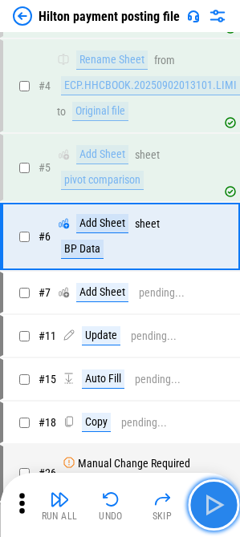
click at [209, 507] on img "button" at bounding box center [213, 505] width 26 height 26
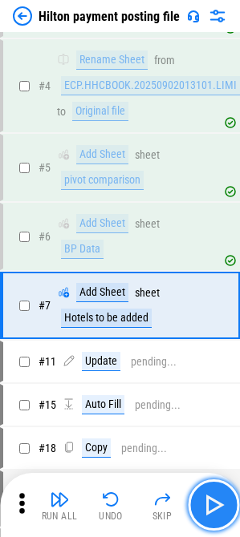
click at [209, 507] on img "button" at bounding box center [213, 505] width 26 height 26
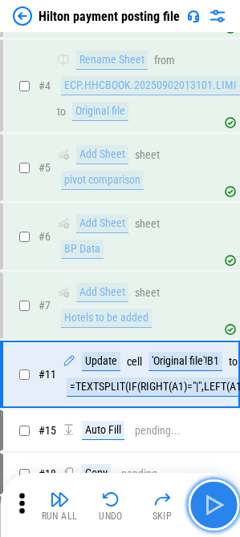
click at [209, 507] on img "button" at bounding box center [213, 505] width 26 height 26
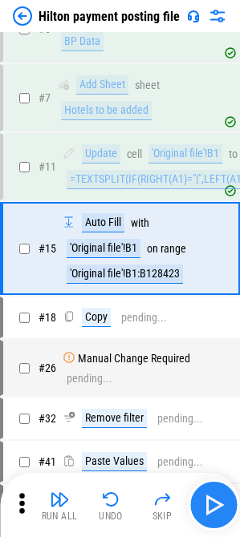
scroll to position [298, 0]
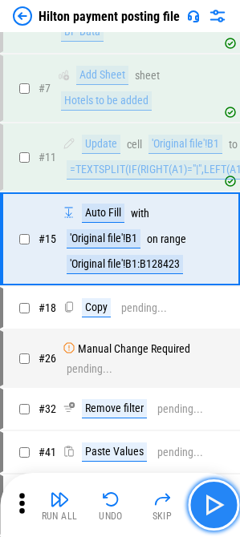
click at [211, 497] on img "button" at bounding box center [213, 505] width 26 height 26
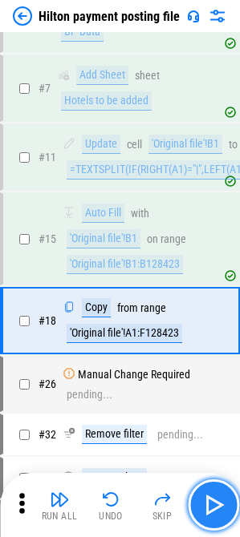
click at [213, 508] on img "button" at bounding box center [213, 505] width 26 height 26
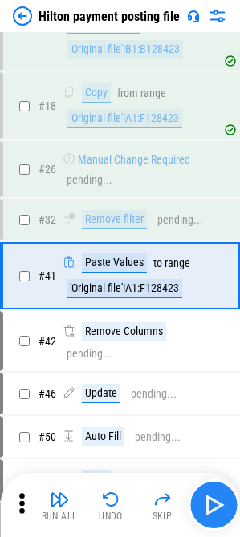
scroll to position [549, 0]
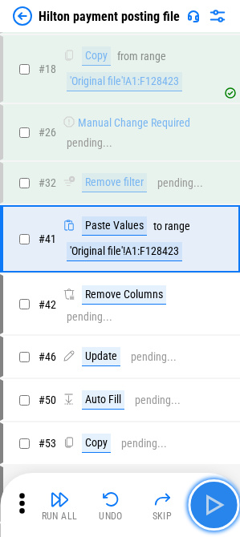
click at [213, 508] on img "button" at bounding box center [213, 505] width 26 height 26
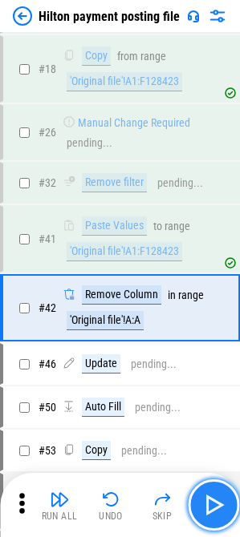
click at [213, 508] on img "button" at bounding box center [213, 505] width 26 height 26
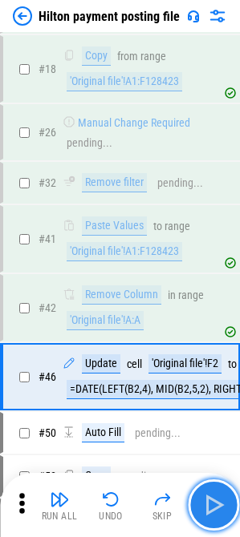
click at [213, 508] on img "button" at bounding box center [213, 505] width 26 height 26
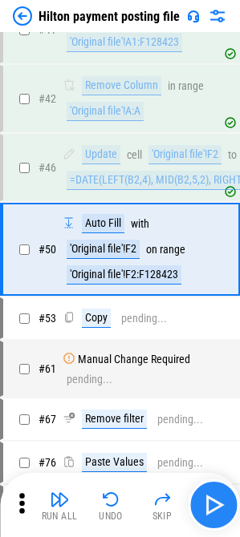
scroll to position [769, 0]
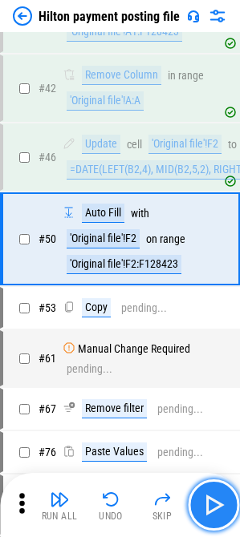
click at [213, 508] on img "button" at bounding box center [213, 505] width 26 height 26
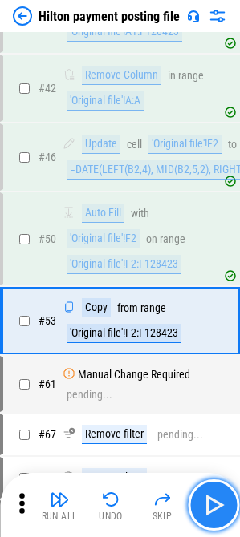
click at [213, 508] on img "button" at bounding box center [213, 505] width 26 height 26
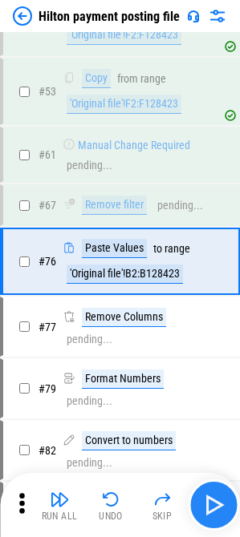
scroll to position [1021, 0]
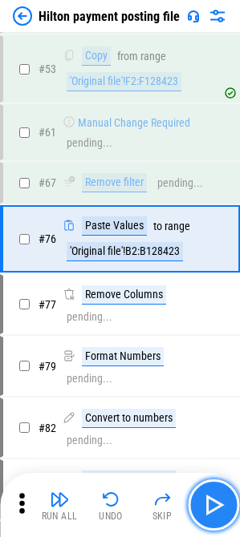
click at [213, 508] on img "button" at bounding box center [213, 505] width 26 height 26
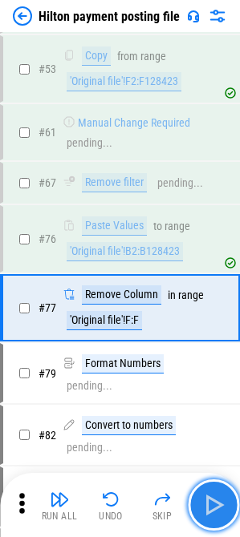
click at [213, 508] on img "button" at bounding box center [213, 505] width 26 height 26
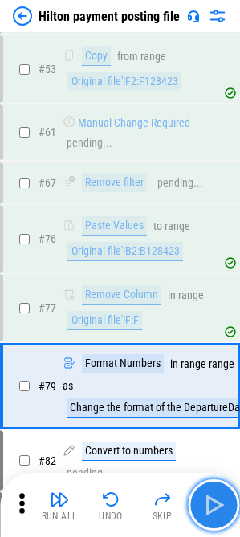
click at [213, 508] on img "button" at bounding box center [213, 505] width 26 height 26
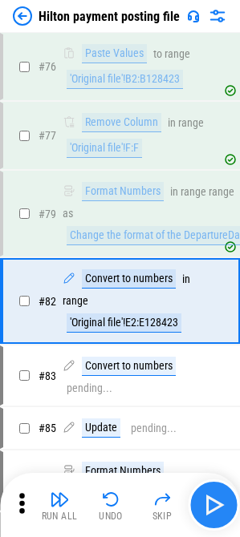
scroll to position [1256, 0]
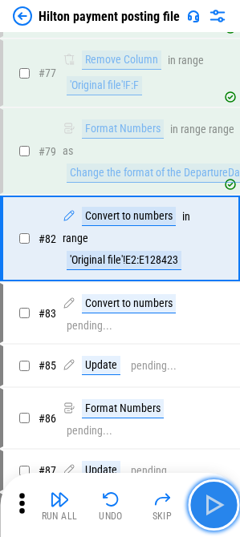
click at [213, 508] on img "button" at bounding box center [213, 505] width 26 height 26
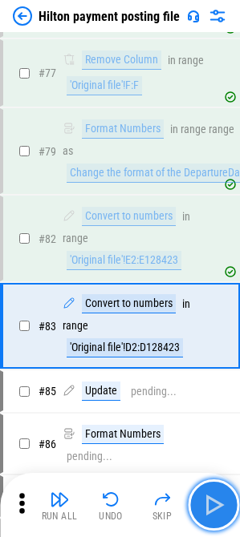
click at [213, 508] on img "button" at bounding box center [213, 505] width 26 height 26
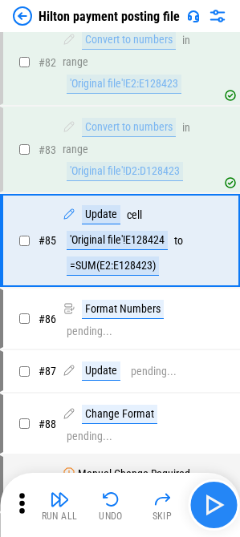
scroll to position [1434, 0]
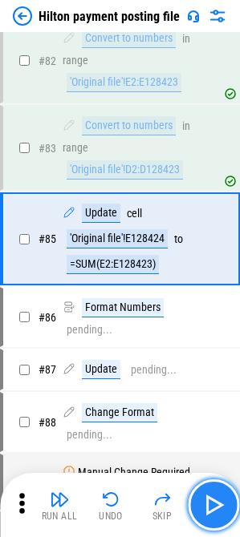
click at [213, 508] on img "button" at bounding box center [213, 505] width 26 height 26
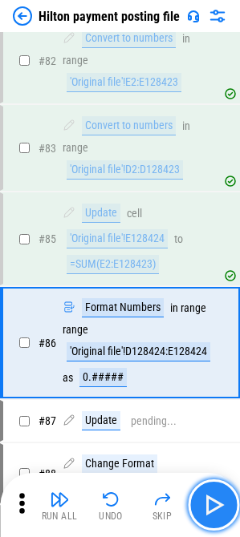
click at [213, 508] on img "button" at bounding box center [213, 505] width 26 height 26
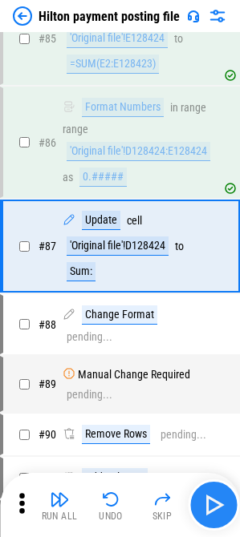
scroll to position [1642, 0]
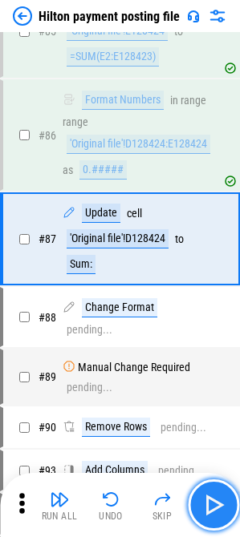
click at [213, 508] on img "button" at bounding box center [213, 505] width 26 height 26
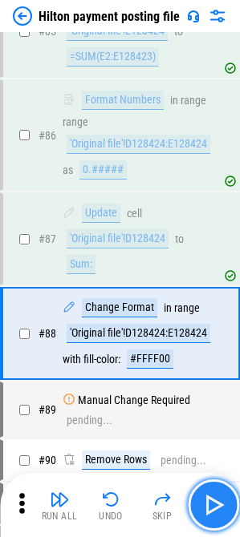
click at [213, 508] on img "button" at bounding box center [213, 505] width 26 height 26
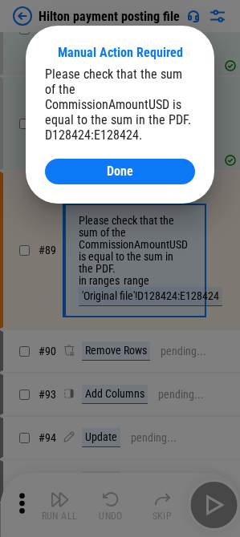
scroll to position [1863, 0]
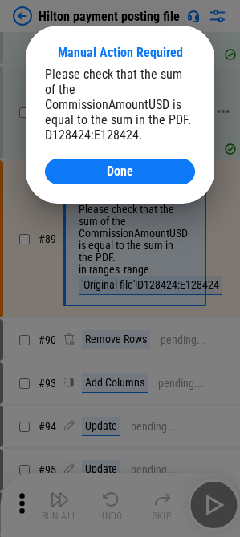
click at [107, 165] on div "Done" at bounding box center [119, 171] width 111 height 13
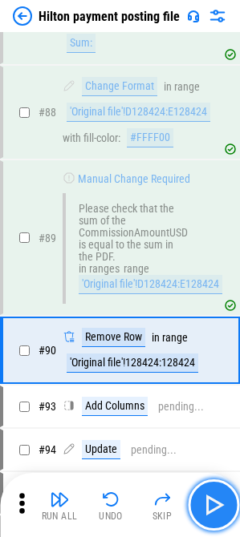
click at [221, 513] on img "button" at bounding box center [213, 505] width 26 height 26
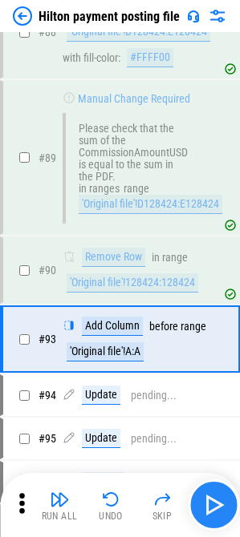
scroll to position [2043, 0]
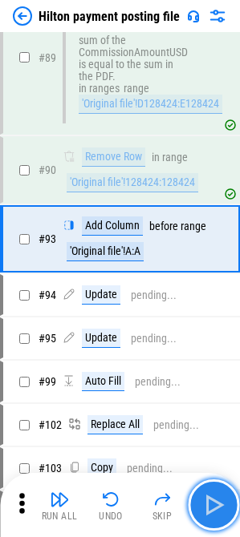
click at [209, 503] on img "button" at bounding box center [213, 505] width 26 height 26
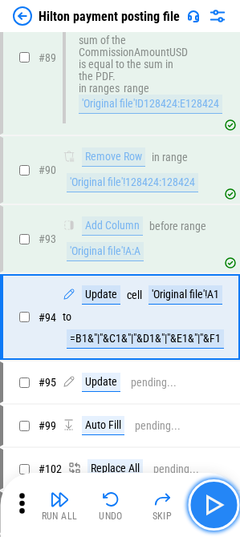
click at [209, 503] on img "button" at bounding box center [213, 505] width 26 height 26
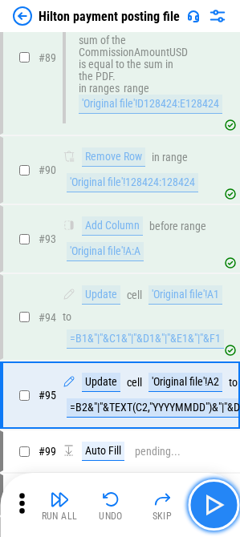
click at [209, 503] on img "button" at bounding box center [213, 505] width 26 height 26
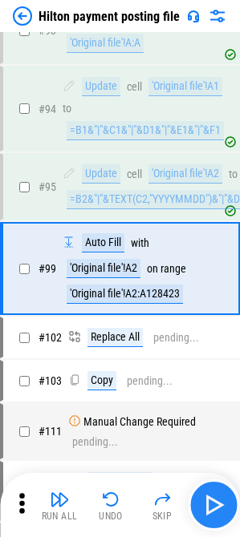
scroll to position [2282, 0]
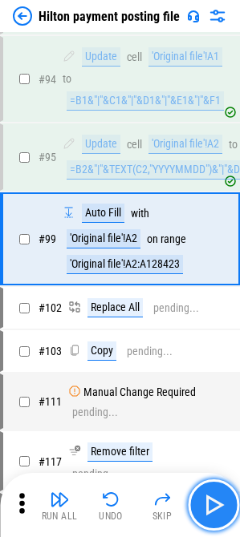
click at [209, 503] on img "button" at bounding box center [213, 505] width 26 height 26
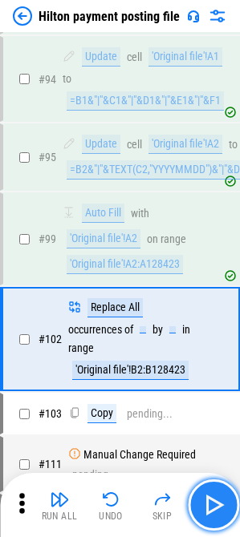
click at [209, 503] on img "button" at bounding box center [213, 505] width 26 height 26
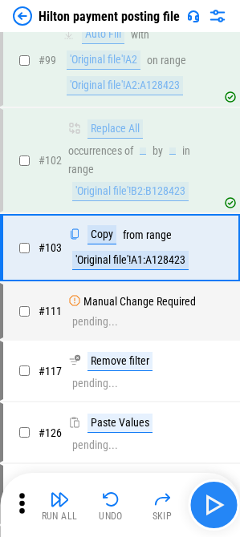
scroll to position [2469, 0]
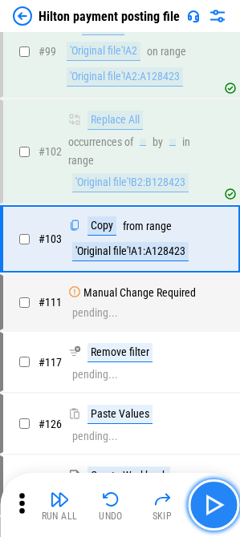
click at [209, 503] on img "button" at bounding box center [213, 505] width 26 height 26
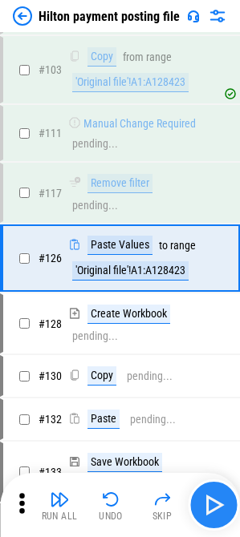
scroll to position [2639, 0]
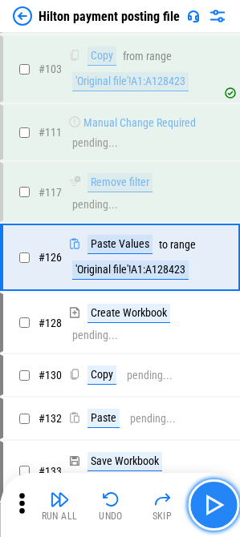
click at [209, 503] on img "button" at bounding box center [213, 505] width 26 height 26
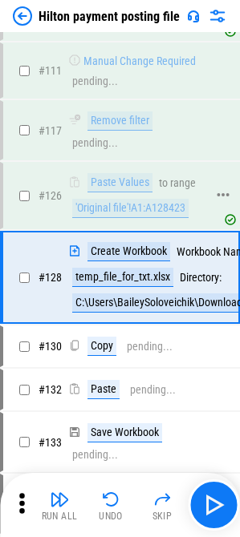
scroll to position [2719, 0]
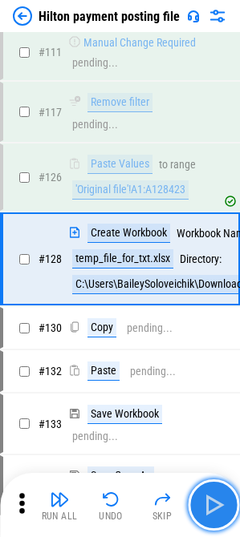
click at [221, 500] on img "button" at bounding box center [213, 505] width 26 height 26
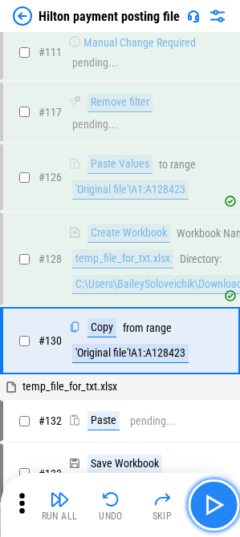
click at [216, 503] on img "button" at bounding box center [213, 505] width 26 height 26
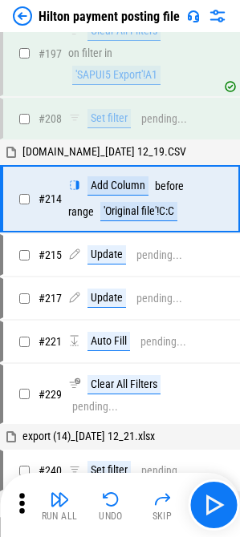
scroll to position [3981, 0]
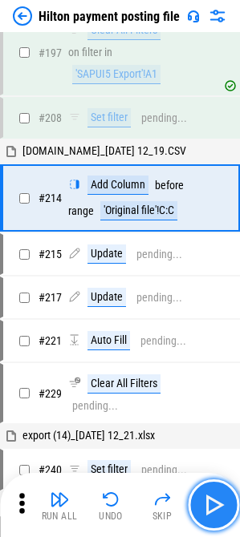
click at [222, 508] on img "button" at bounding box center [213, 505] width 26 height 26
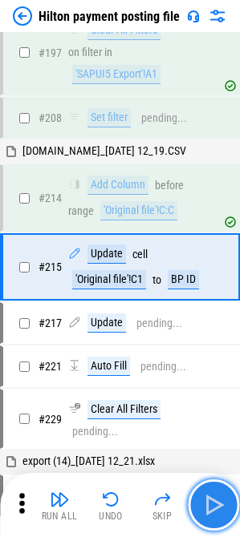
click at [222, 508] on img "button" at bounding box center [213, 505] width 26 height 26
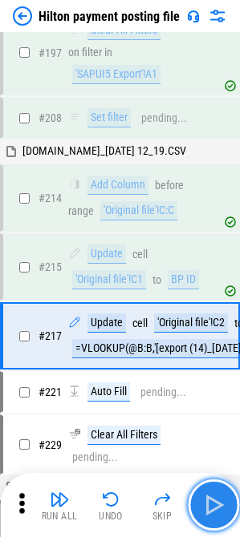
click at [222, 508] on img "button" at bounding box center [213, 505] width 26 height 26
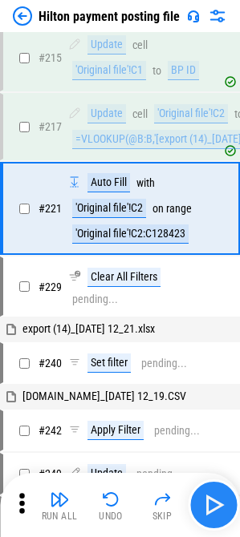
scroll to position [4201, 0]
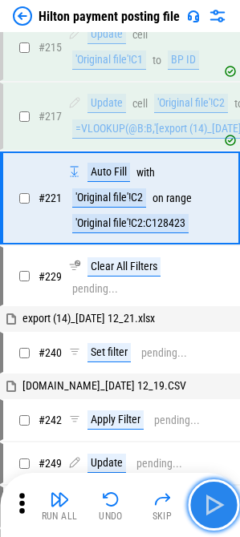
click at [222, 508] on img "button" at bounding box center [213, 505] width 26 height 26
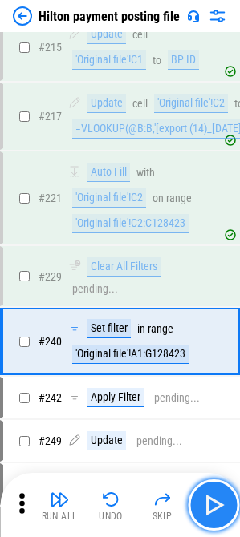
click at [222, 508] on img "button" at bounding box center [213, 505] width 26 height 26
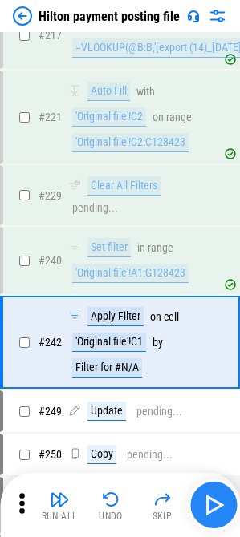
scroll to position [4426, 0]
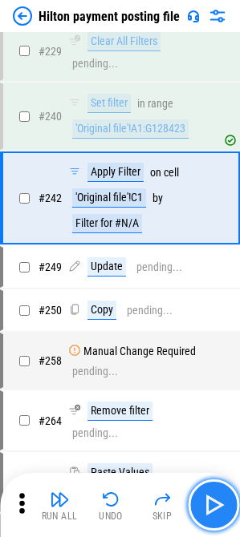
click at [222, 508] on img "button" at bounding box center [213, 505] width 26 height 26
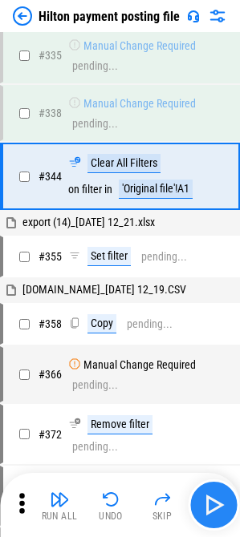
scroll to position [5748, 0]
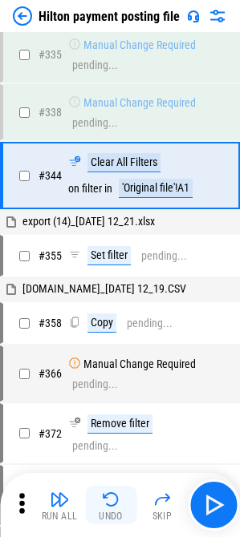
click at [110, 502] on img "button" at bounding box center [110, 499] width 19 height 19
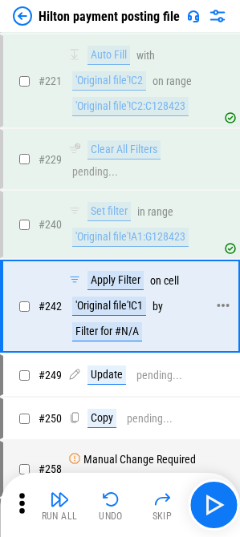
scroll to position [4346, 0]
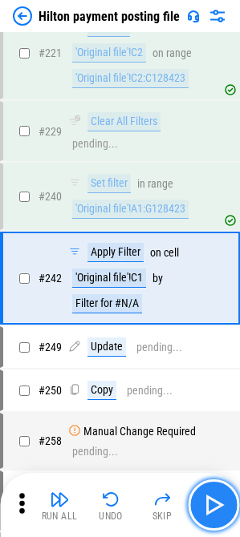
click at [216, 503] on img "button" at bounding box center [213, 505] width 26 height 26
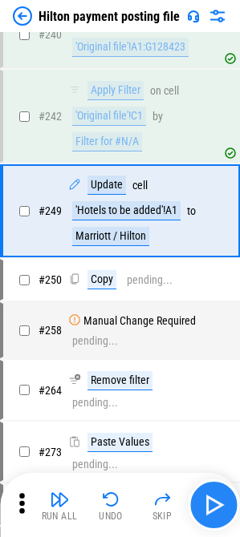
scroll to position [4521, 0]
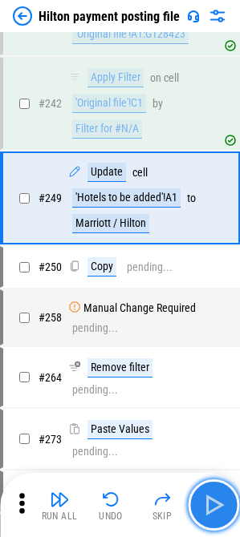
click at [219, 505] on img "button" at bounding box center [213, 505] width 26 height 26
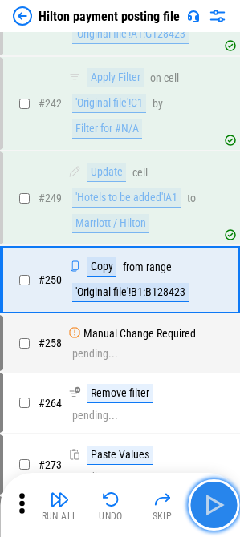
click at [209, 509] on img "button" at bounding box center [213, 505] width 26 height 26
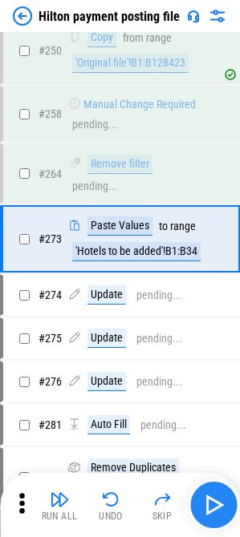
scroll to position [4773, 0]
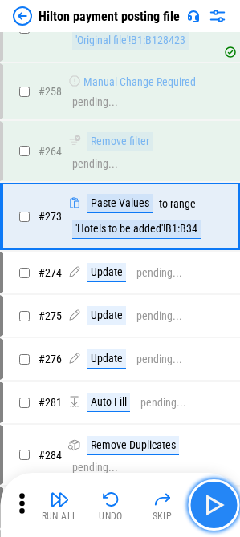
click at [211, 507] on img "button" at bounding box center [213, 505] width 26 height 26
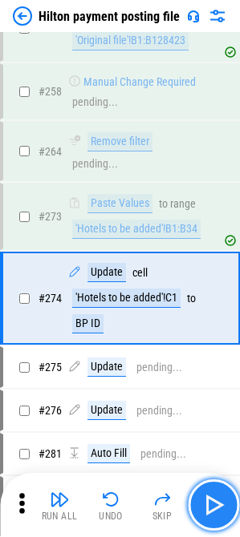
click at [211, 507] on img "button" at bounding box center [213, 505] width 26 height 26
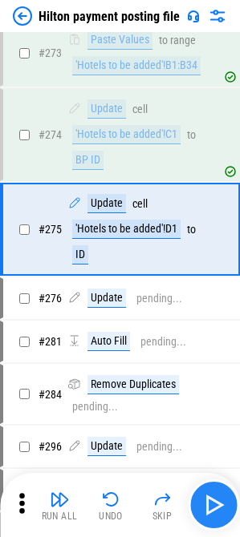
scroll to position [4949, 0]
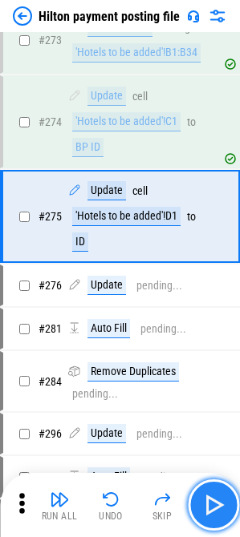
click at [211, 507] on img "button" at bounding box center [213, 505] width 26 height 26
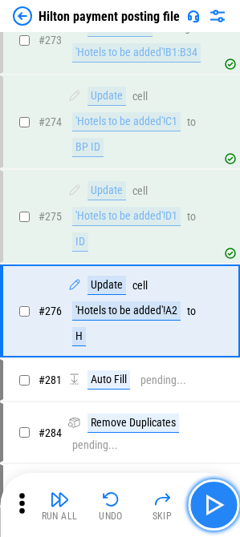
click at [211, 507] on img "button" at bounding box center [213, 505] width 26 height 26
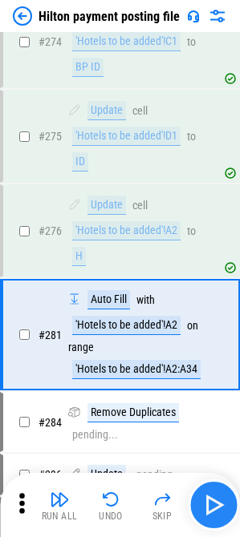
scroll to position [5148, 0]
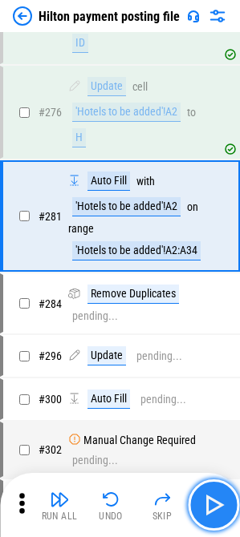
click at [211, 507] on img "button" at bounding box center [213, 505] width 26 height 26
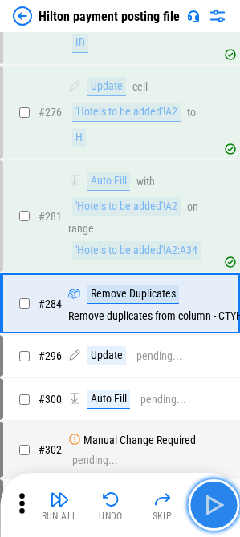
click at [211, 507] on img "button" at bounding box center [213, 505] width 26 height 26
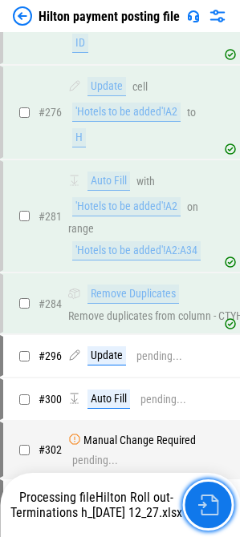
click at [211, 507] on img "button" at bounding box center [207, 505] width 21 height 21
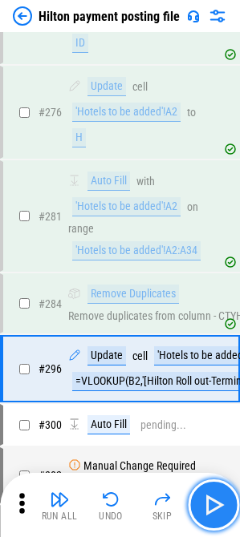
click at [211, 502] on img "button" at bounding box center [213, 505] width 26 height 26
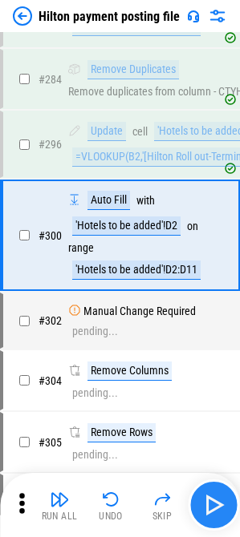
scroll to position [5392, 0]
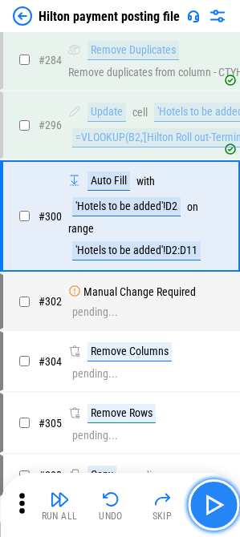
click at [211, 502] on img "button" at bounding box center [213, 505] width 26 height 26
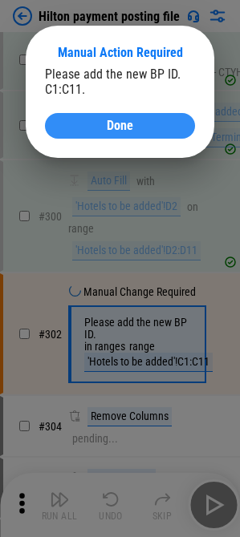
click at [108, 127] on span "Done" at bounding box center [120, 125] width 26 height 13
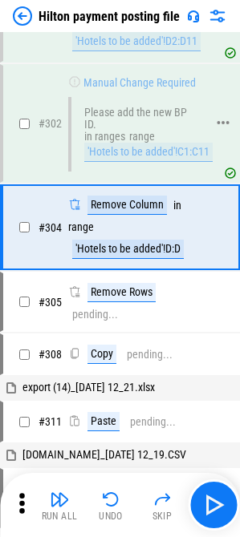
scroll to position [5612, 0]
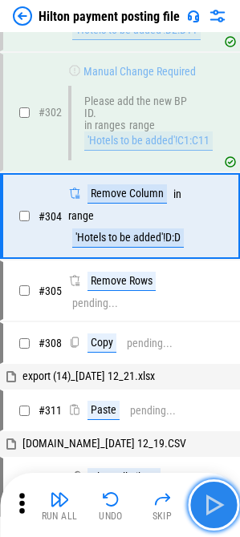
click at [214, 514] on img "button" at bounding box center [213, 505] width 26 height 26
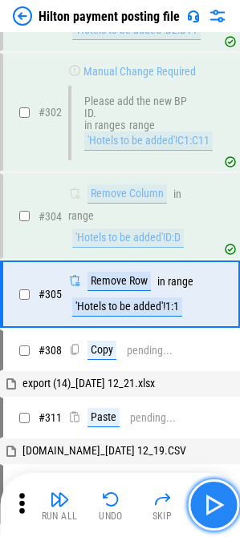
click at [214, 514] on img "button" at bounding box center [213, 505] width 26 height 26
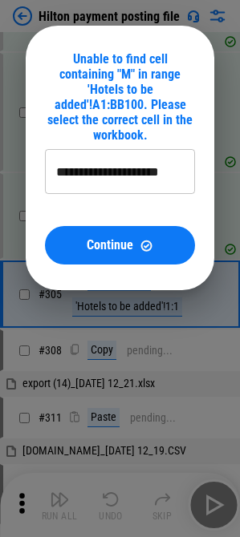
type input "**********"
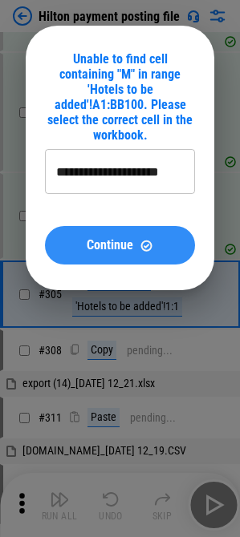
click at [167, 239] on div "Continue" at bounding box center [119, 246] width 111 height 14
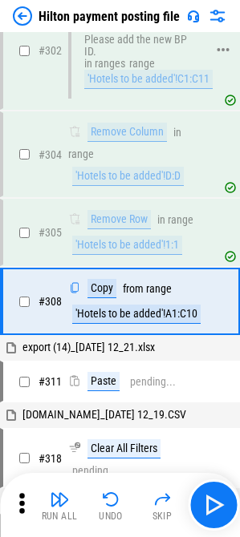
scroll to position [5692, 0]
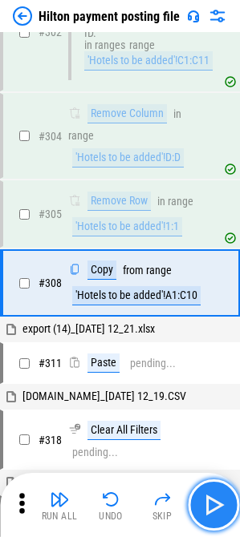
click at [217, 505] on img "button" at bounding box center [213, 505] width 26 height 26
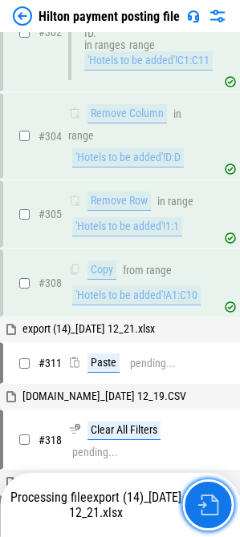
click at [217, 505] on img "button" at bounding box center [207, 505] width 21 height 21
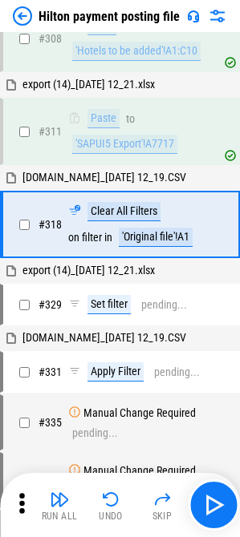
scroll to position [5975, 0]
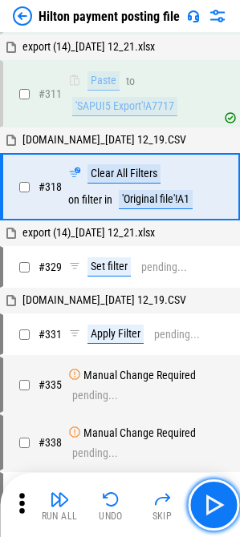
click at [213, 505] on img "button" at bounding box center [213, 505] width 26 height 26
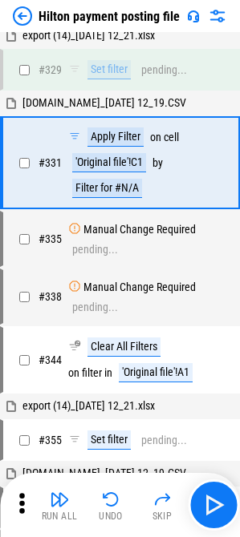
scroll to position [6178, 0]
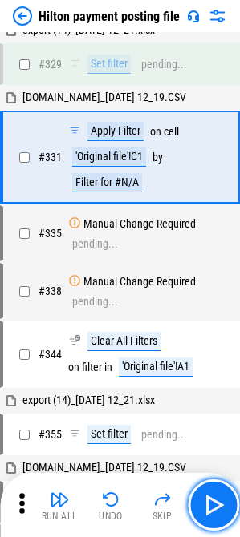
click at [213, 505] on img "button" at bounding box center [213, 505] width 26 height 26
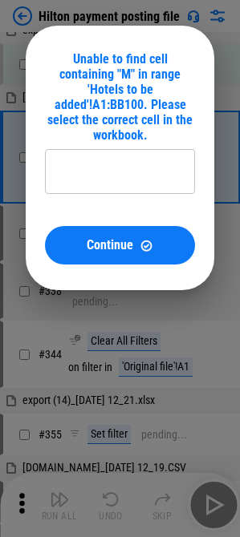
type input "**********"
click at [155, 240] on button "Continue" at bounding box center [120, 245] width 150 height 38
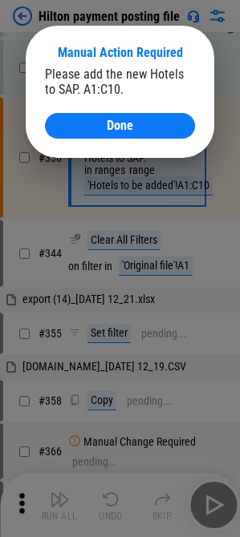
scroll to position [6344, 0]
click at [92, 117] on button "Done" at bounding box center [120, 126] width 150 height 26
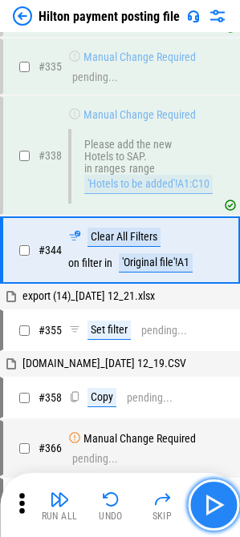
click at [206, 503] on img "button" at bounding box center [213, 505] width 26 height 26
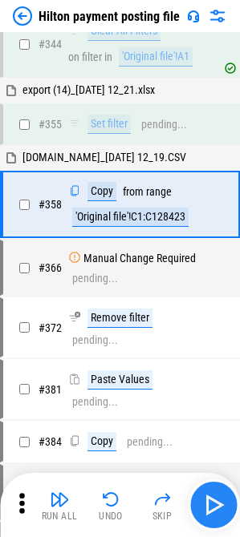
scroll to position [6628, 0]
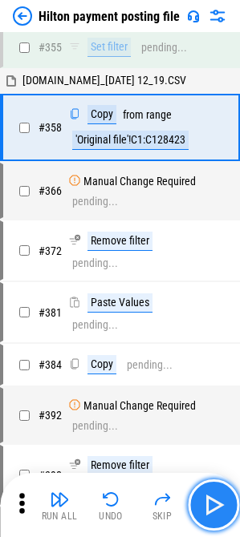
click at [206, 503] on img "button" at bounding box center [213, 505] width 26 height 26
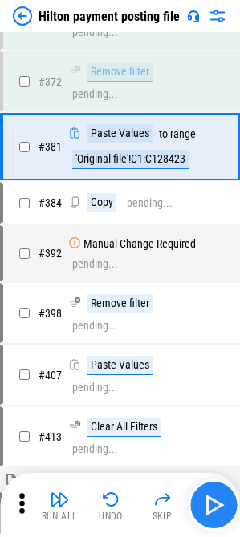
scroll to position [6798, 0]
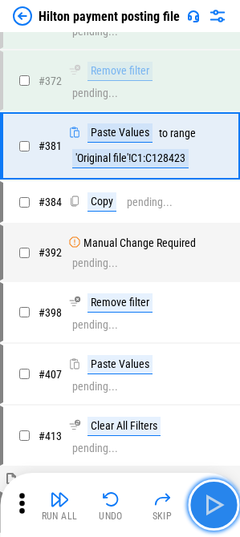
click at [207, 504] on img "button" at bounding box center [213, 505] width 26 height 26
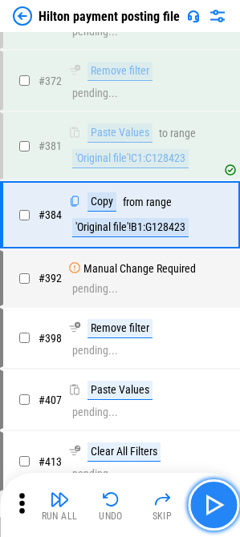
click at [210, 506] on img "button" at bounding box center [213, 505] width 26 height 26
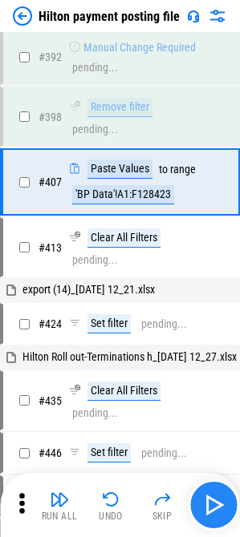
scroll to position [7037, 0]
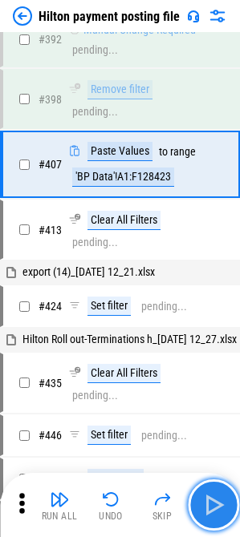
click at [210, 506] on img "button" at bounding box center [213, 505] width 26 height 26
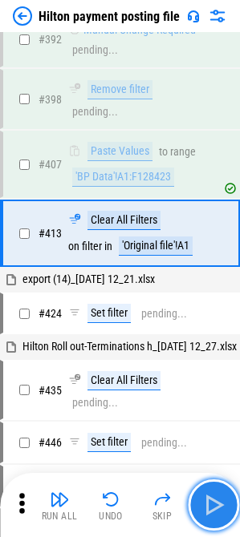
click at [210, 506] on img "button" at bounding box center [213, 505] width 26 height 26
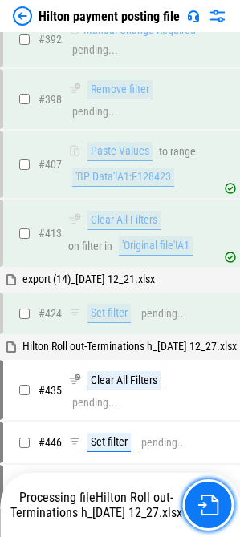
click at [210, 506] on img "button" at bounding box center [207, 505] width 21 height 21
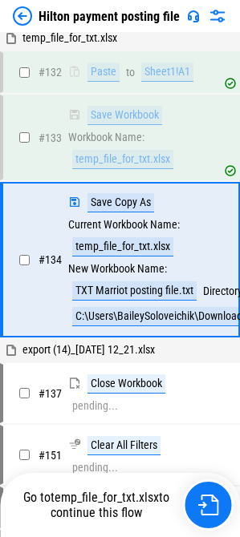
scroll to position [3071, 0]
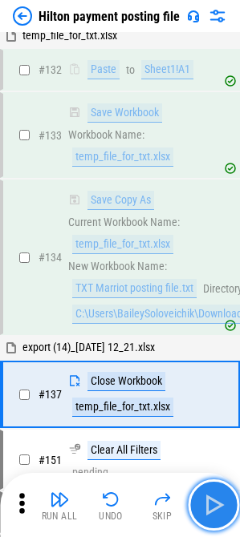
click at [214, 501] on img "button" at bounding box center [213, 505] width 26 height 26
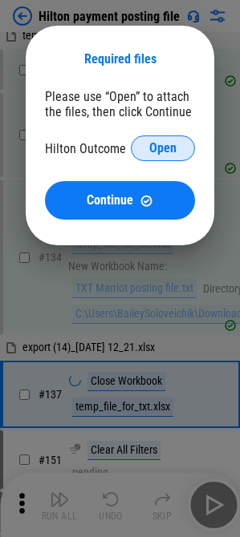
click at [178, 148] on button "Open" at bounding box center [163, 149] width 64 height 26
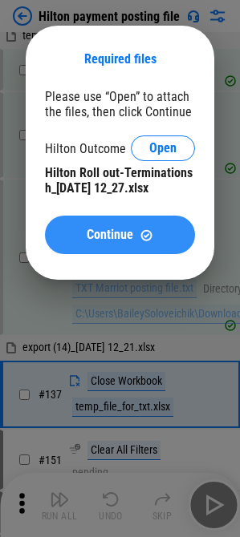
click at [134, 240] on div "Continue" at bounding box center [119, 236] width 111 height 14
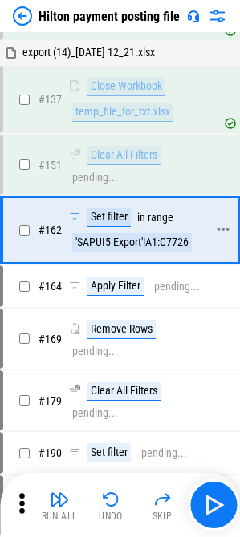
scroll to position [3440, 0]
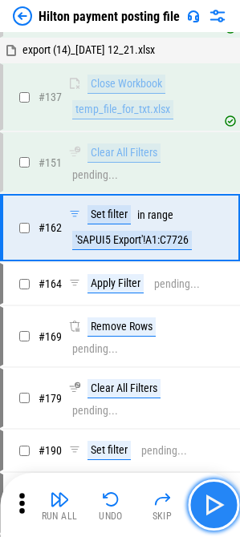
click at [217, 511] on img "button" at bounding box center [213, 505] width 26 height 26
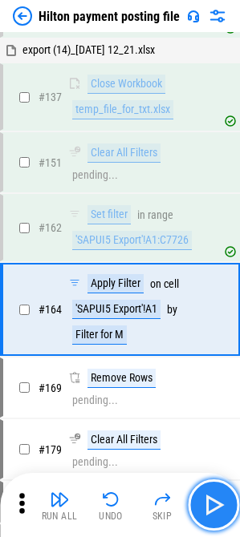
click at [217, 511] on img "button" at bounding box center [213, 505] width 26 height 26
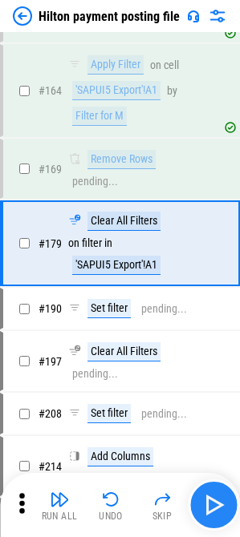
scroll to position [3675, 0]
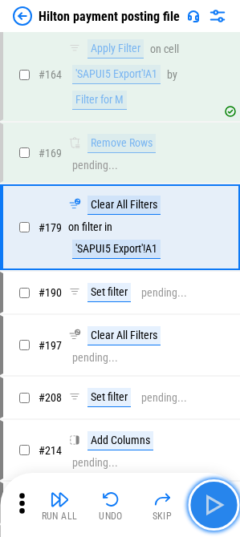
click at [217, 511] on img "button" at bounding box center [213, 505] width 26 height 26
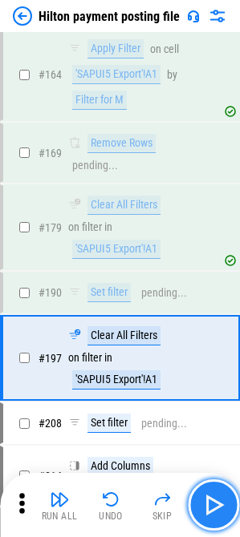
click at [217, 506] on img "button" at bounding box center [213, 505] width 26 height 26
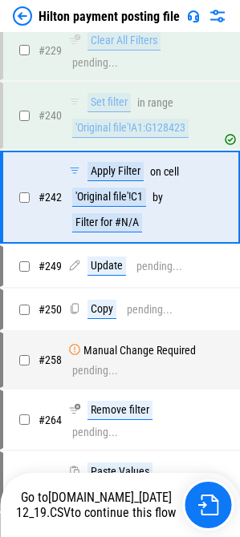
scroll to position [4426, 0]
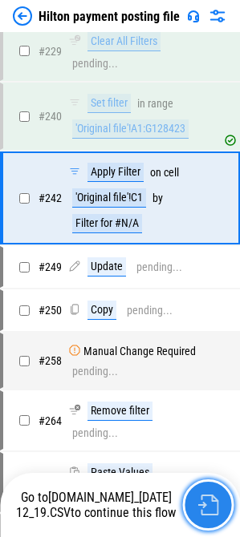
click at [205, 526] on button "button" at bounding box center [207, 505] width 51 height 51
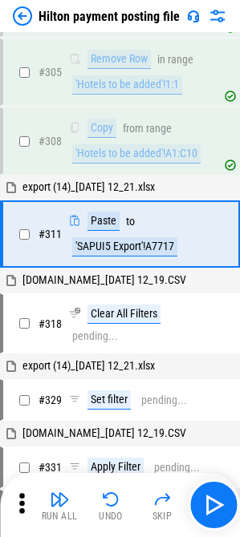
scroll to position [5852, 0]
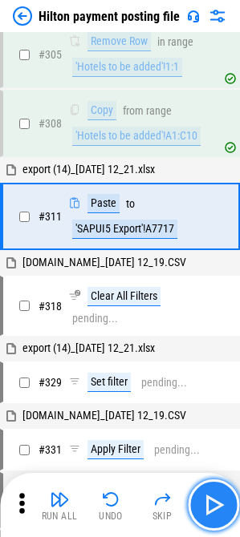
click at [217, 505] on img "button" at bounding box center [213, 505] width 26 height 26
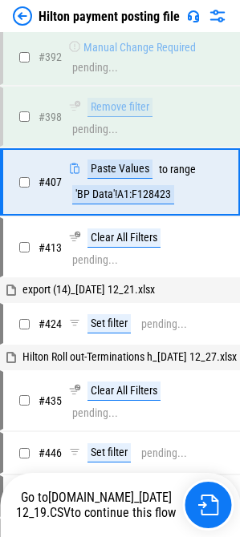
scroll to position [7037, 0]
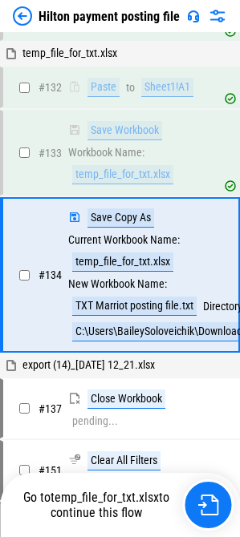
scroll to position [3071, 0]
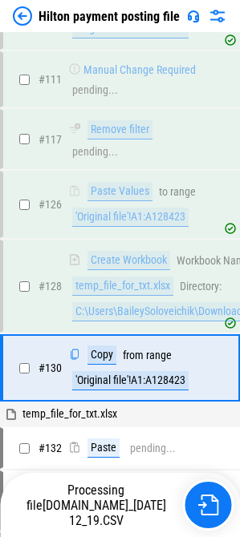
scroll to position [2803, 0]
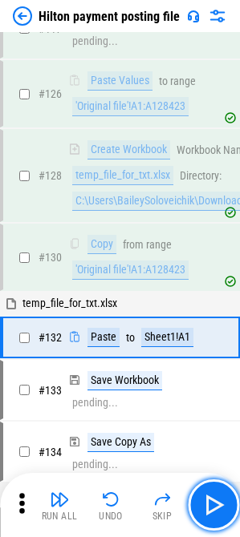
click at [221, 507] on img "button" at bounding box center [213, 505] width 26 height 26
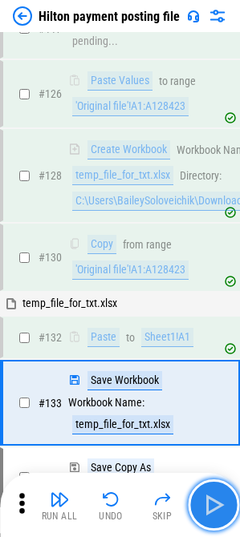
click at [215, 510] on img "button" at bounding box center [213, 505] width 26 height 26
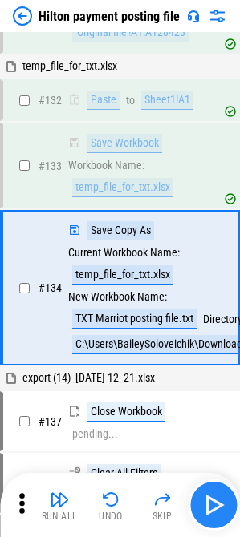
scroll to position [3071, 0]
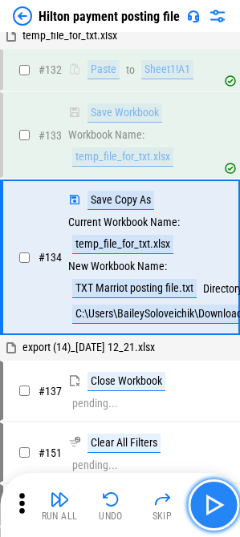
click at [215, 510] on img "button" at bounding box center [213, 505] width 26 height 26
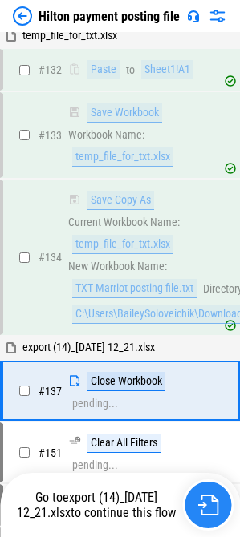
click at [215, 510] on img "button" at bounding box center [207, 505] width 21 height 21
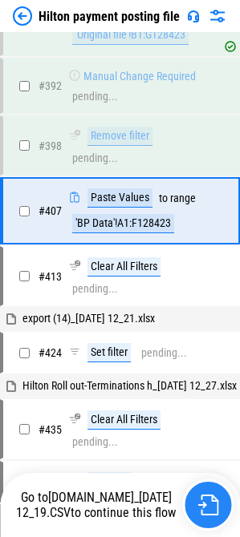
scroll to position [7037, 0]
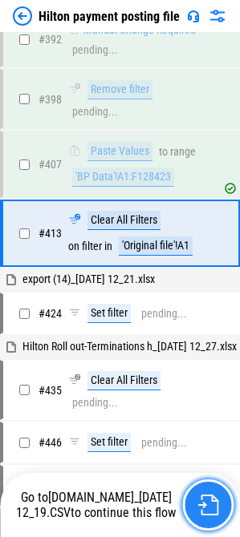
click at [210, 506] on img "button" at bounding box center [207, 505] width 21 height 21
